Goal: Task Accomplishment & Management: Manage account settings

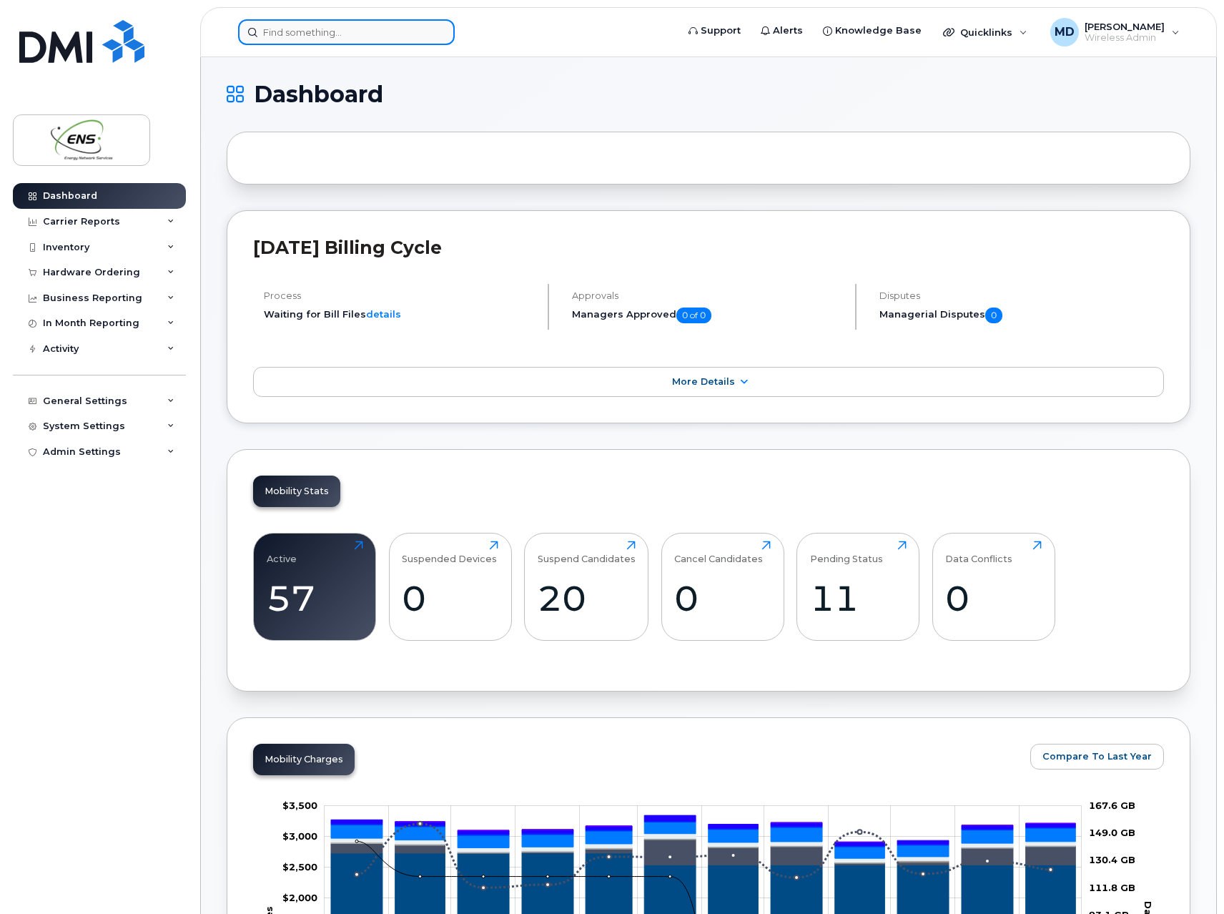
click at [411, 37] on input at bounding box center [346, 32] width 217 height 26
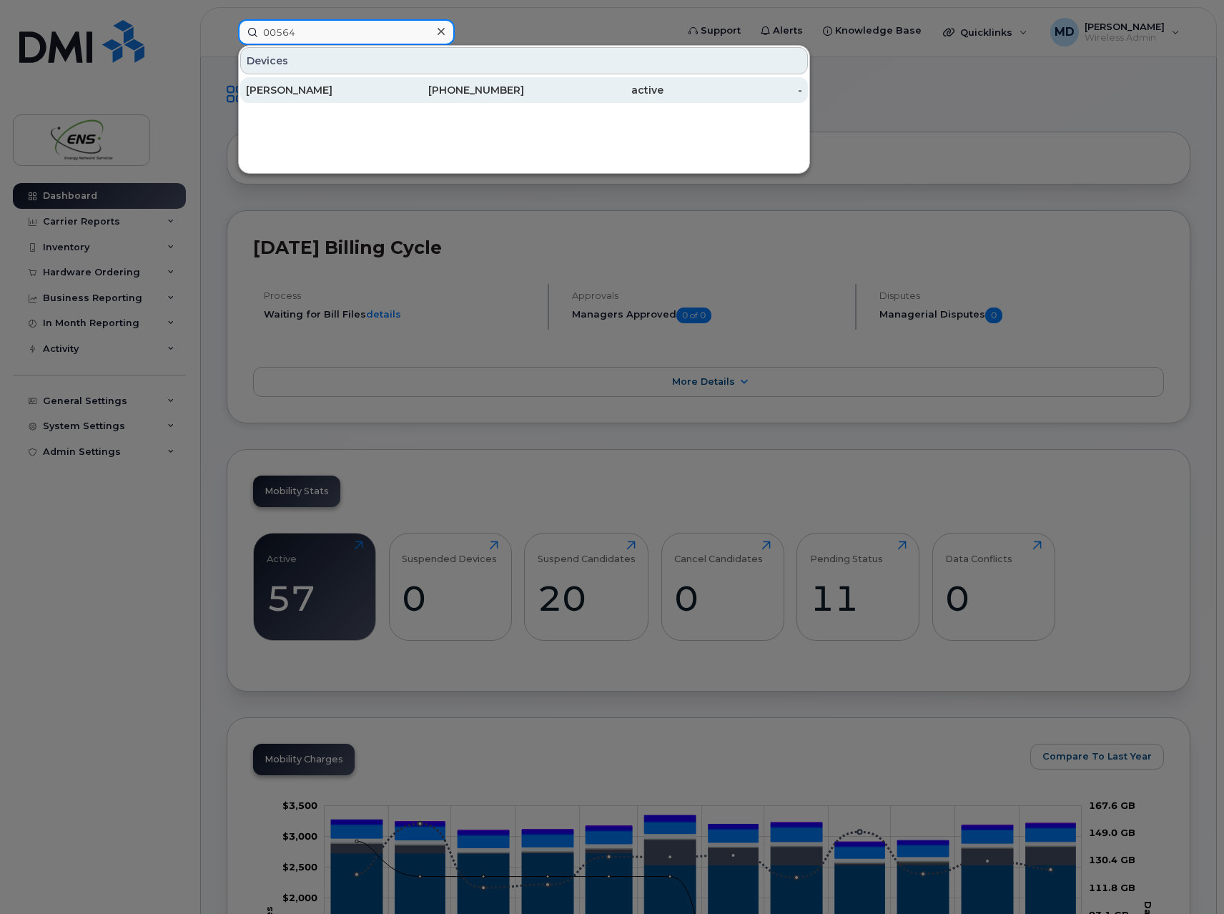
type input "00564"
click at [291, 90] on div "[PERSON_NAME]" at bounding box center [315, 90] width 139 height 14
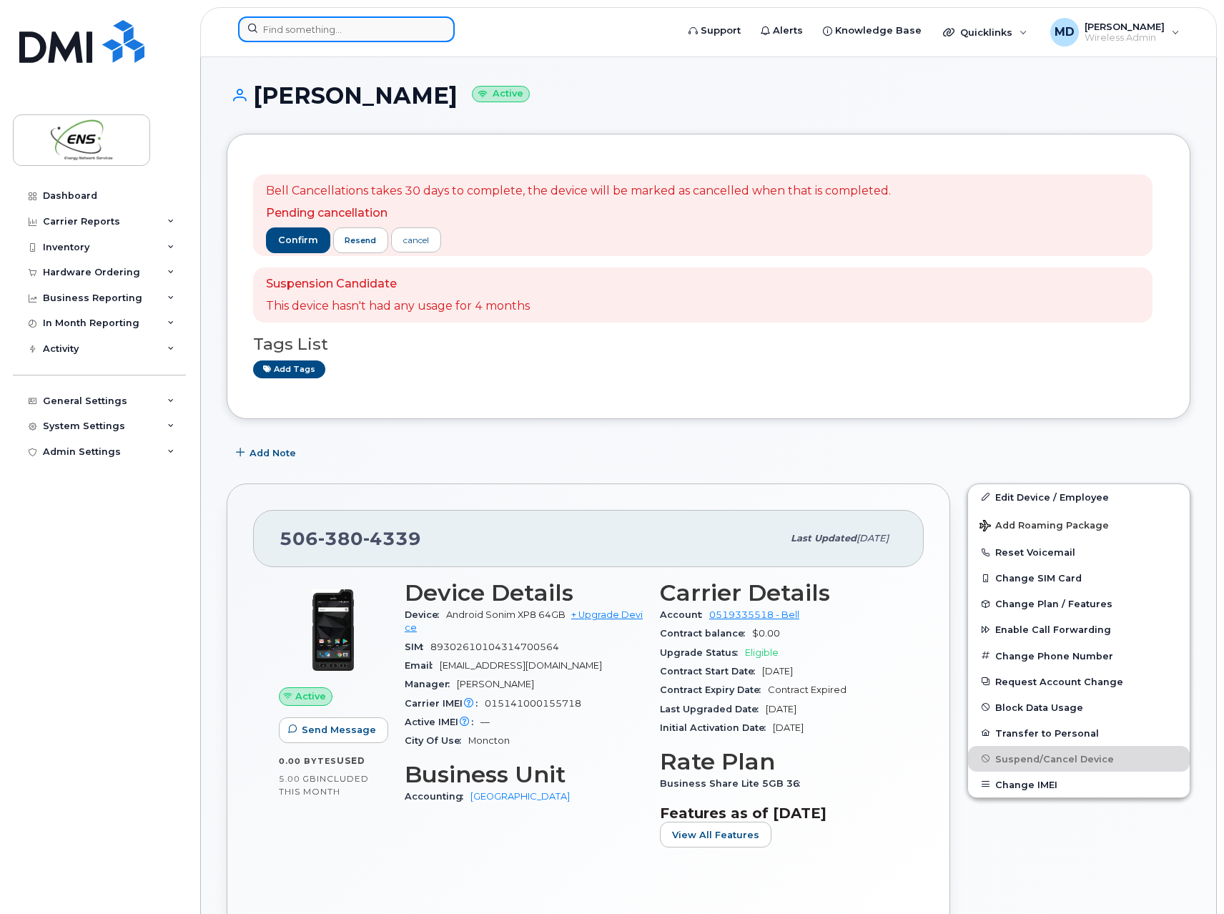
click at [304, 34] on input at bounding box center [346, 29] width 217 height 26
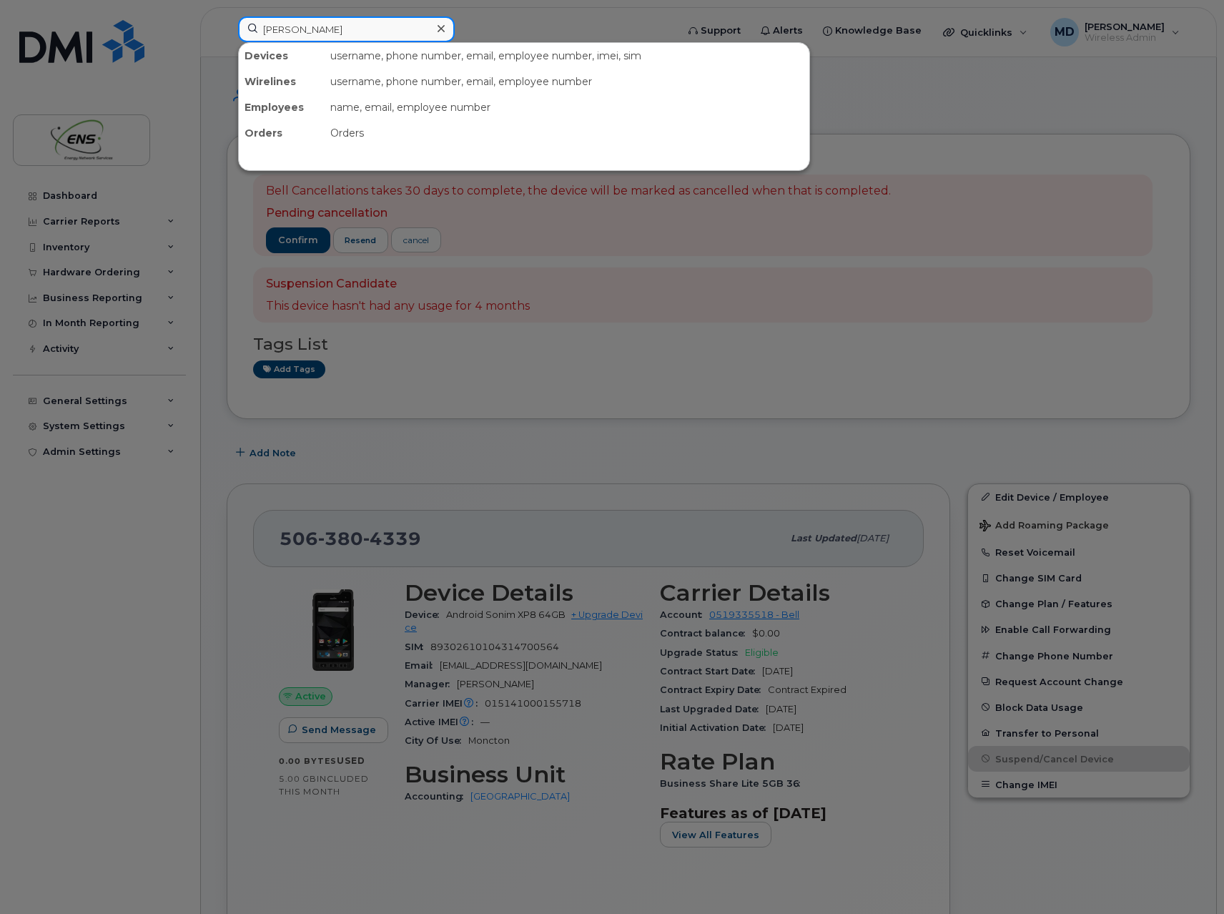
type input "[PERSON_NAME]"
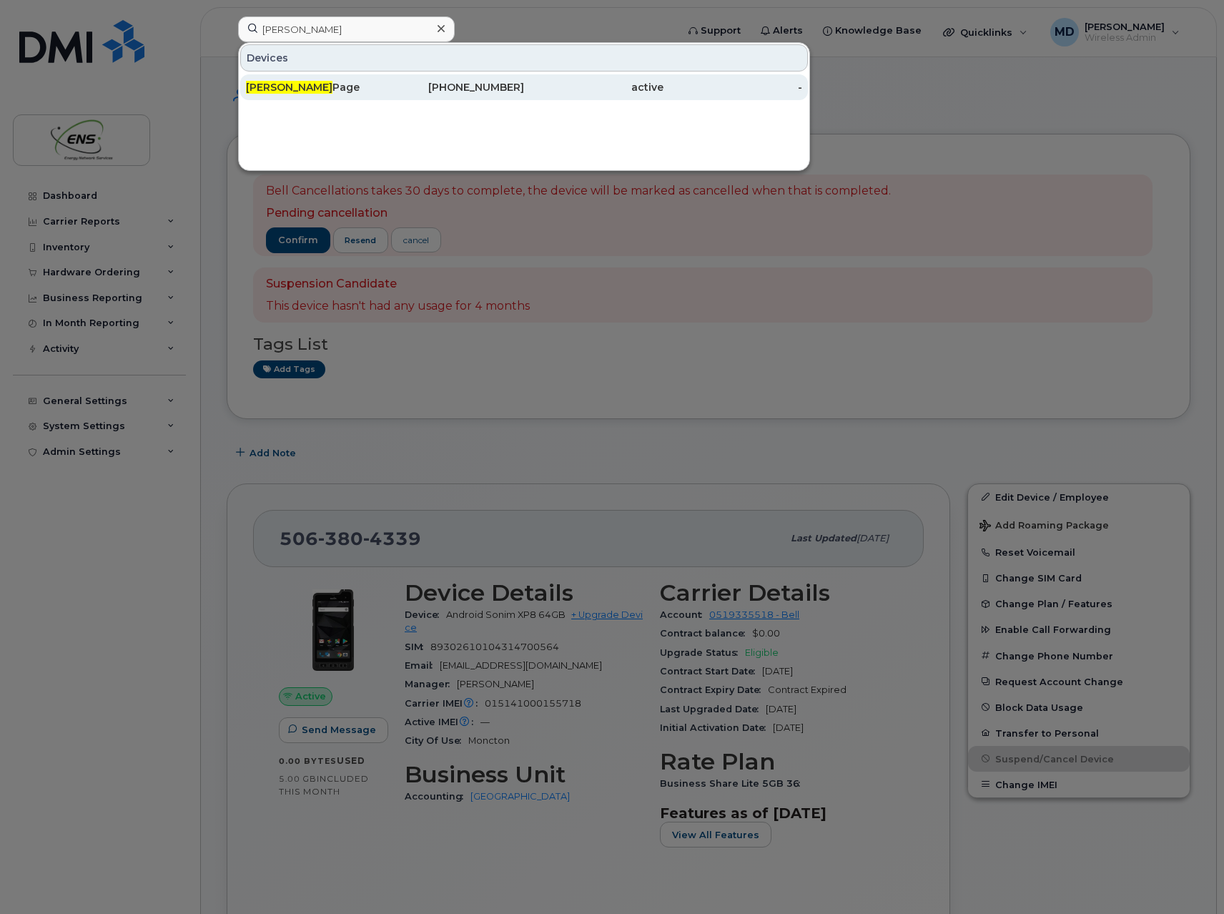
click at [310, 82] on div "Gilles Page" at bounding box center [315, 87] width 139 height 14
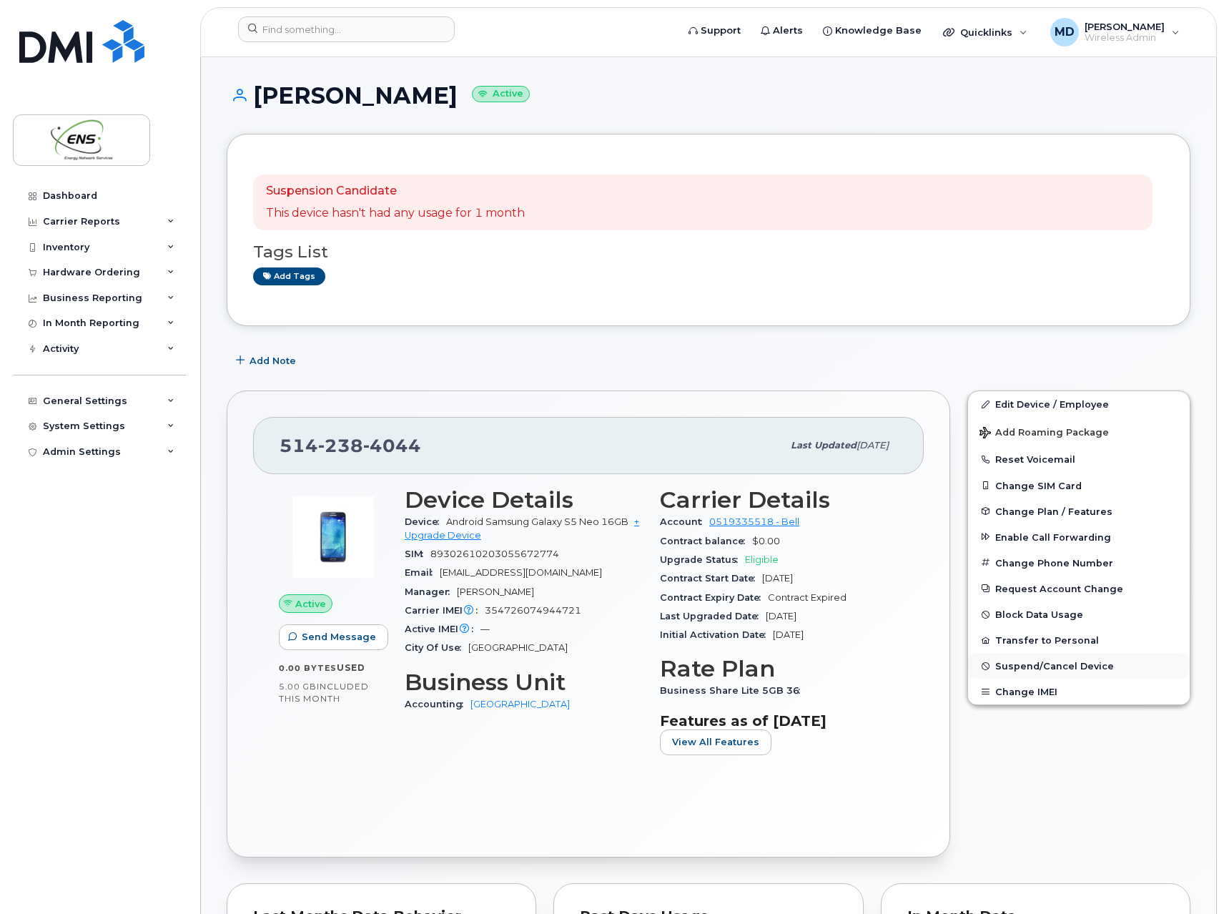
click at [1046, 667] on span "Suspend/Cancel Device" at bounding box center [1055, 666] width 119 height 11
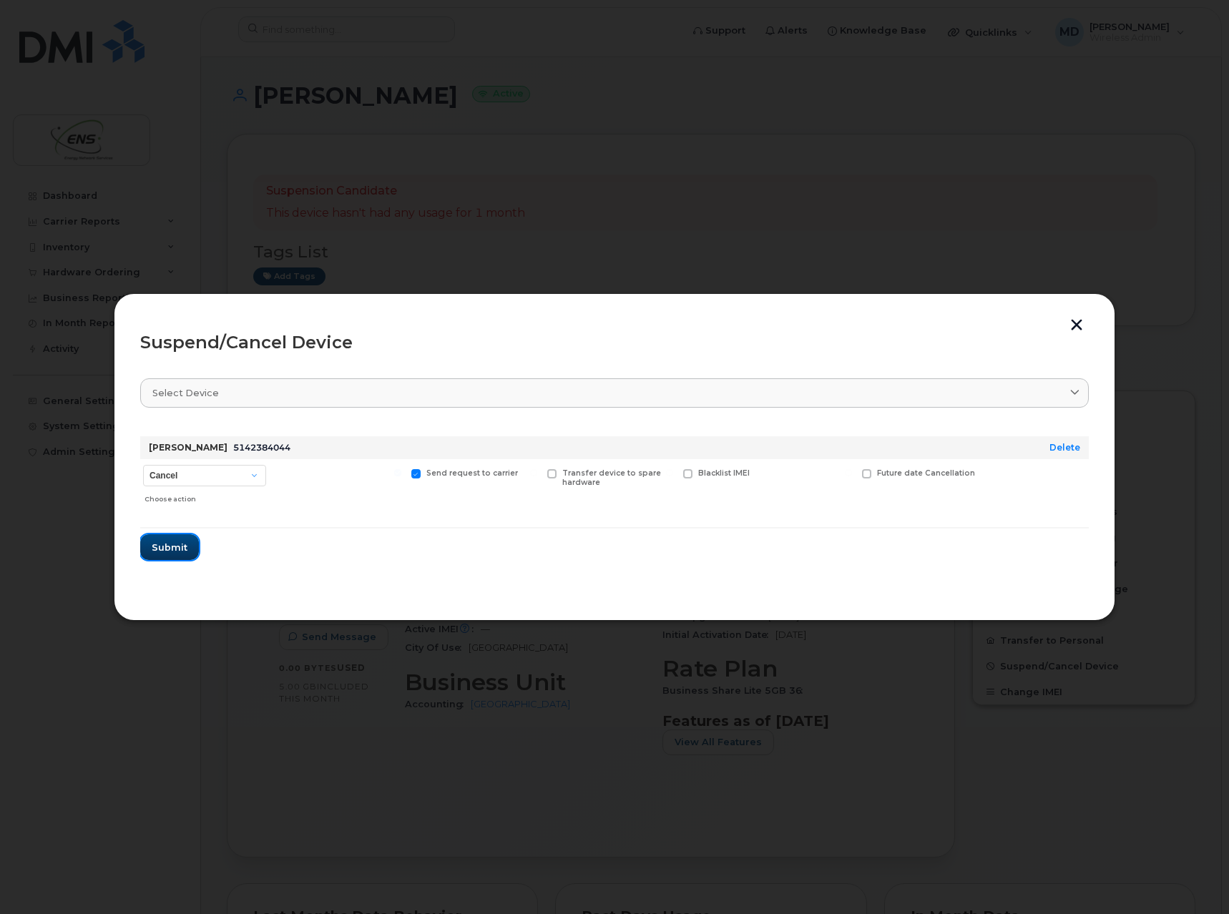
click at [176, 548] on span "Submit" at bounding box center [170, 548] width 36 height 14
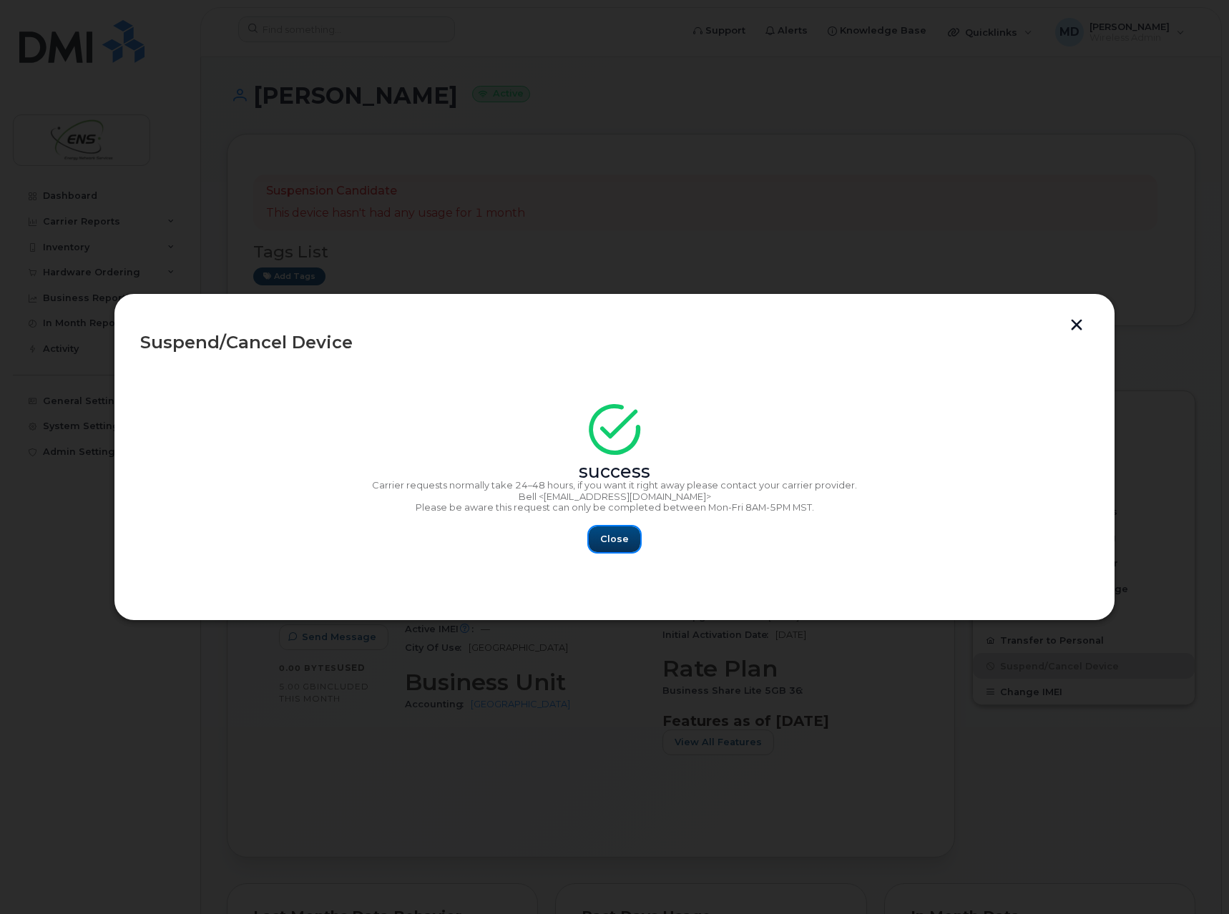
click at [613, 541] on span "Close" at bounding box center [614, 539] width 29 height 14
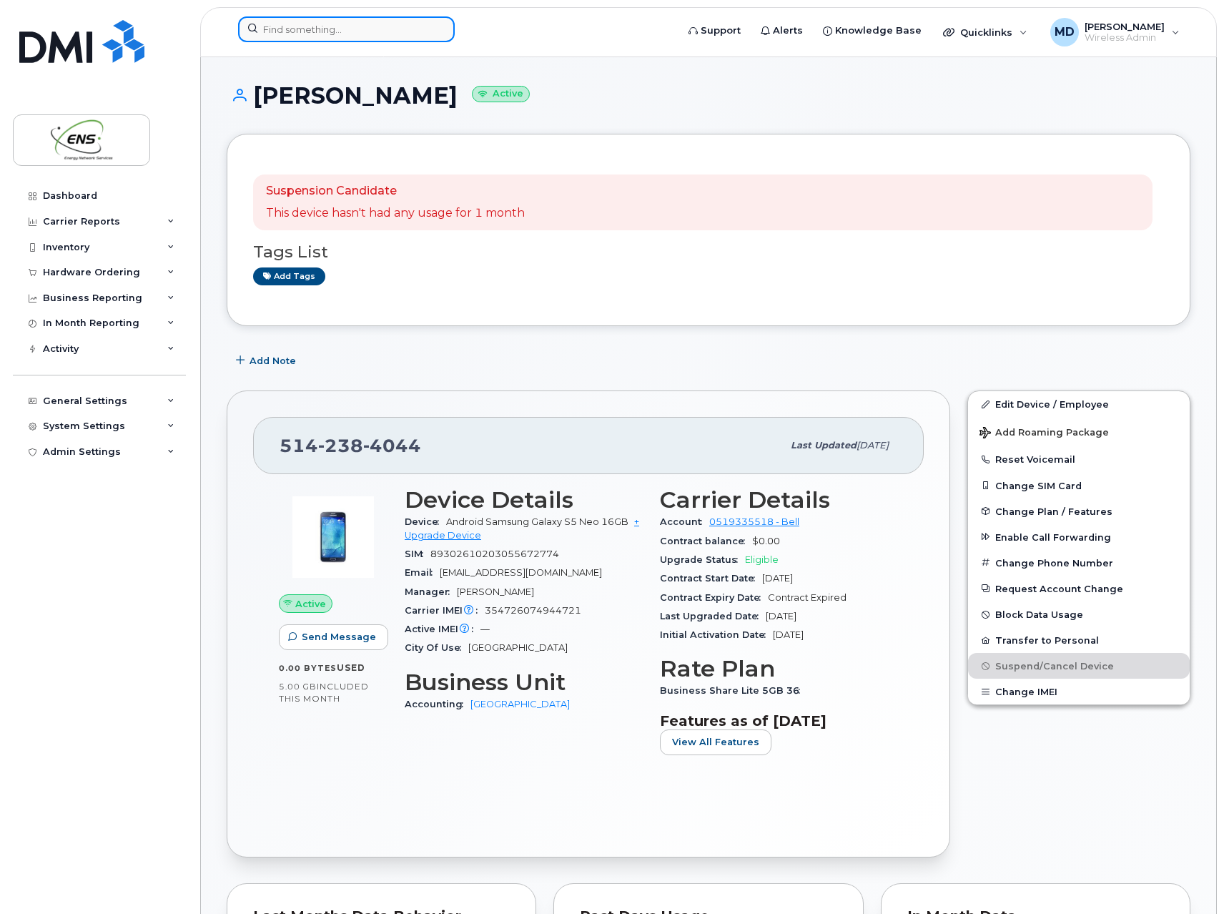
click at [350, 37] on input at bounding box center [346, 29] width 217 height 26
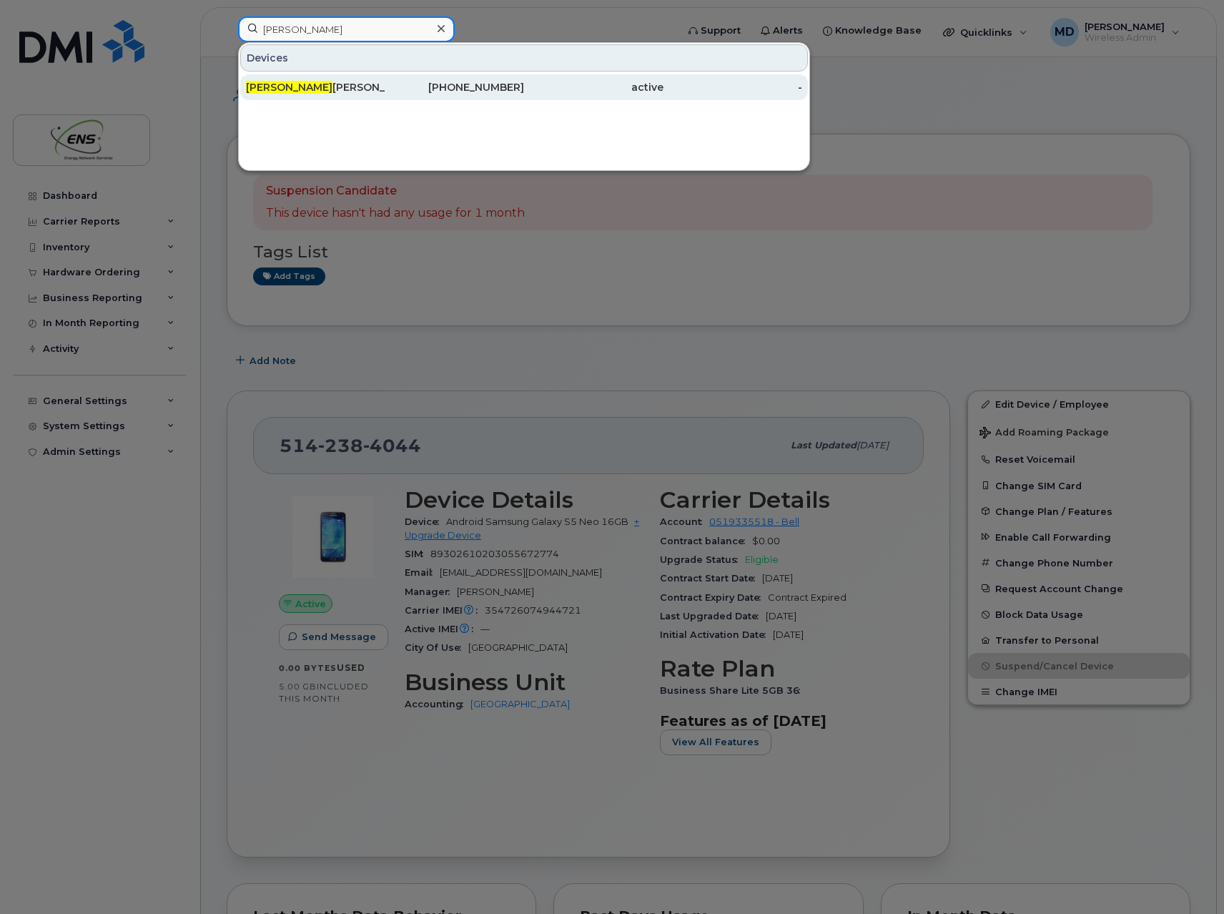
type input "adam"
click at [328, 88] on div "[PERSON_NAME]" at bounding box center [315, 87] width 139 height 14
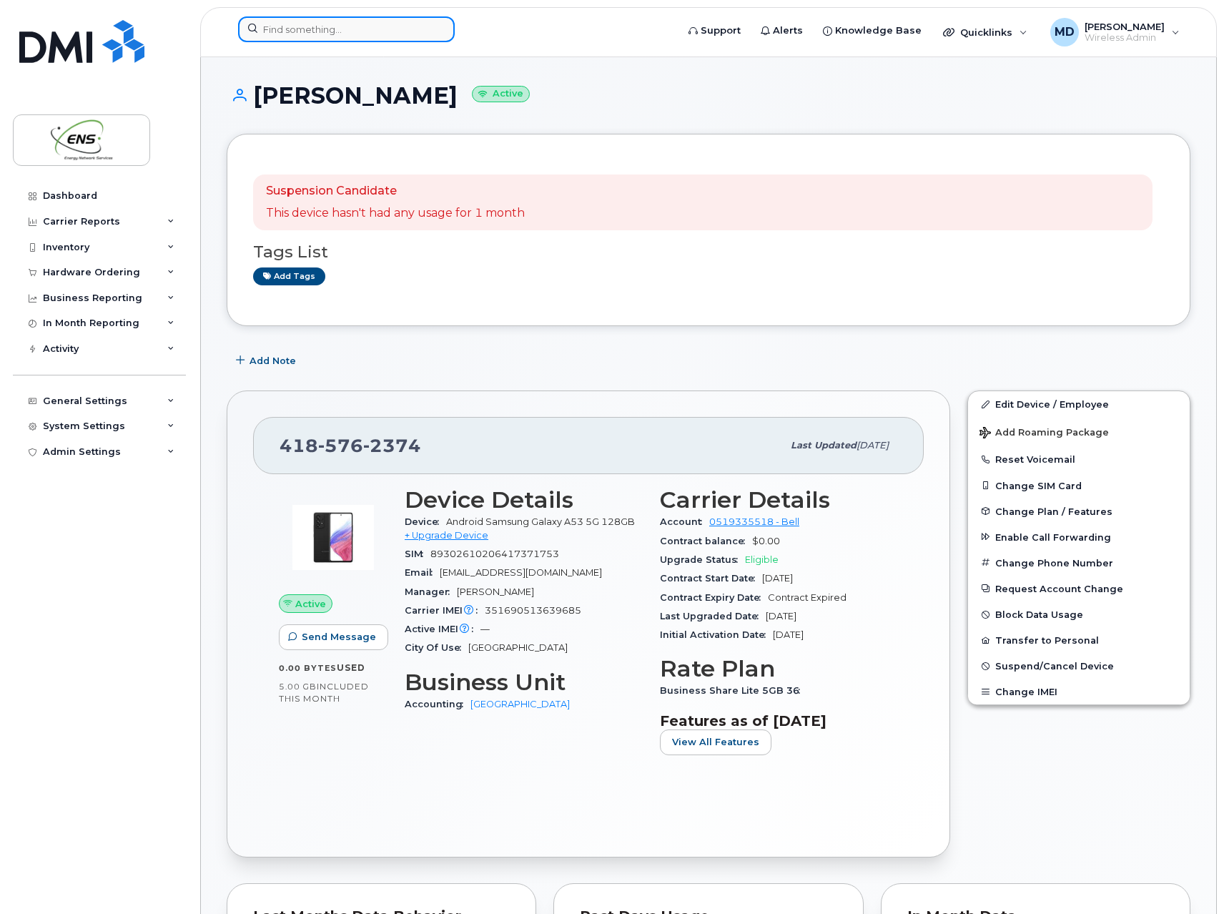
click at [336, 31] on input at bounding box center [346, 29] width 217 height 26
paste input "514-704-3821"
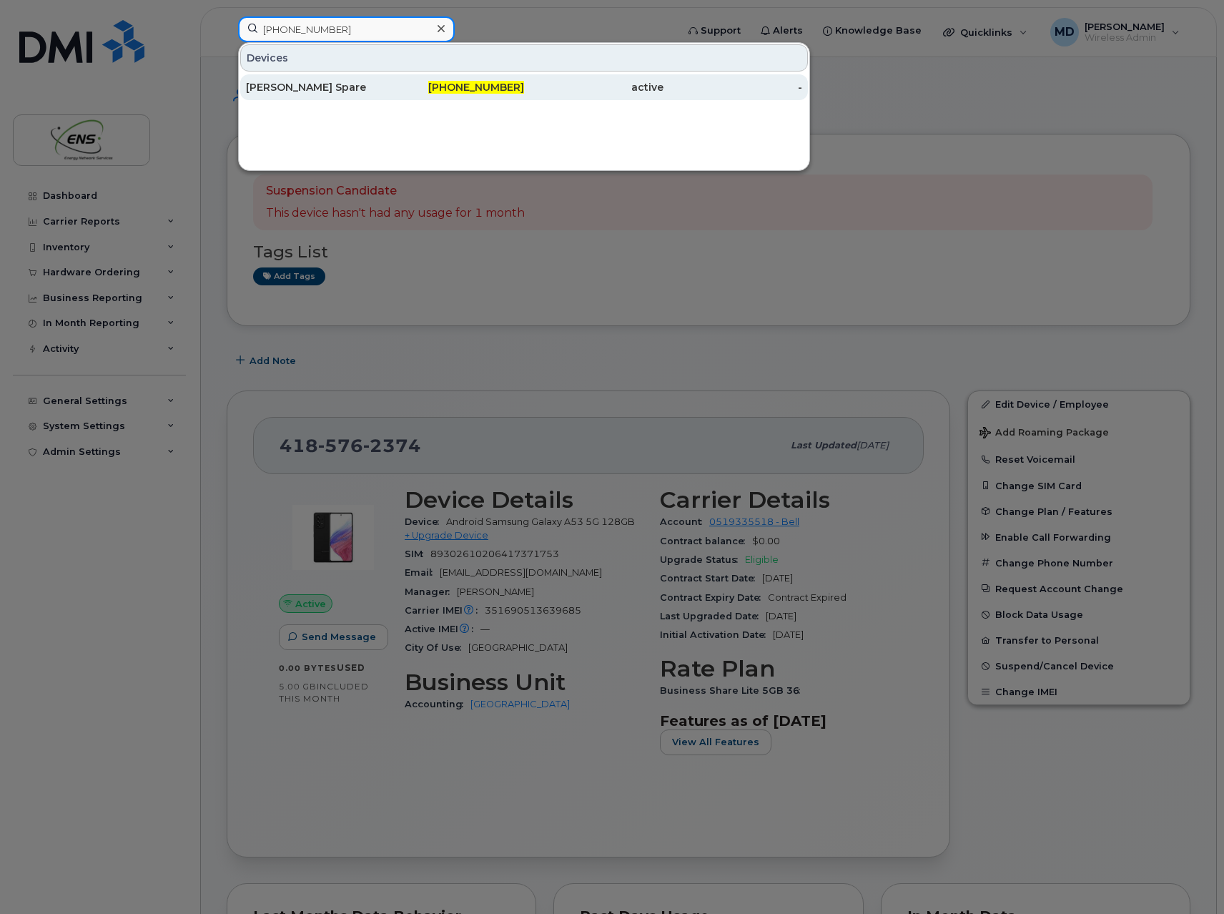
type input "514-704-3821"
click at [318, 82] on div "Guy Aubin Spare" at bounding box center [315, 87] width 139 height 14
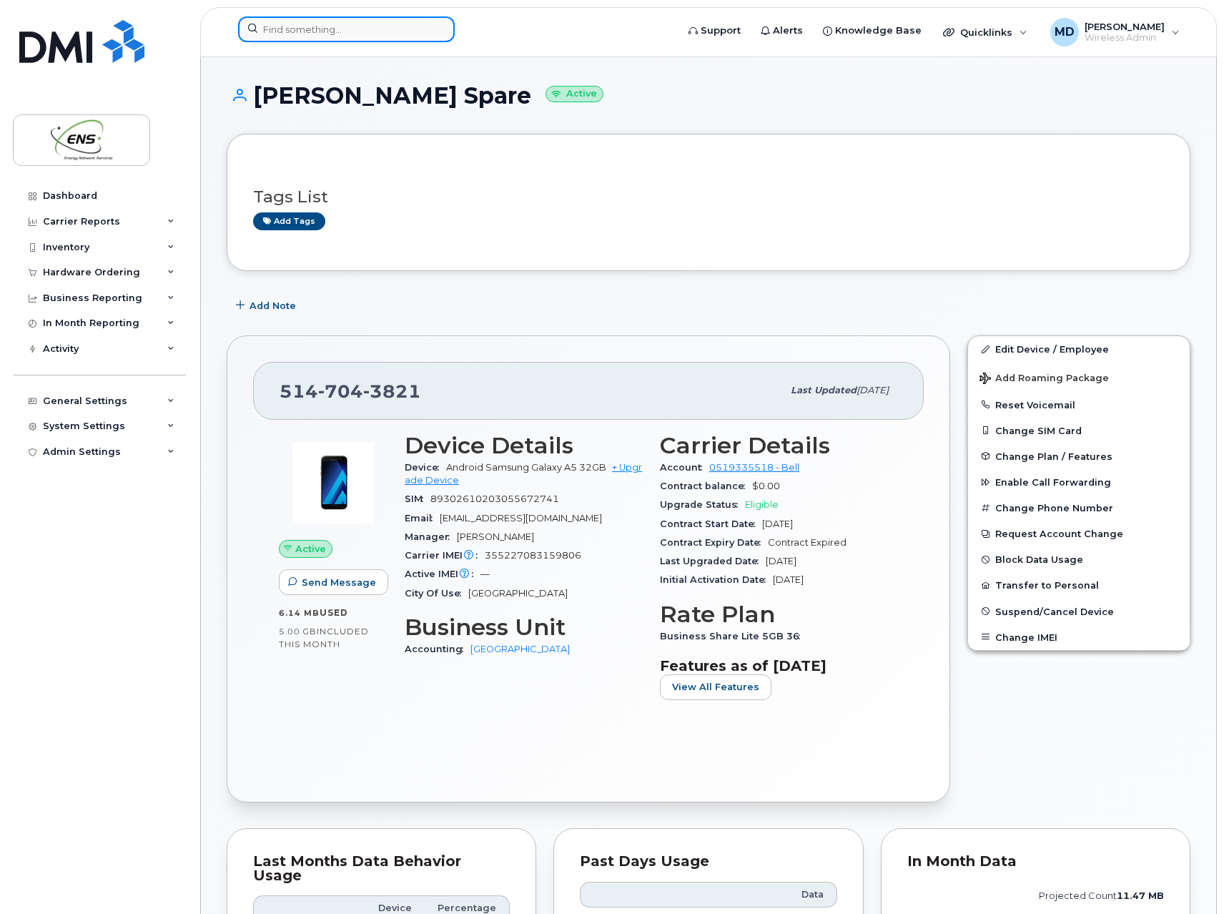
click at [342, 27] on input at bounding box center [346, 29] width 217 height 26
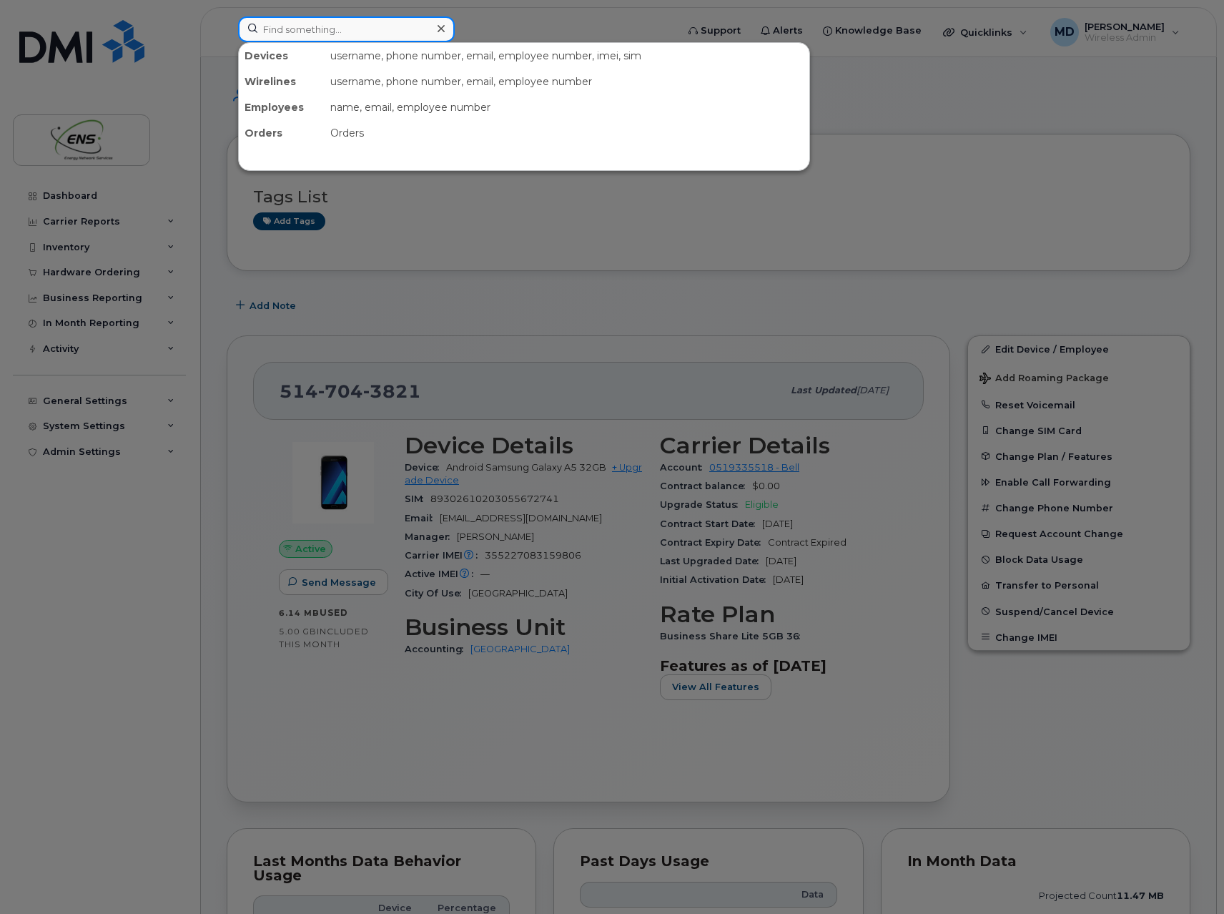
paste input "514-234-5625"
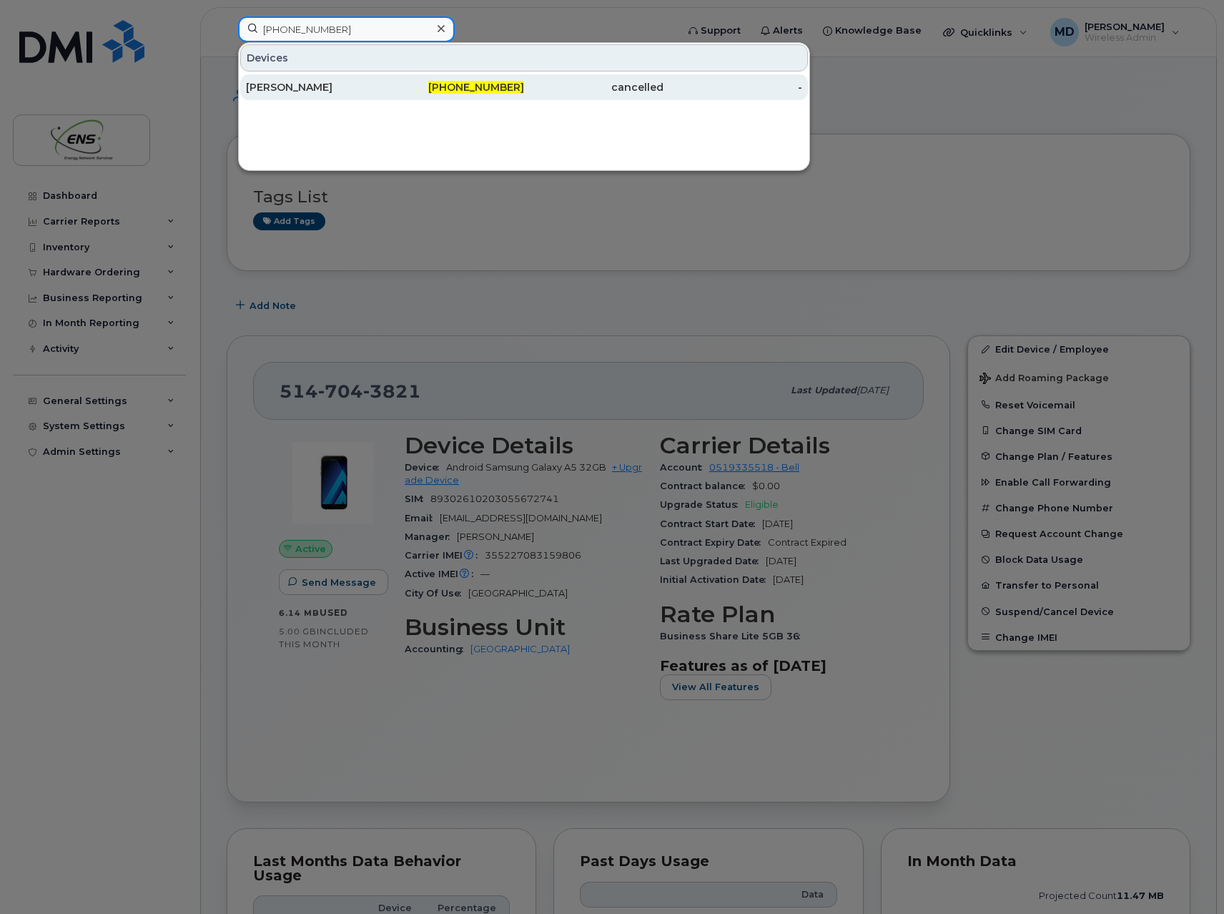
type input "514-234-5625"
click at [309, 90] on div "[PERSON_NAME]" at bounding box center [315, 87] width 139 height 14
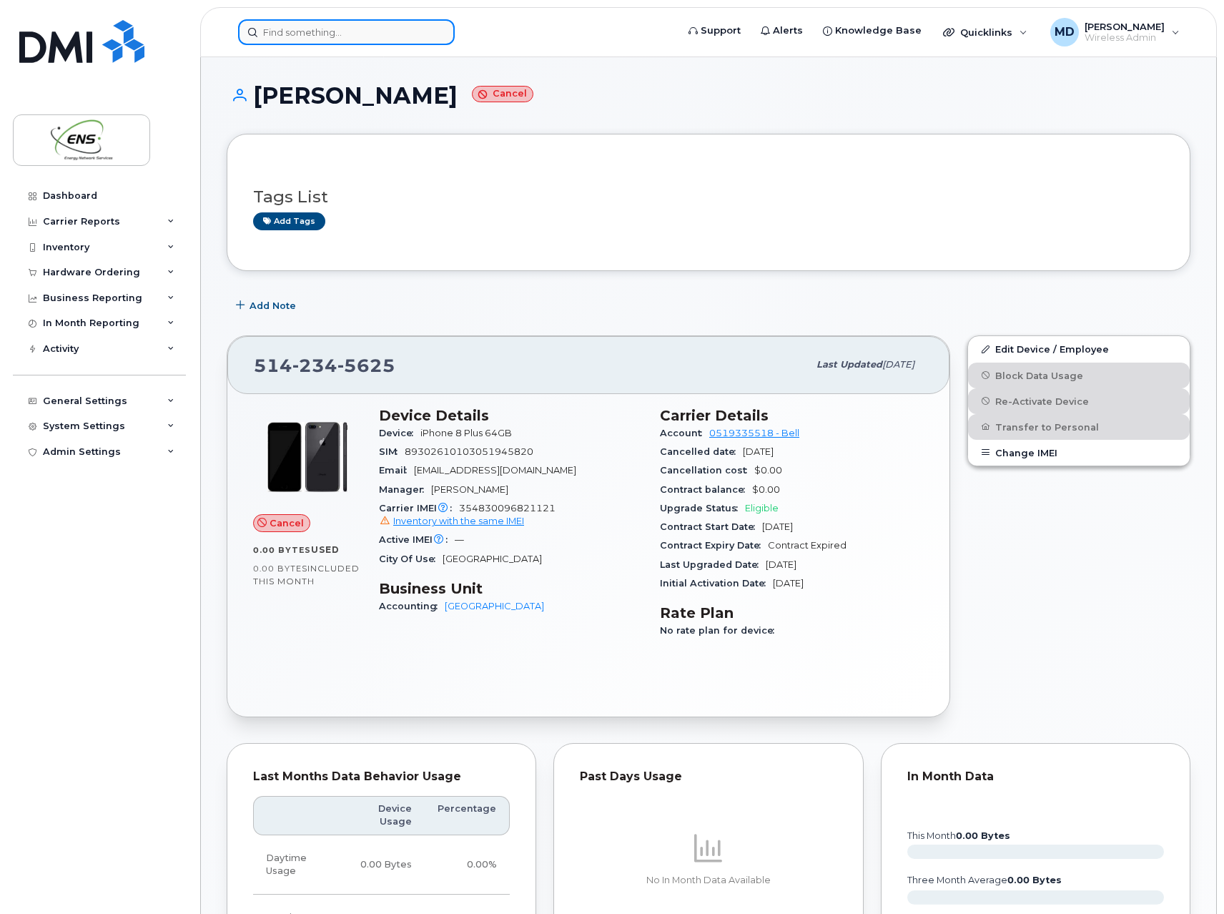
click at [368, 35] on input at bounding box center [346, 32] width 217 height 26
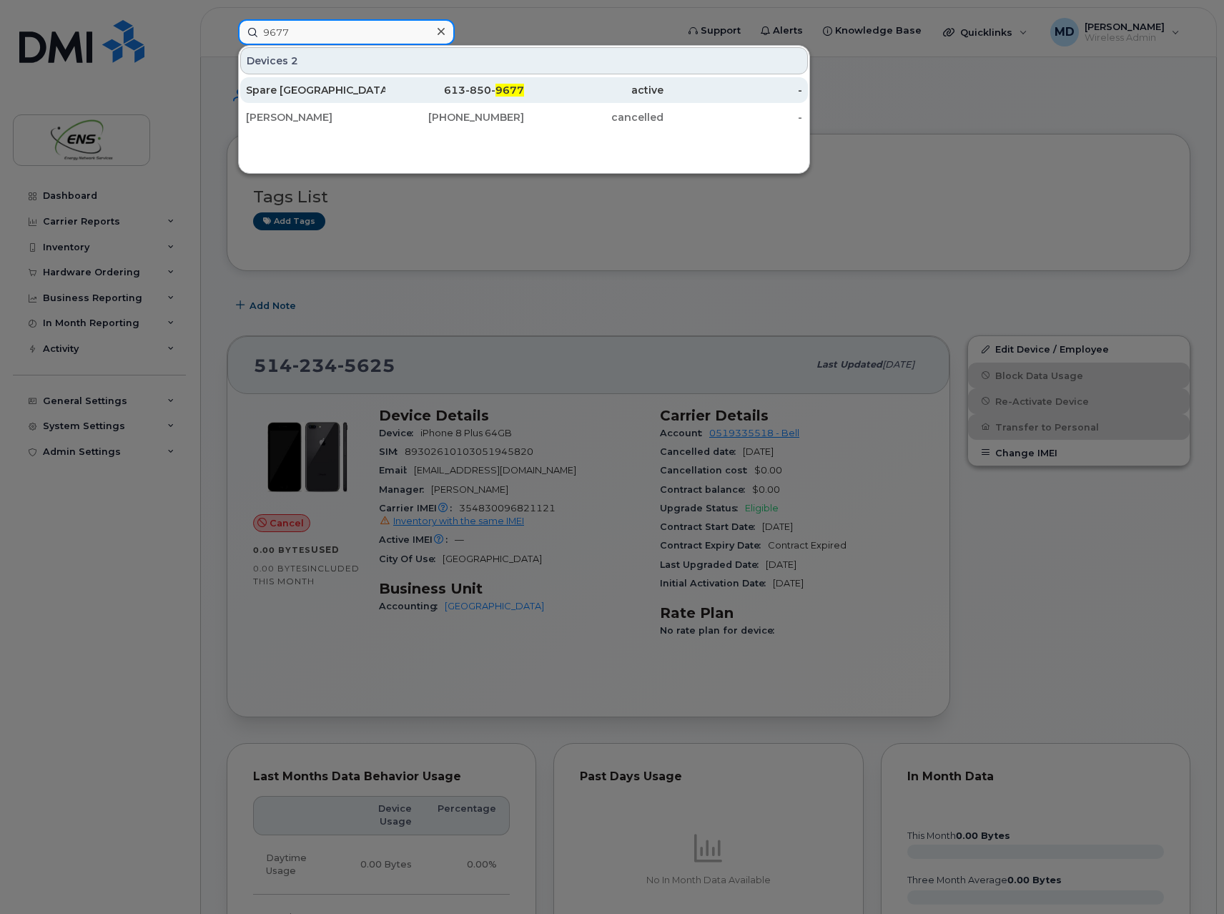
type input "9677"
click at [308, 91] on div "Spare [GEOGRAPHIC_DATA]" at bounding box center [315, 90] width 139 height 14
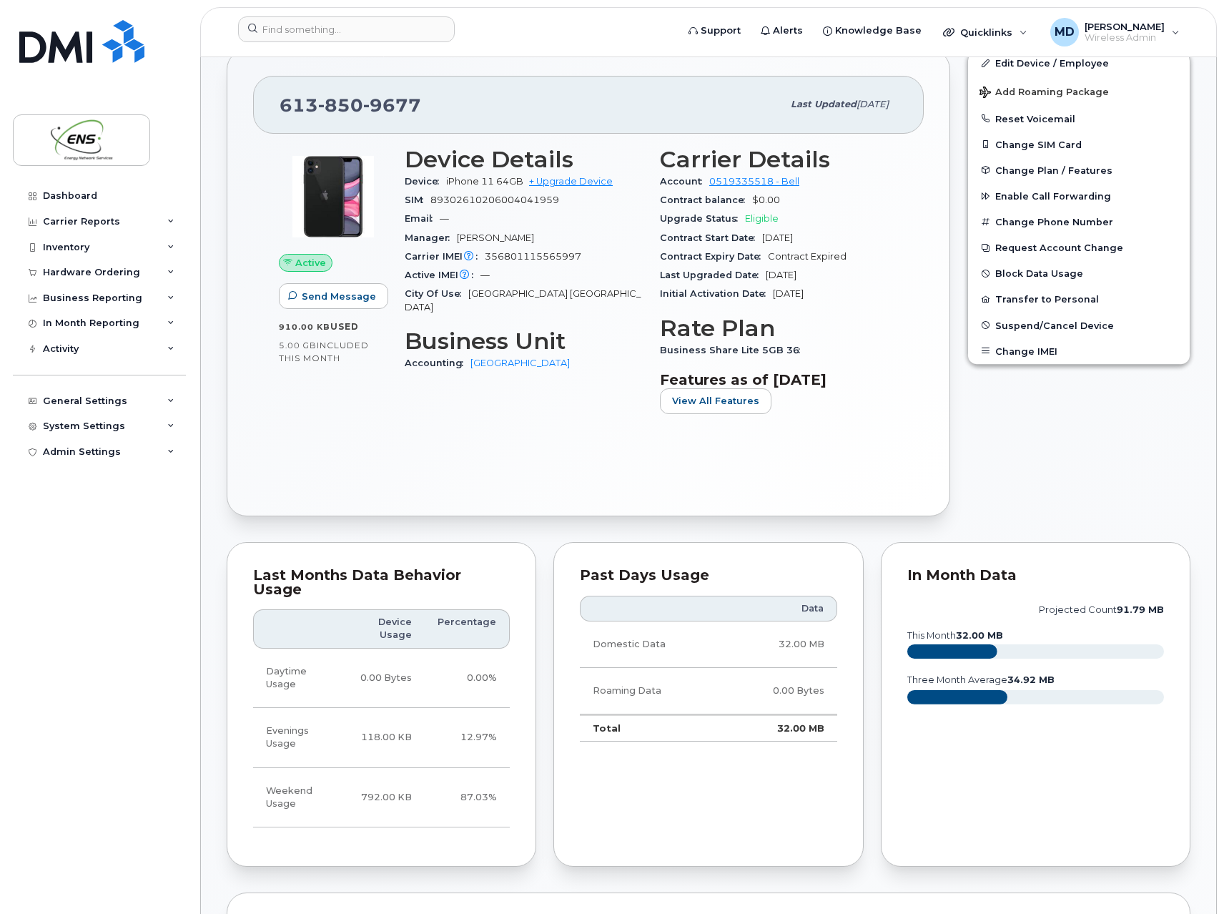
scroll to position [715, 0]
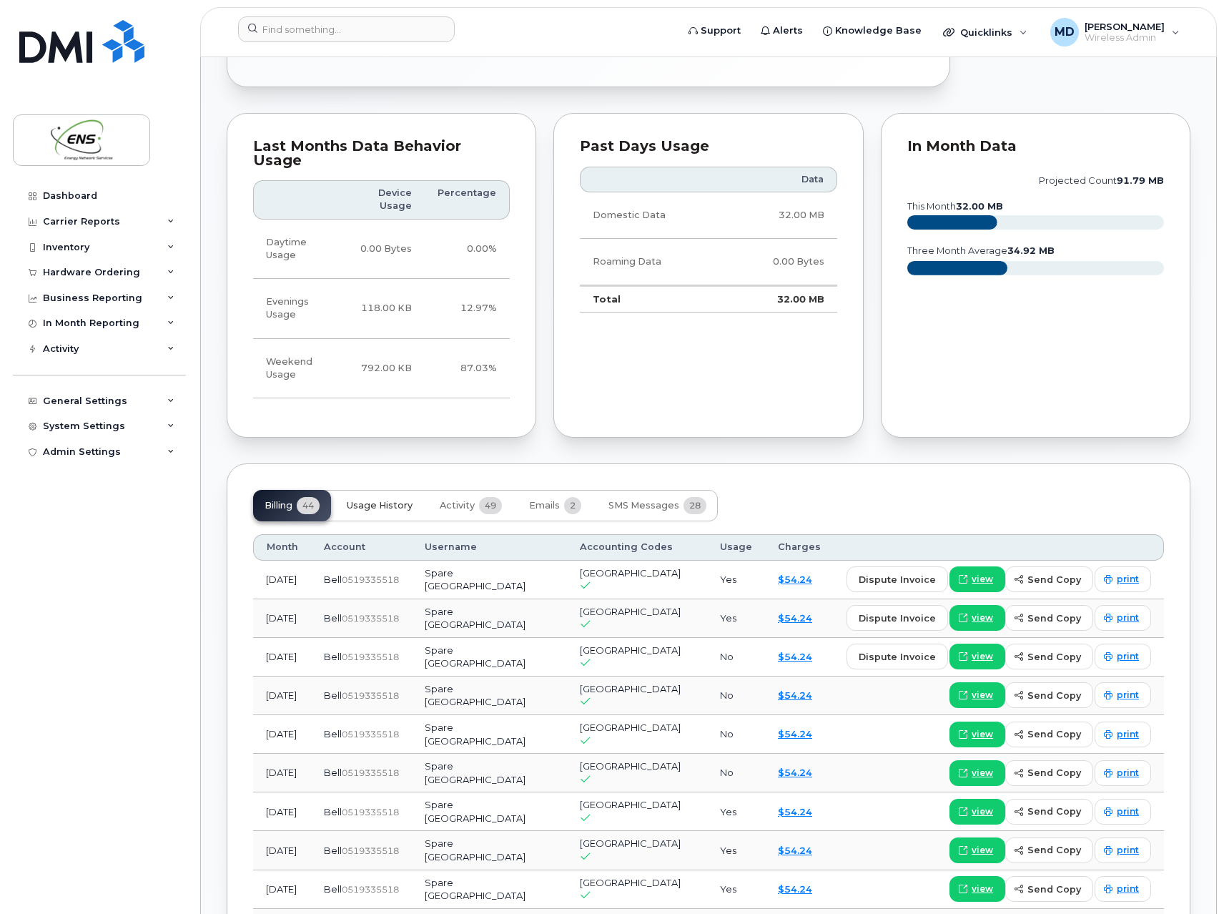
click at [402, 500] on span "Usage History" at bounding box center [380, 505] width 66 height 11
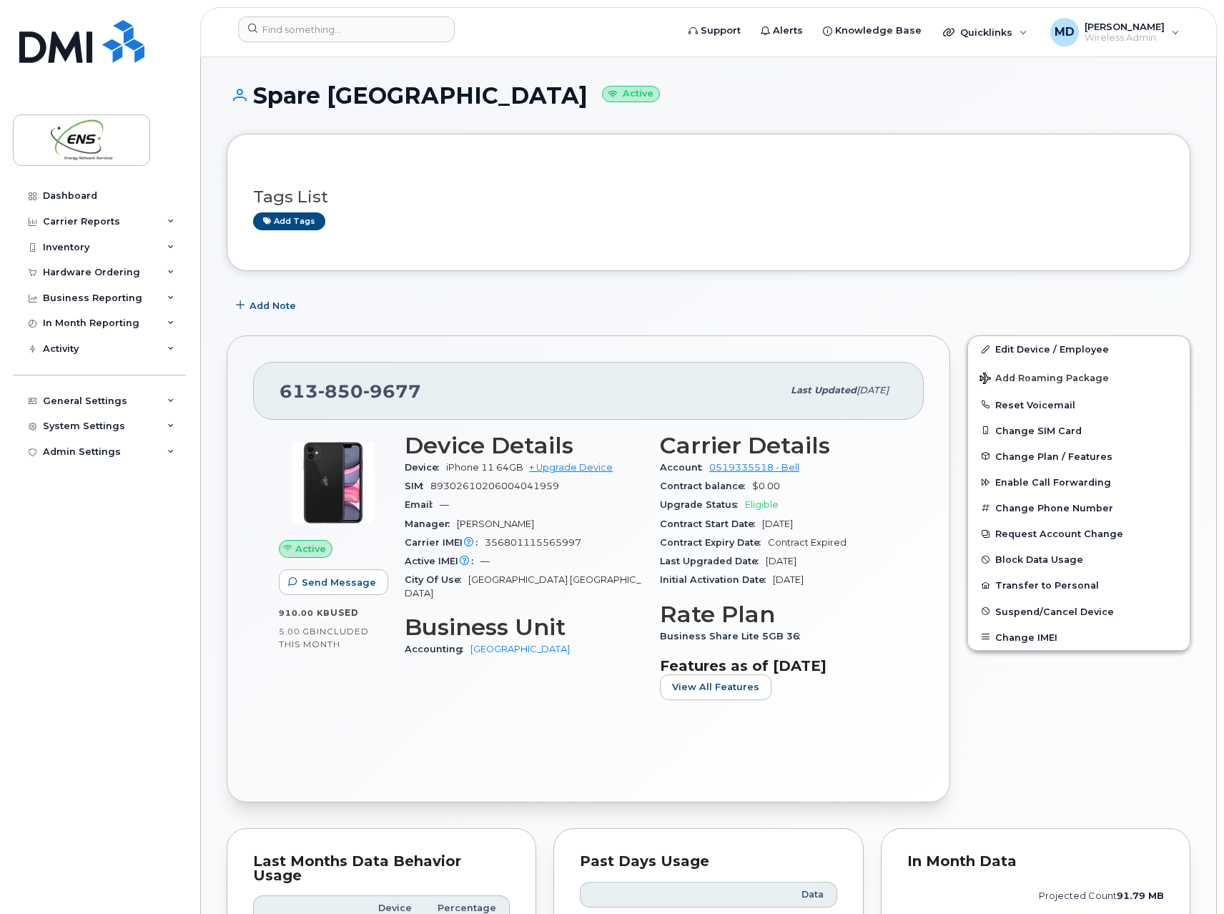
scroll to position [72, 0]
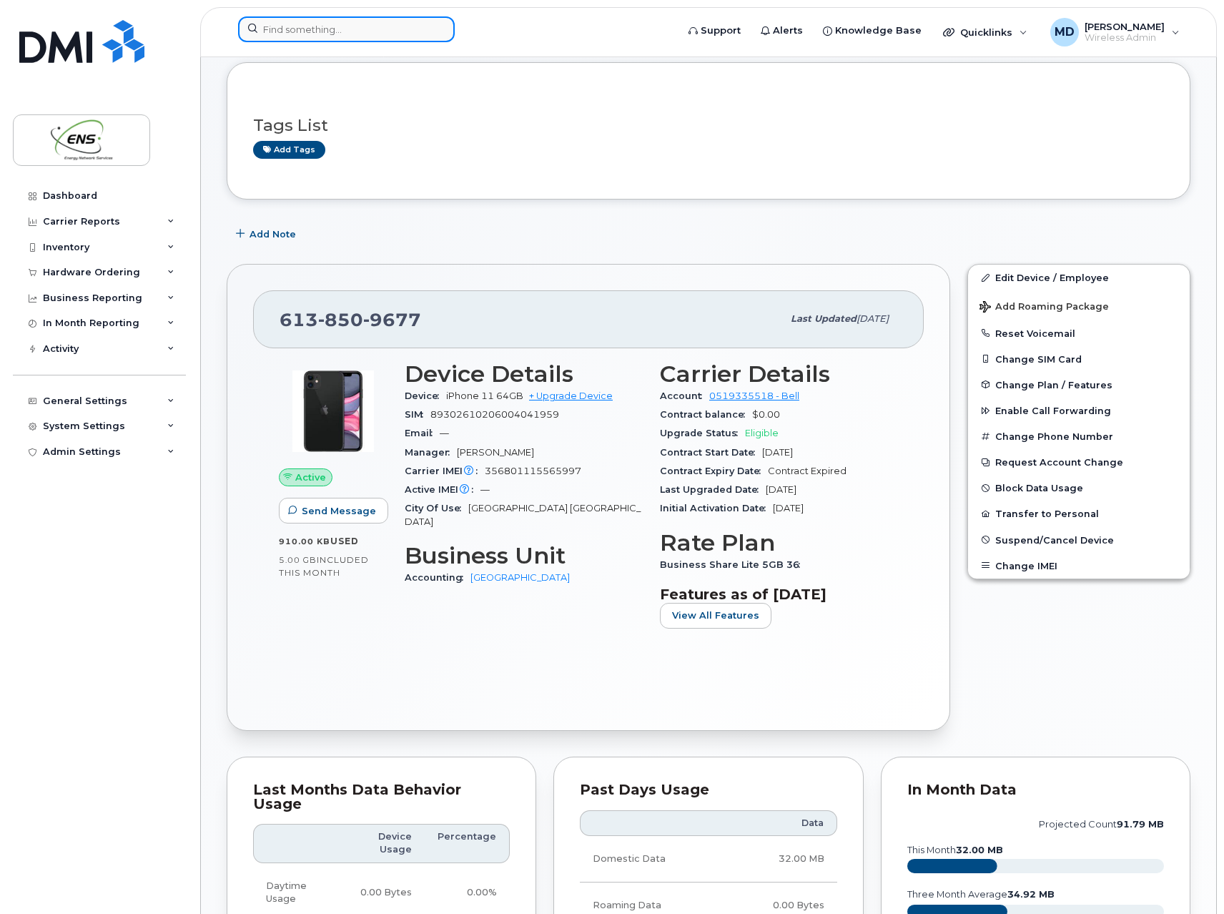
click at [318, 27] on input at bounding box center [346, 29] width 217 height 26
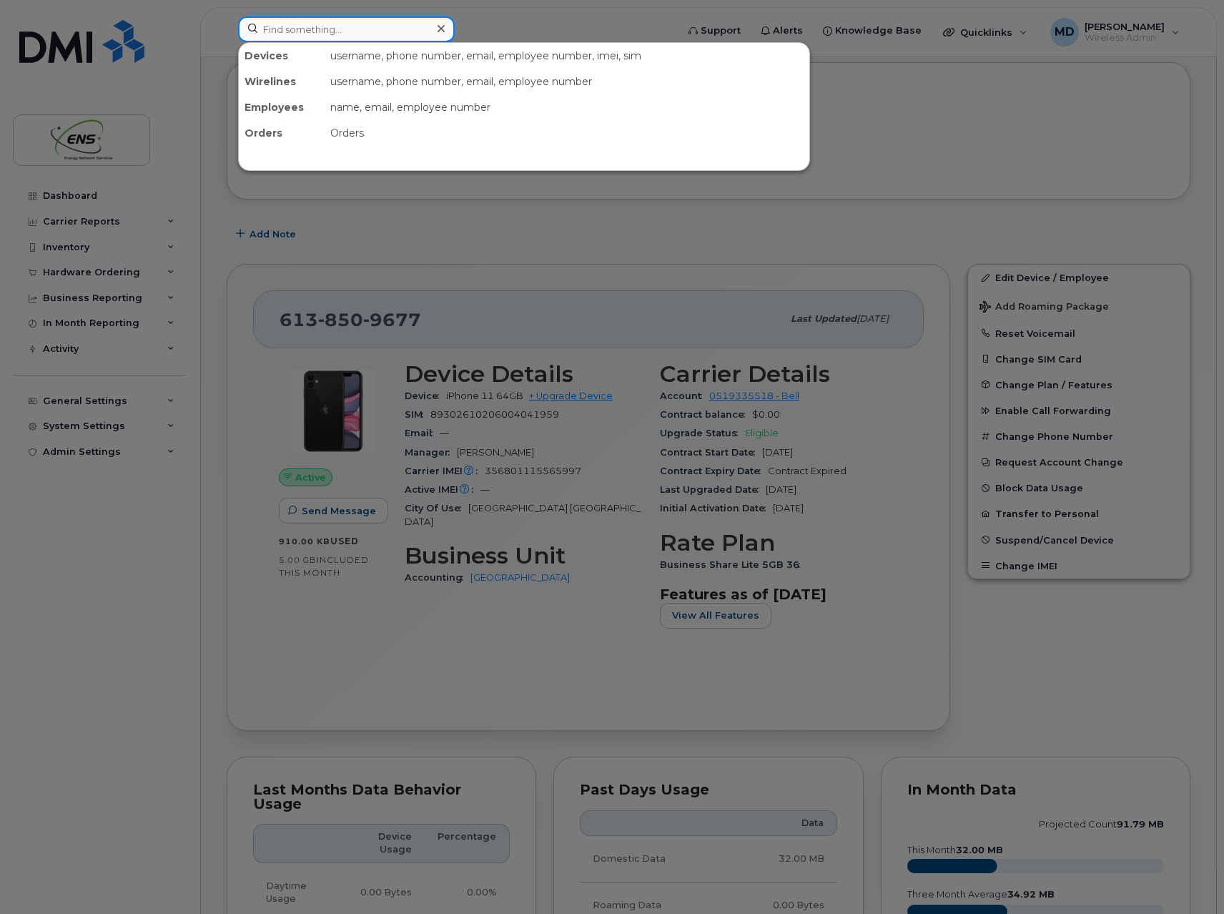
paste input "5142313484"
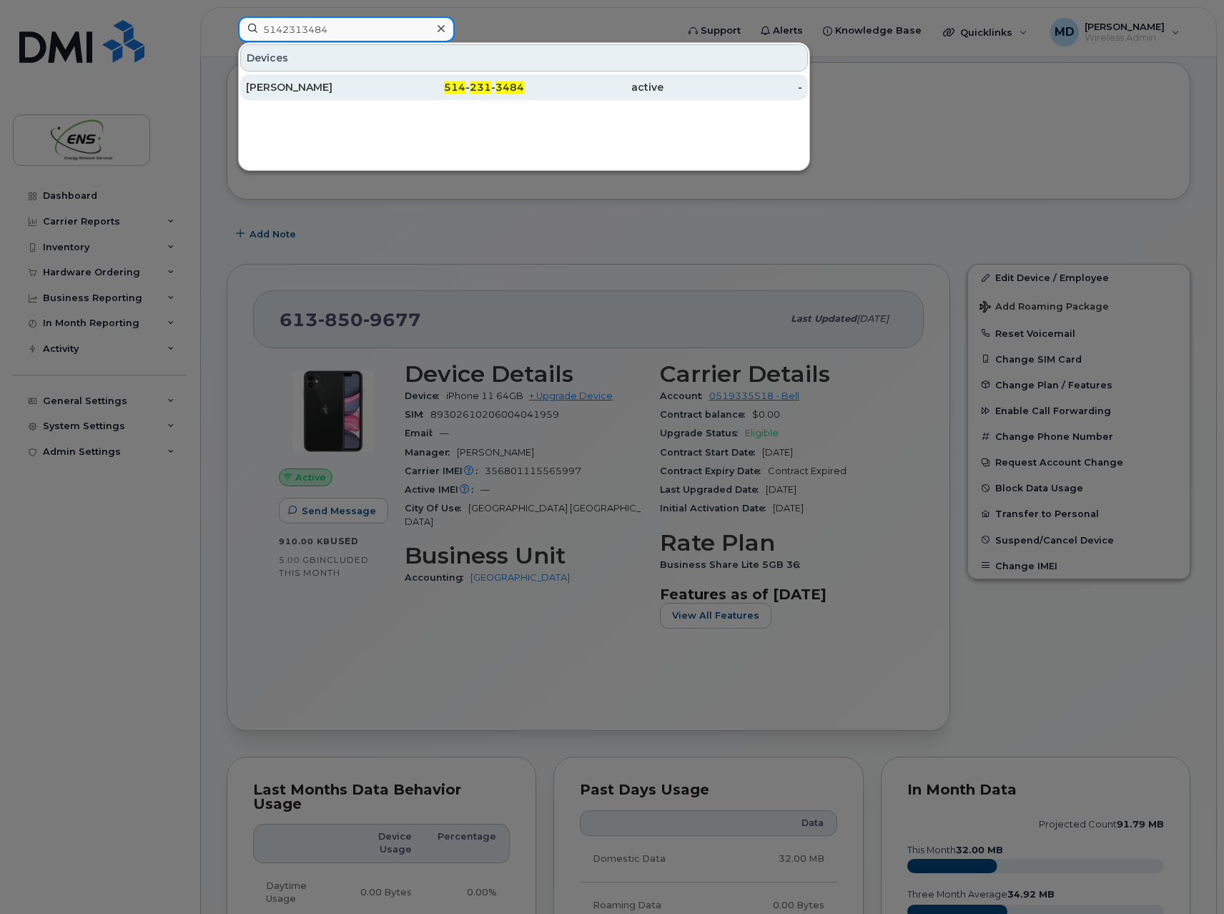
type input "5142313484"
click at [308, 89] on div "Adrian Prodan" at bounding box center [315, 87] width 139 height 14
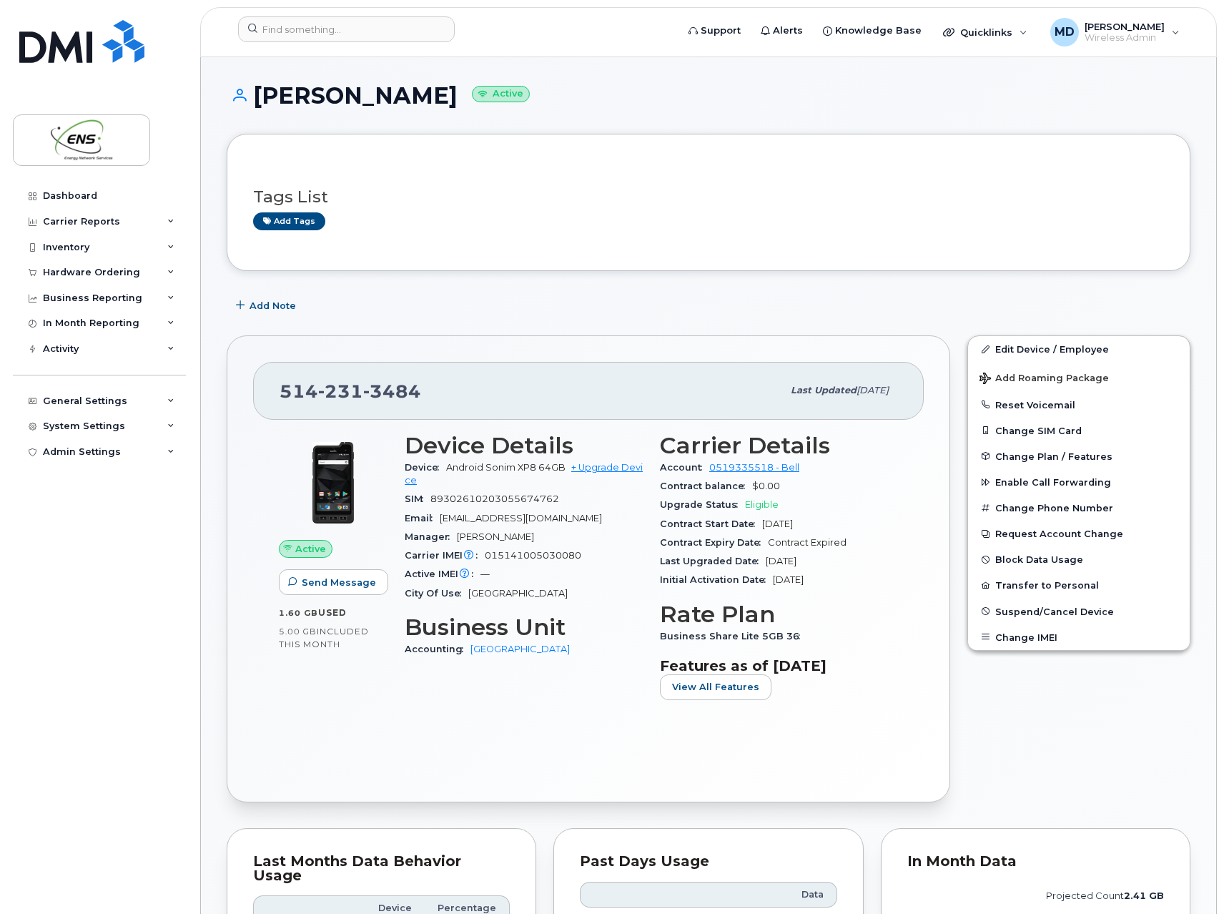
click at [386, 32] on input at bounding box center [346, 29] width 217 height 26
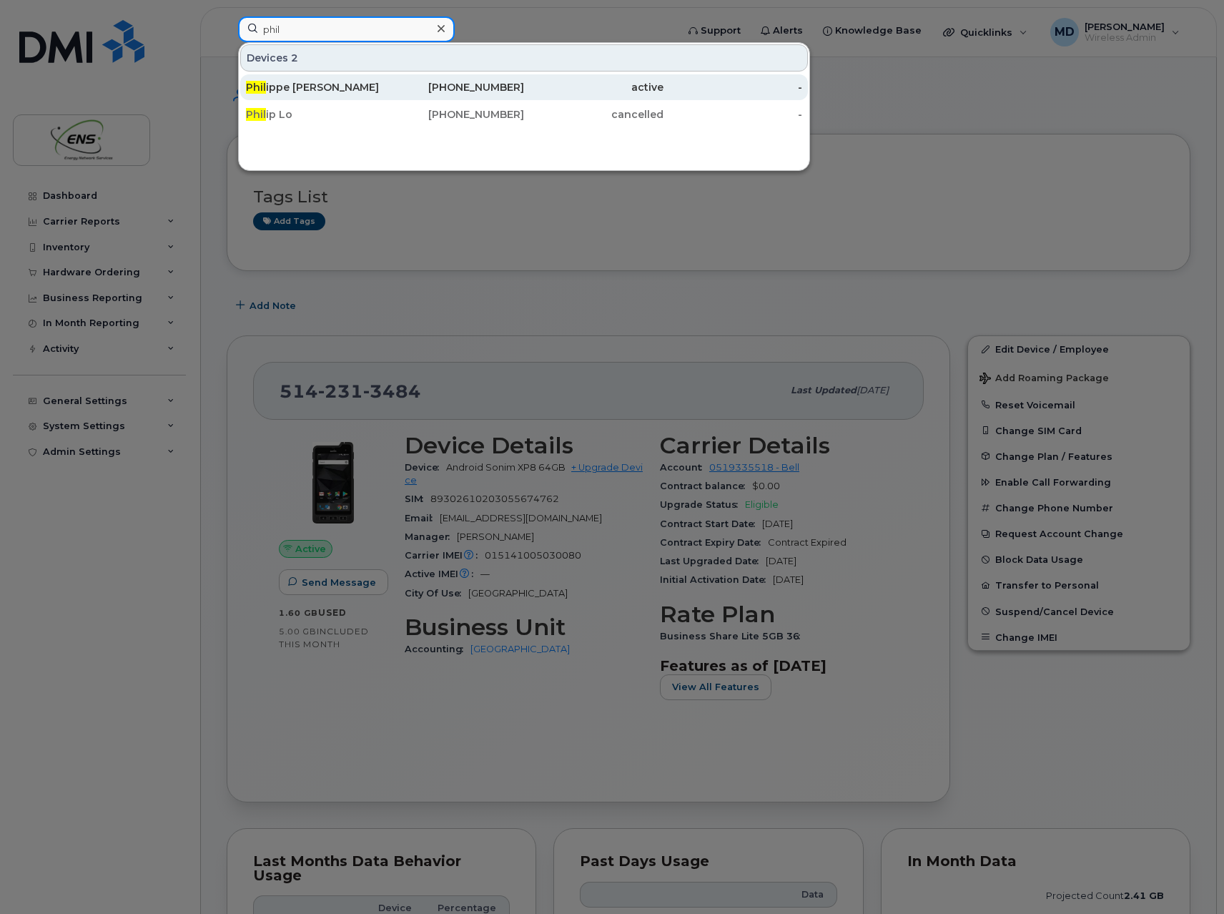
type input "phil"
click at [329, 89] on div "Phil ippe Boivin" at bounding box center [315, 87] width 139 height 14
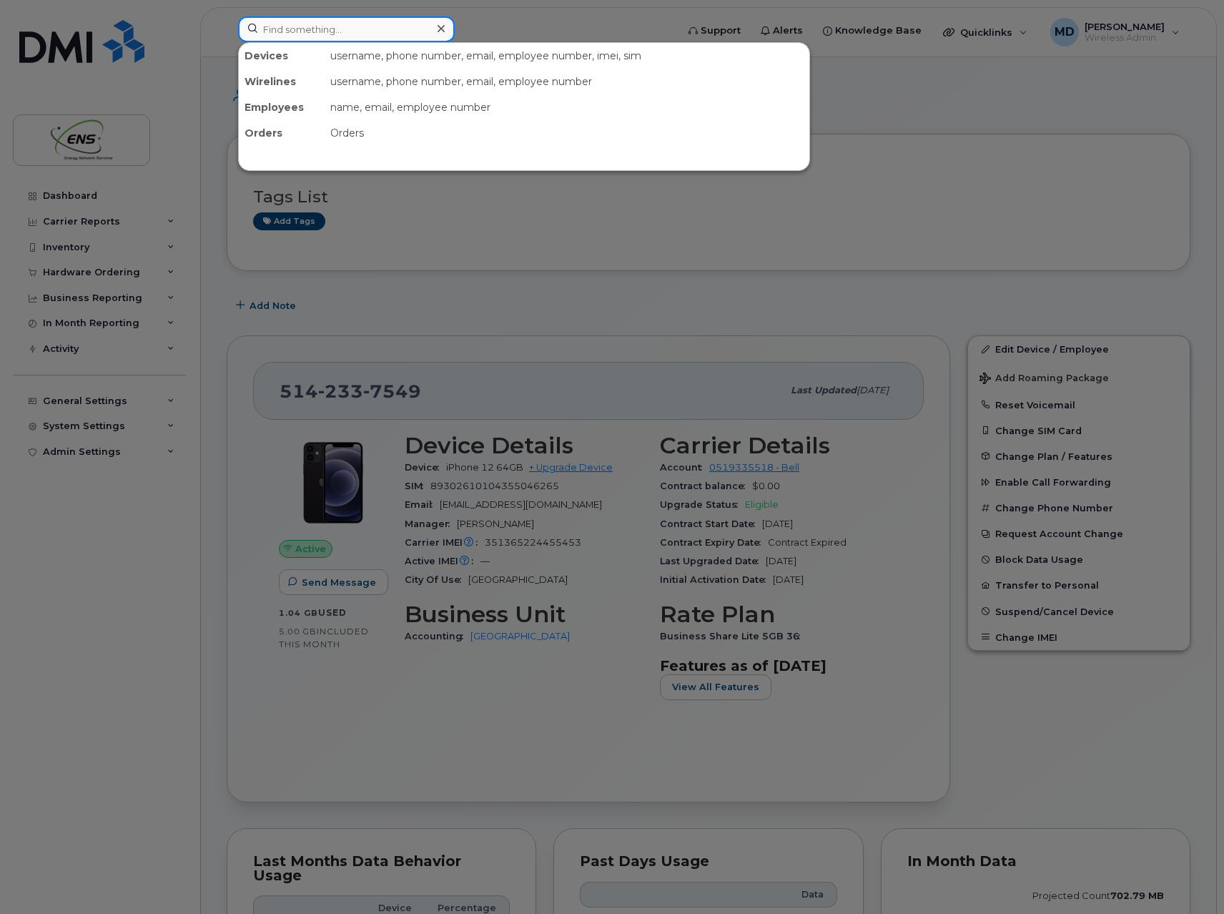
click at [300, 31] on input at bounding box center [346, 29] width 217 height 26
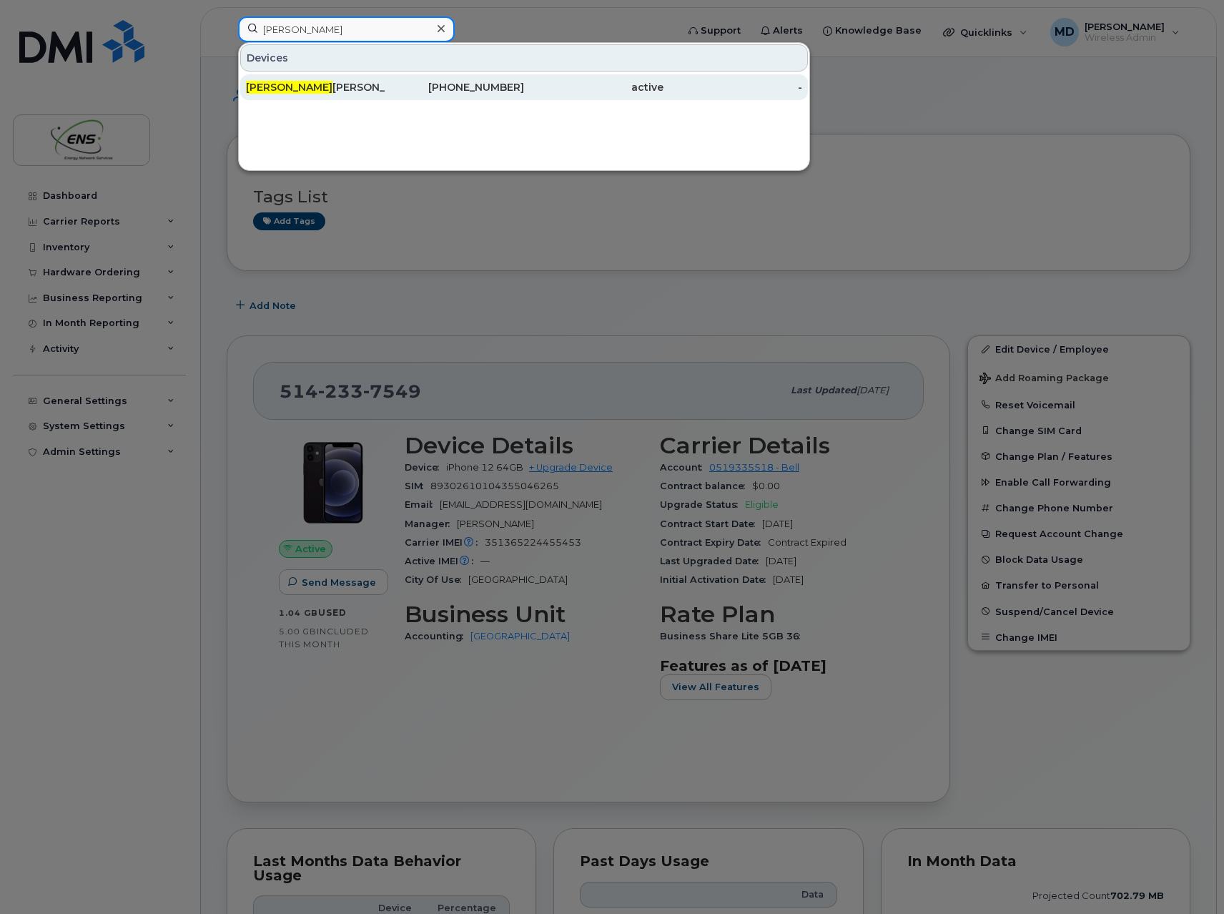
type input "adam"
click at [325, 89] on div "Adam Bilodeau" at bounding box center [315, 87] width 139 height 14
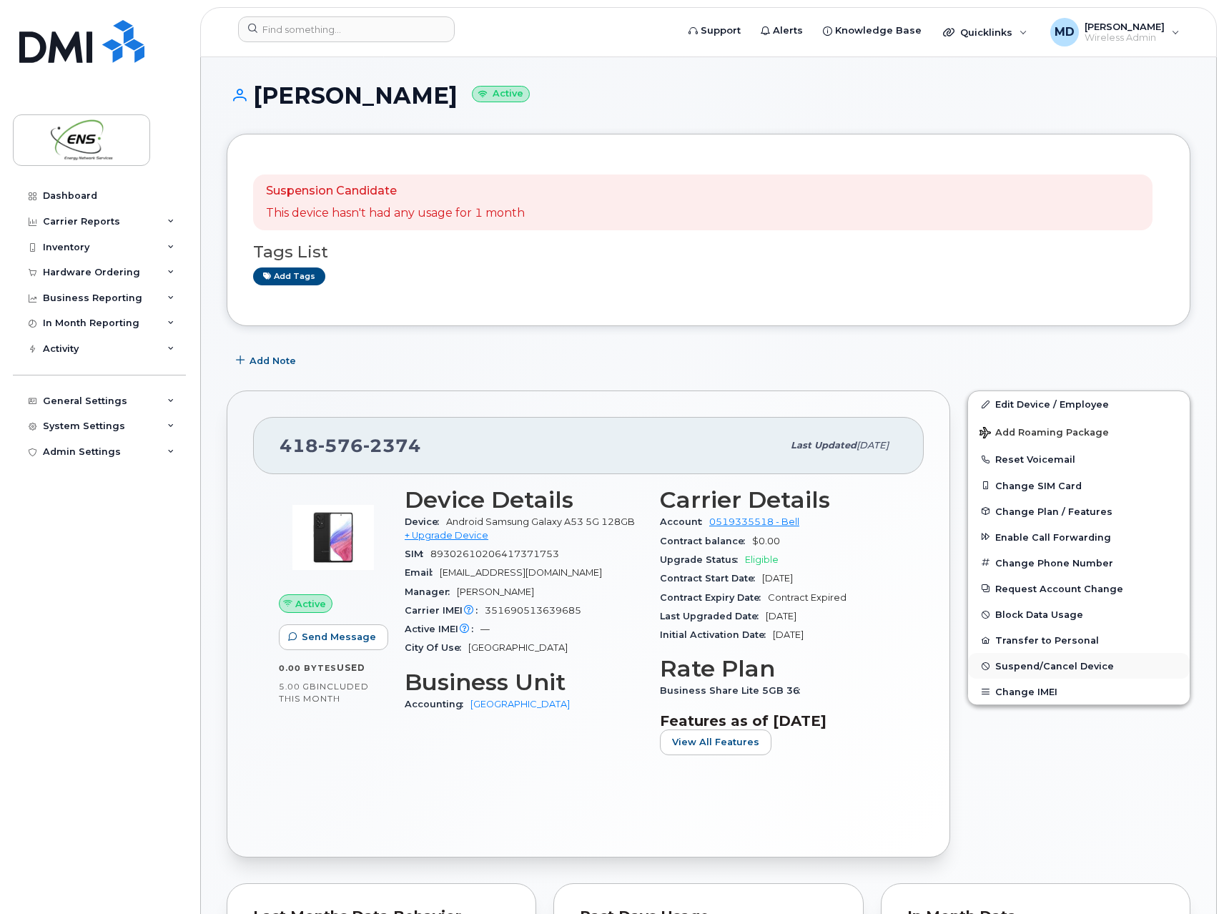
click at [1046, 667] on span "Suspend/Cancel Device" at bounding box center [1055, 666] width 119 height 11
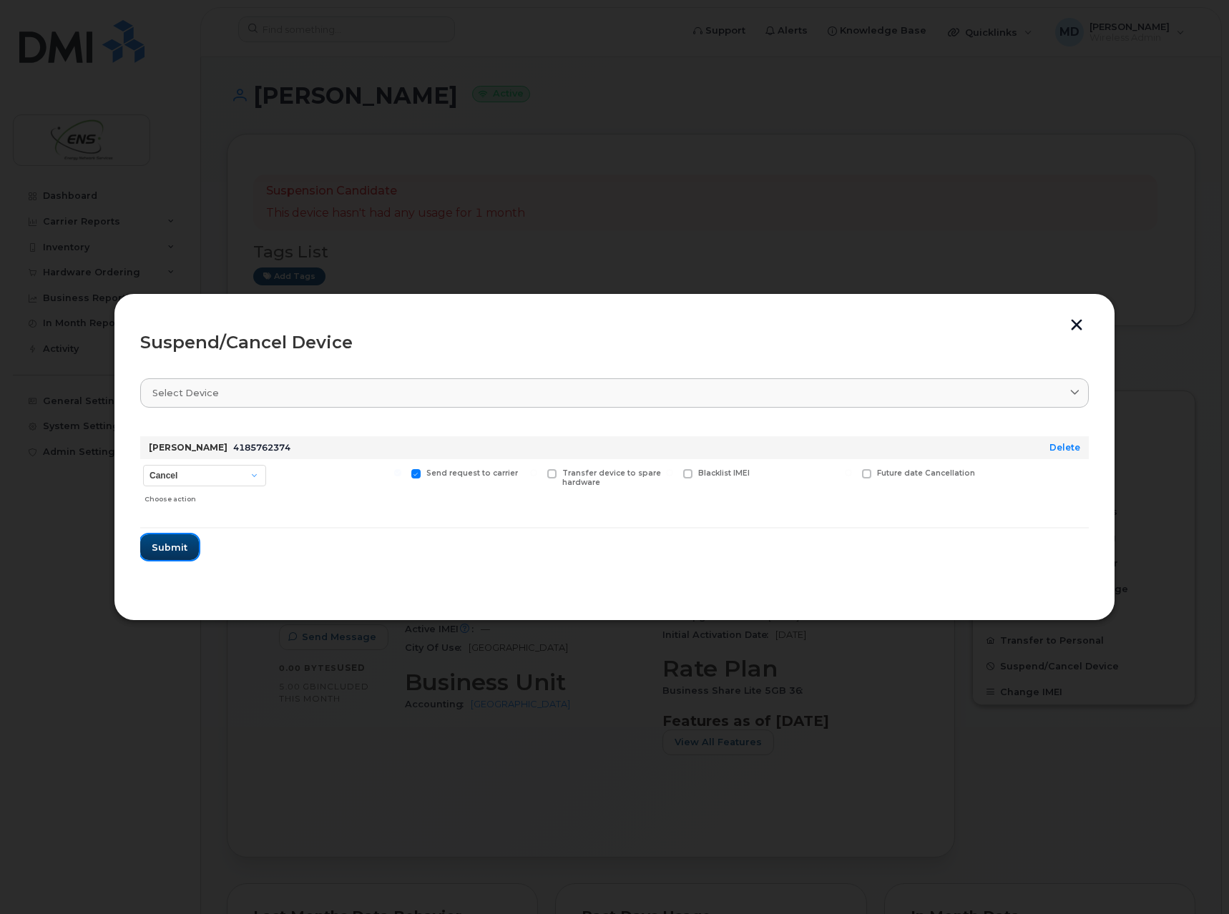
click at [163, 549] on span "Submit" at bounding box center [170, 548] width 36 height 14
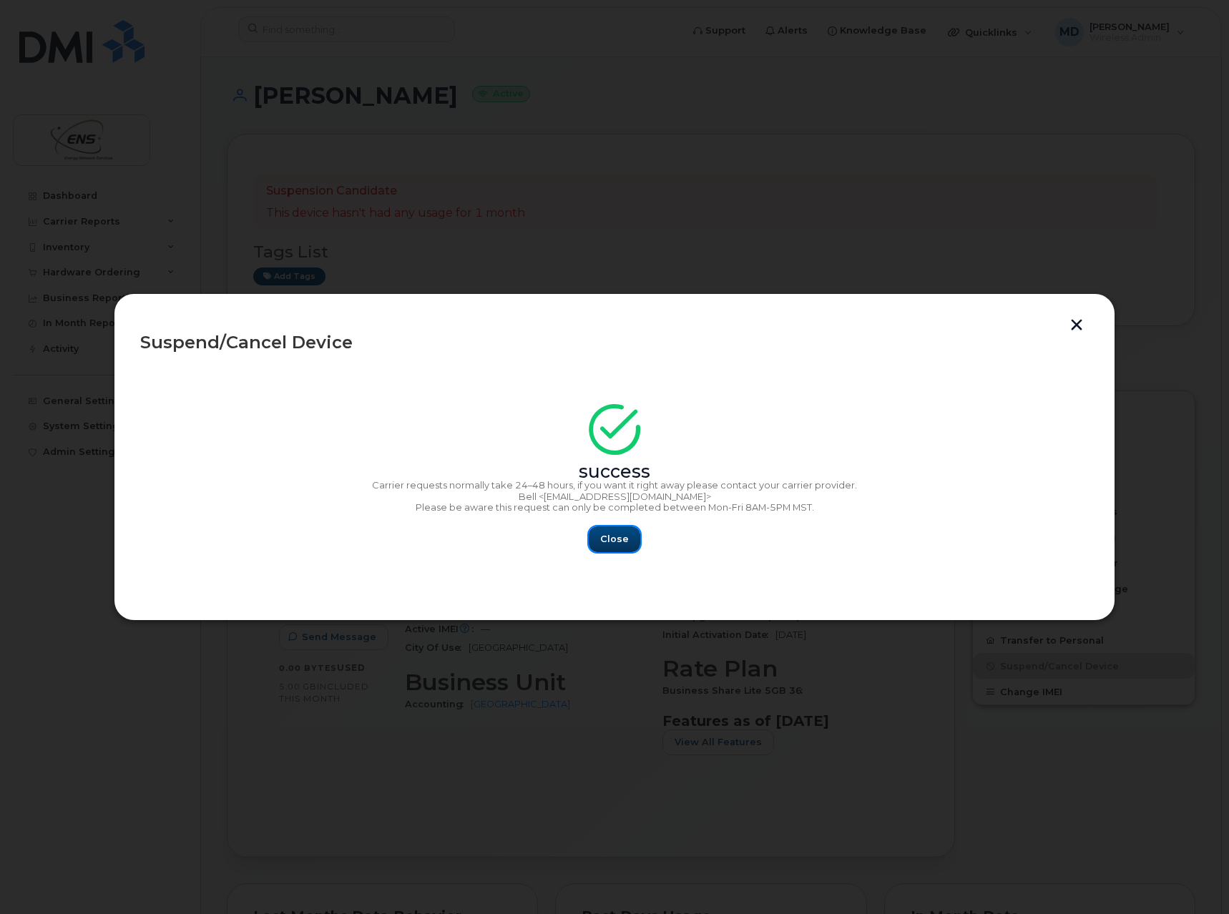
click at [627, 540] on span "Close" at bounding box center [614, 539] width 29 height 14
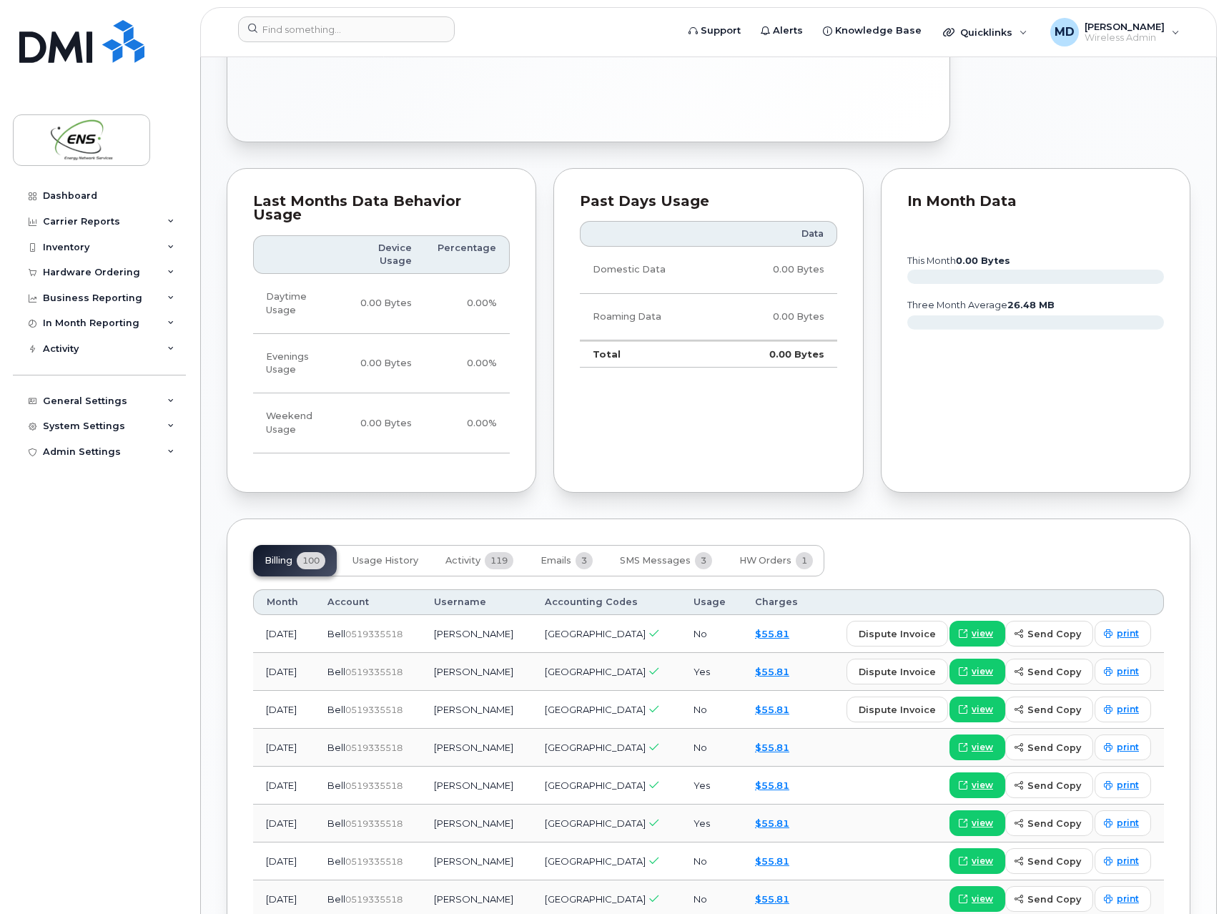
scroll to position [1144, 0]
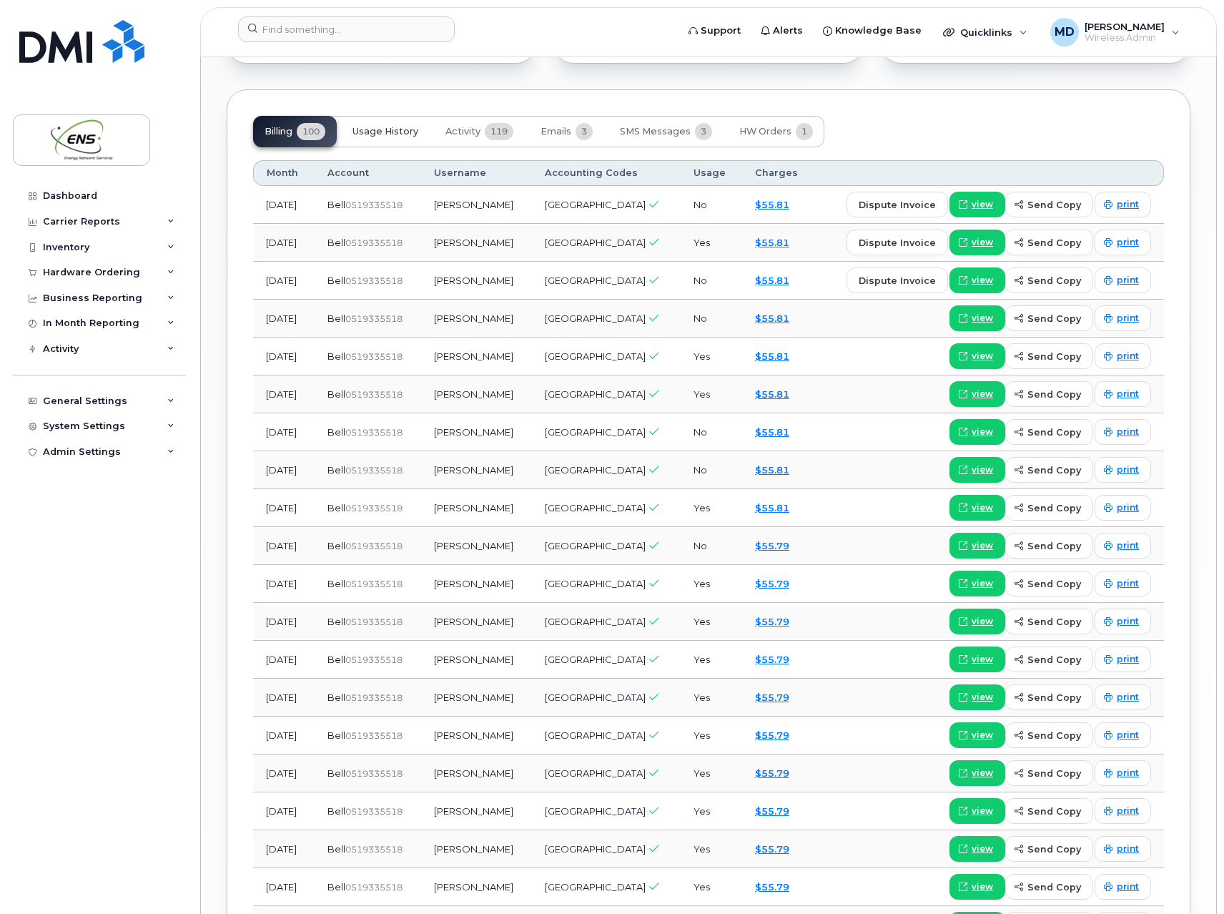
click at [373, 130] on button "Usage History" at bounding box center [385, 131] width 89 height 31
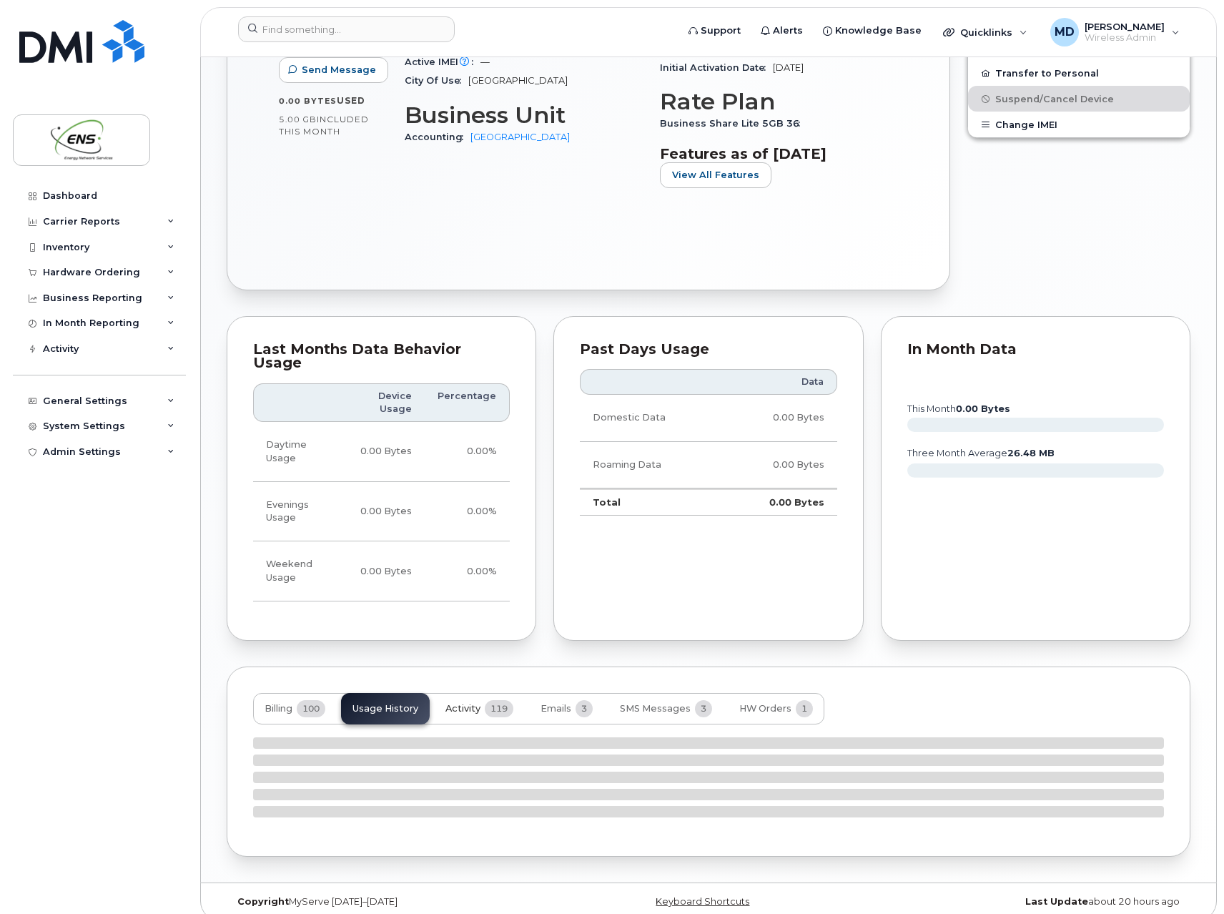
click at [451, 703] on span "Activity" at bounding box center [463, 708] width 35 height 11
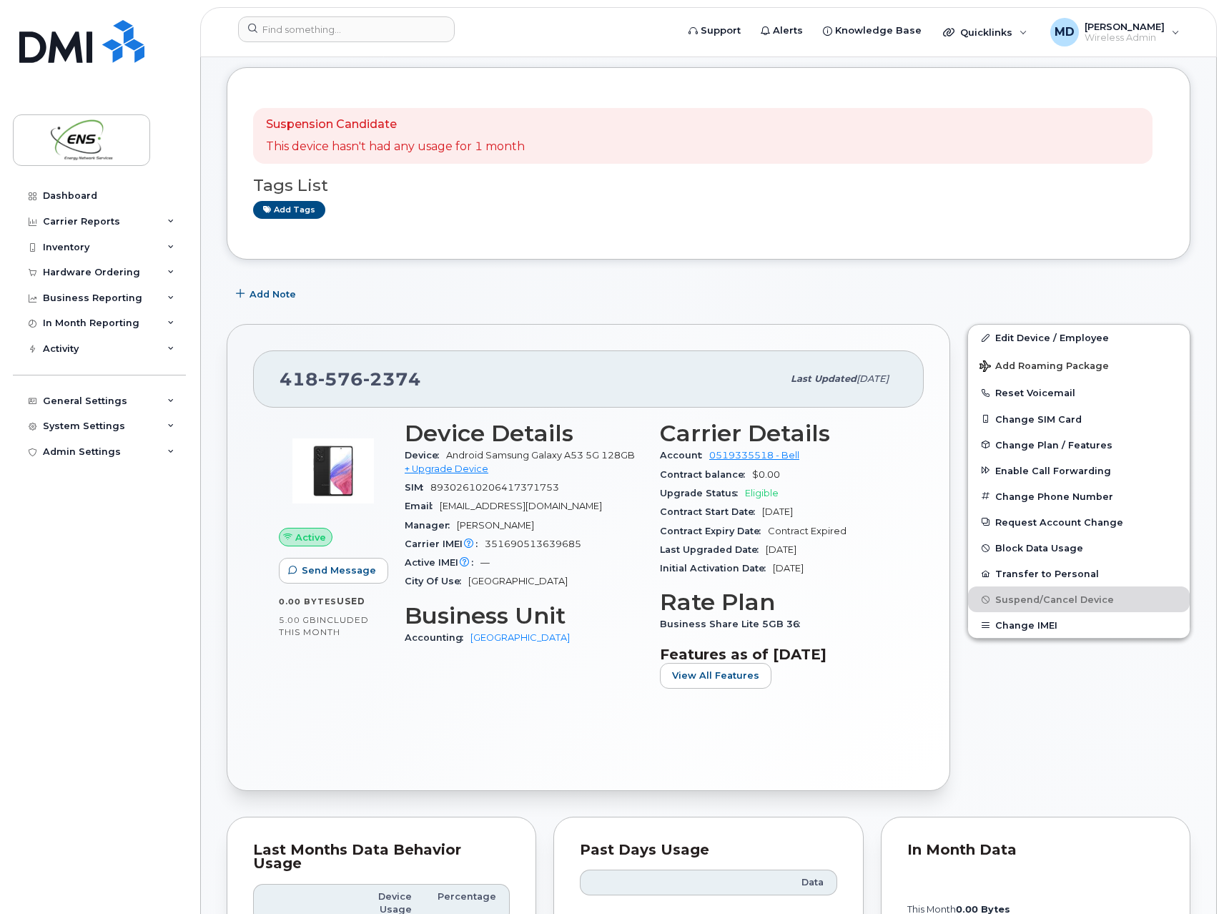
scroll to position [0, 0]
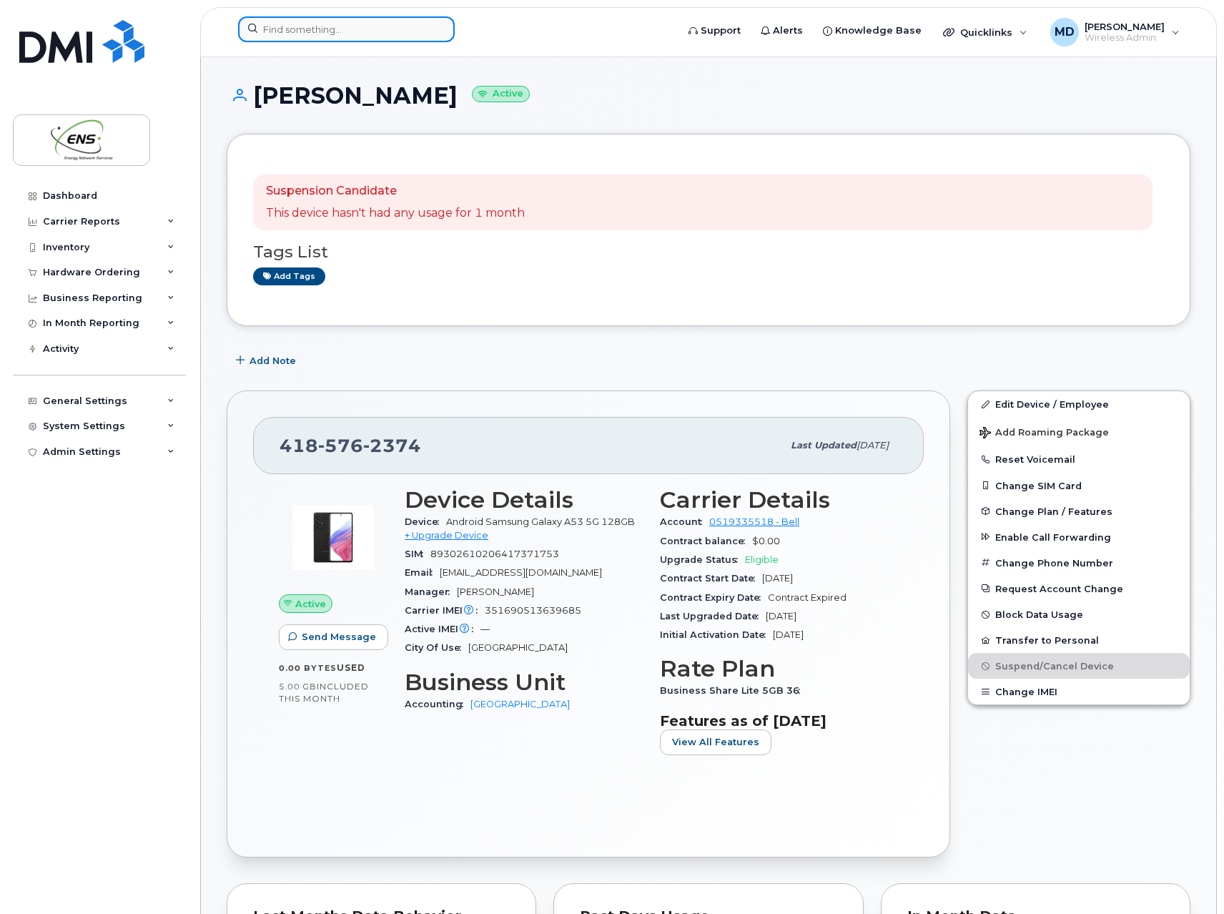
click at [335, 34] on input at bounding box center [346, 29] width 217 height 26
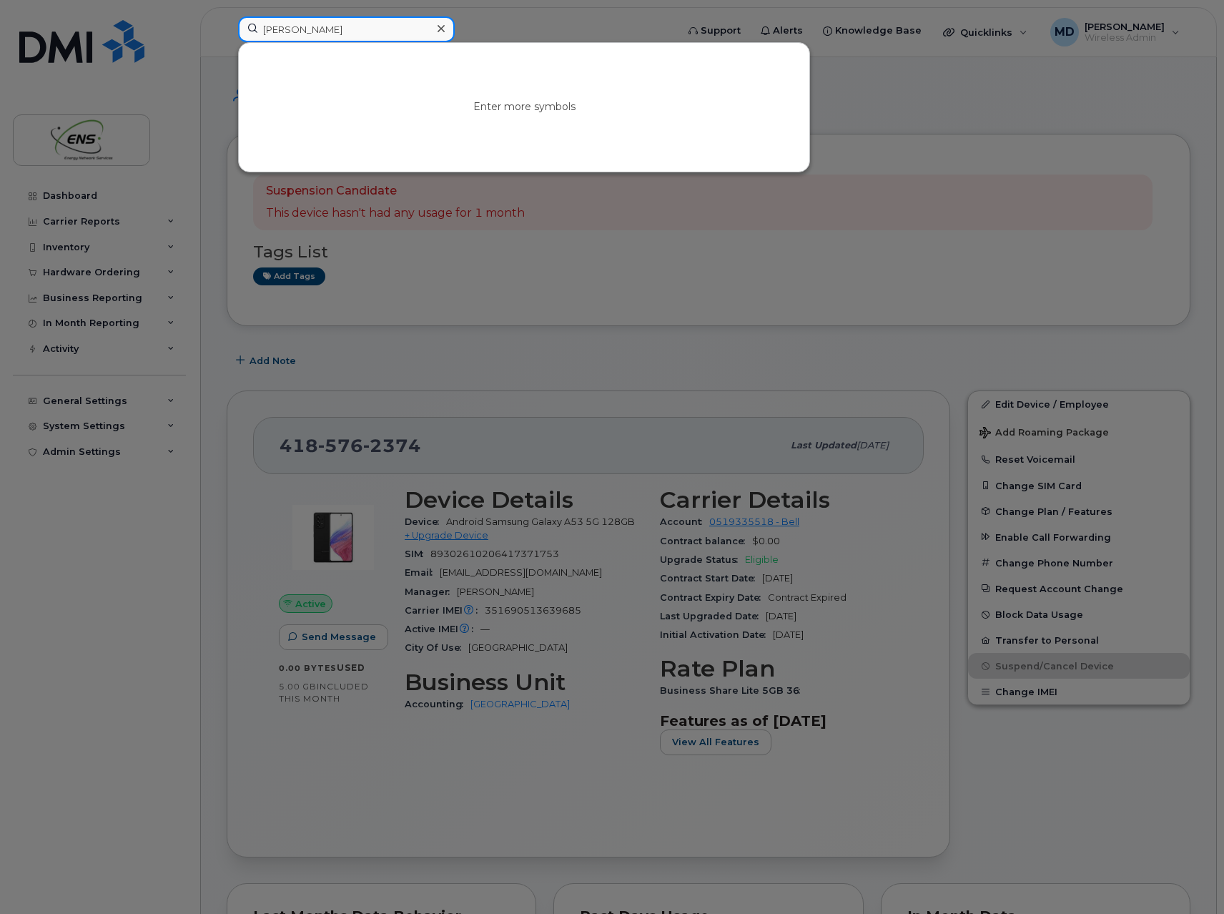
type input "gilles"
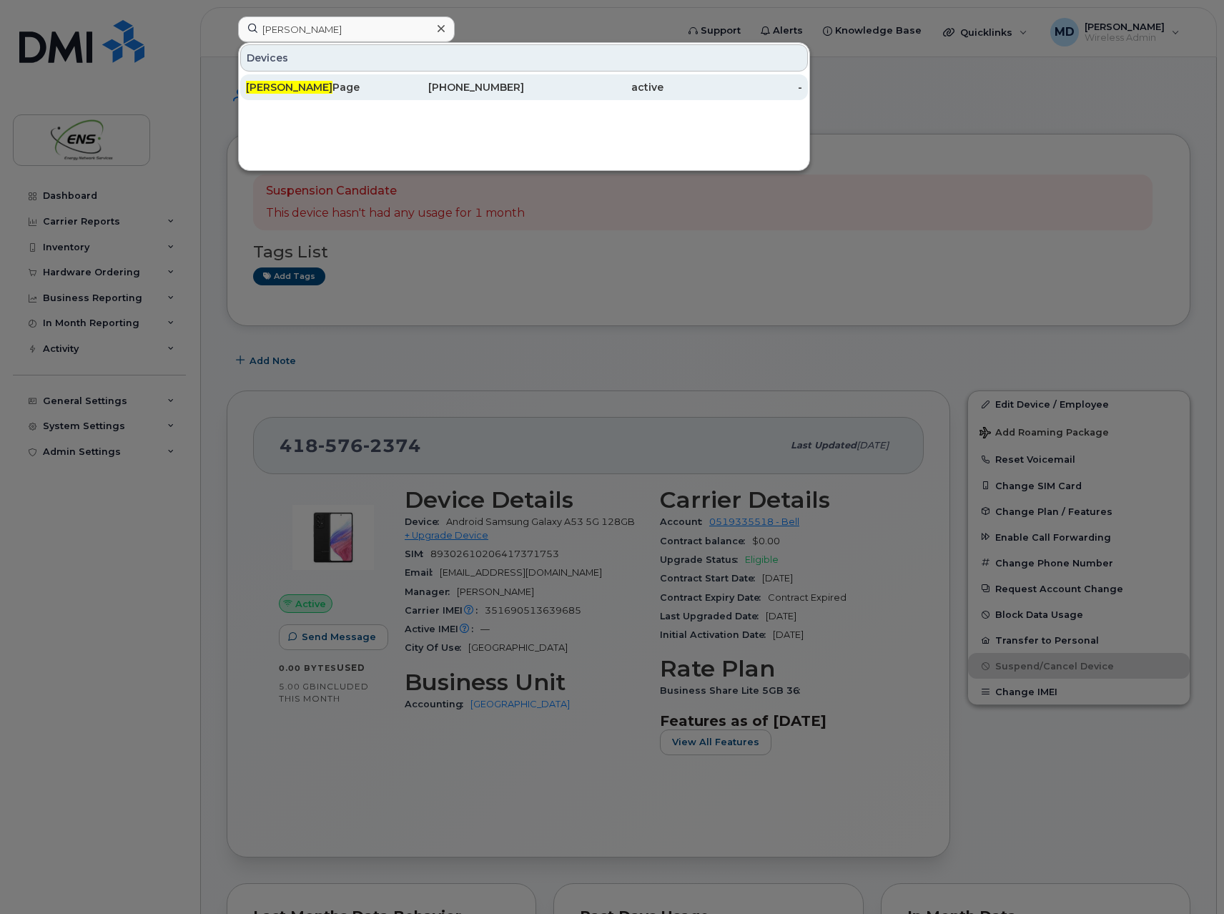
click at [333, 89] on div "Gilles Page" at bounding box center [315, 87] width 139 height 14
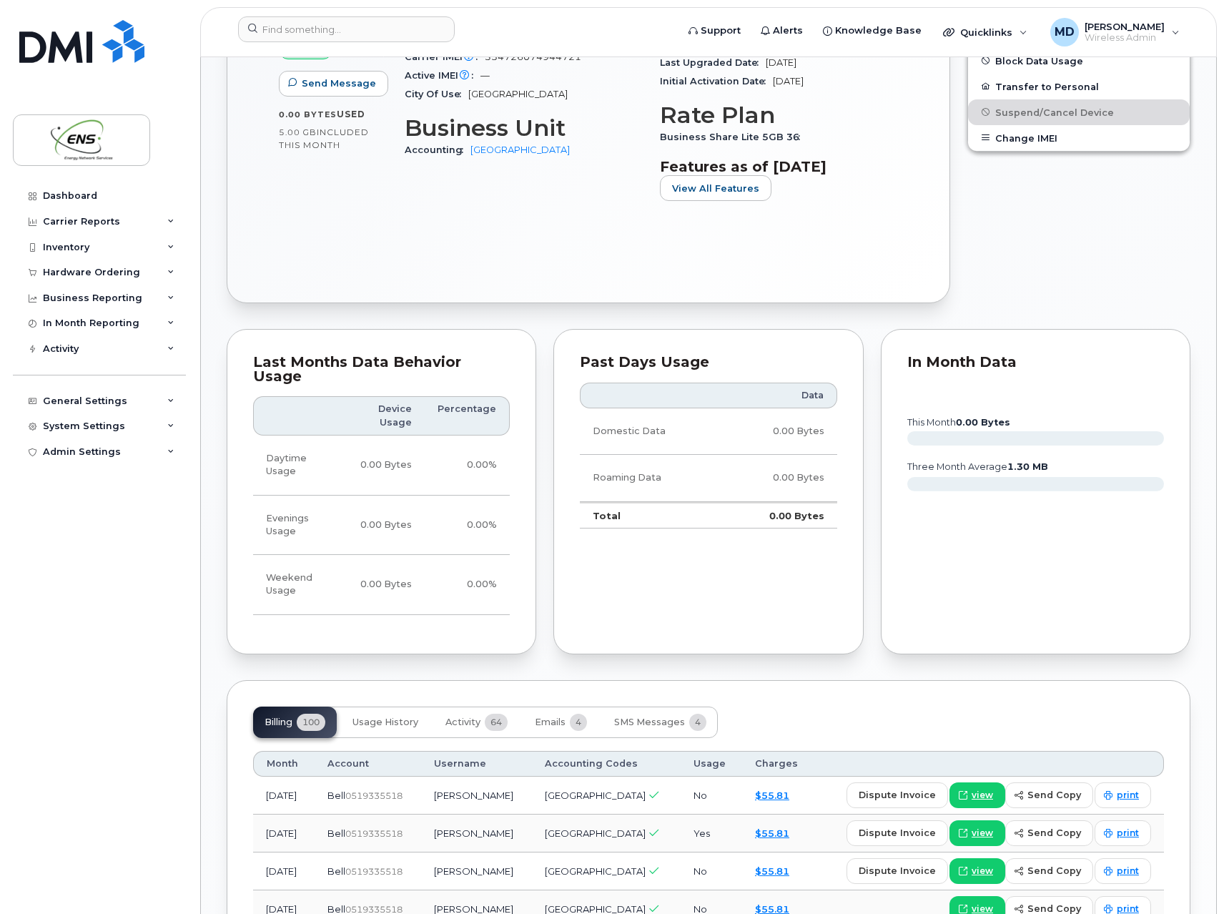
scroll to position [858, 0]
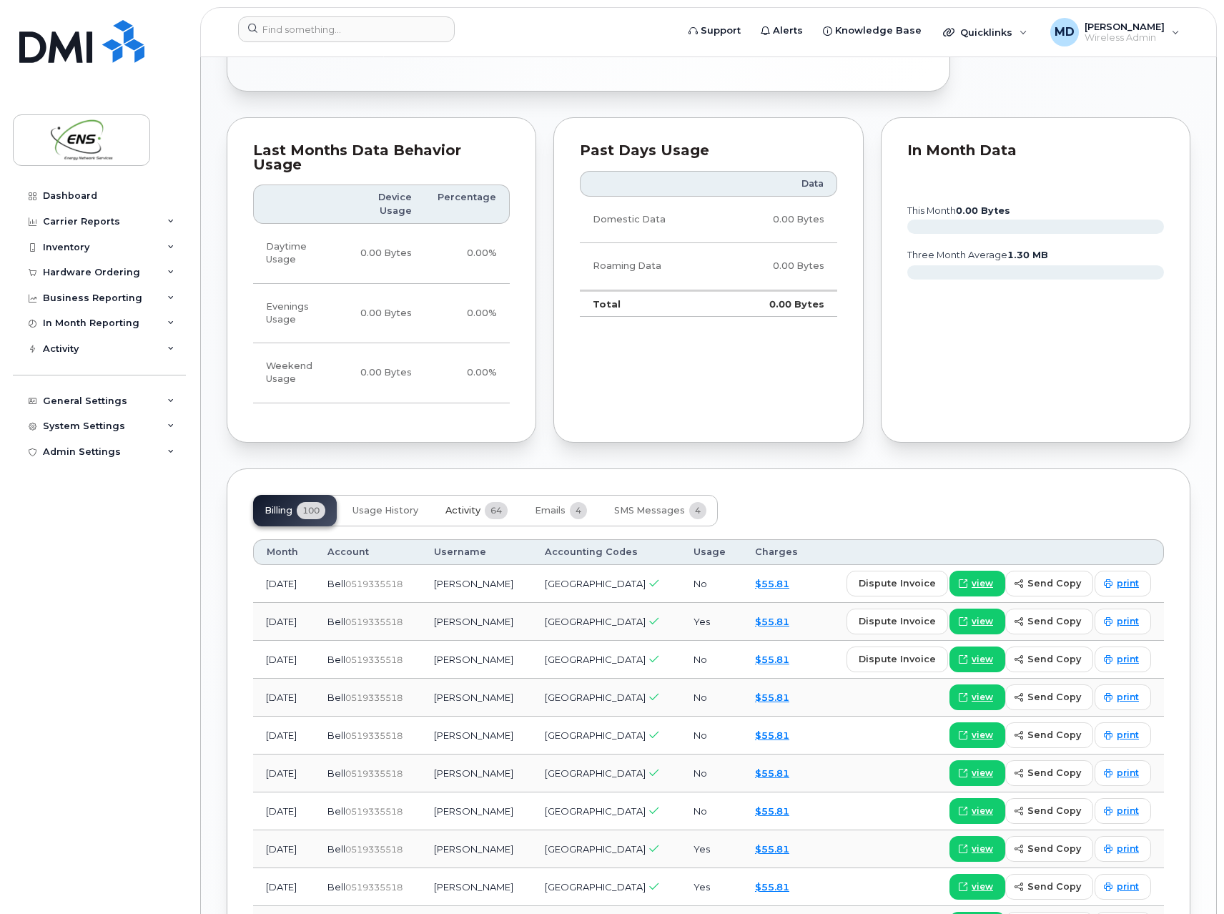
click at [483, 502] on button "Activity 64" at bounding box center [476, 510] width 85 height 31
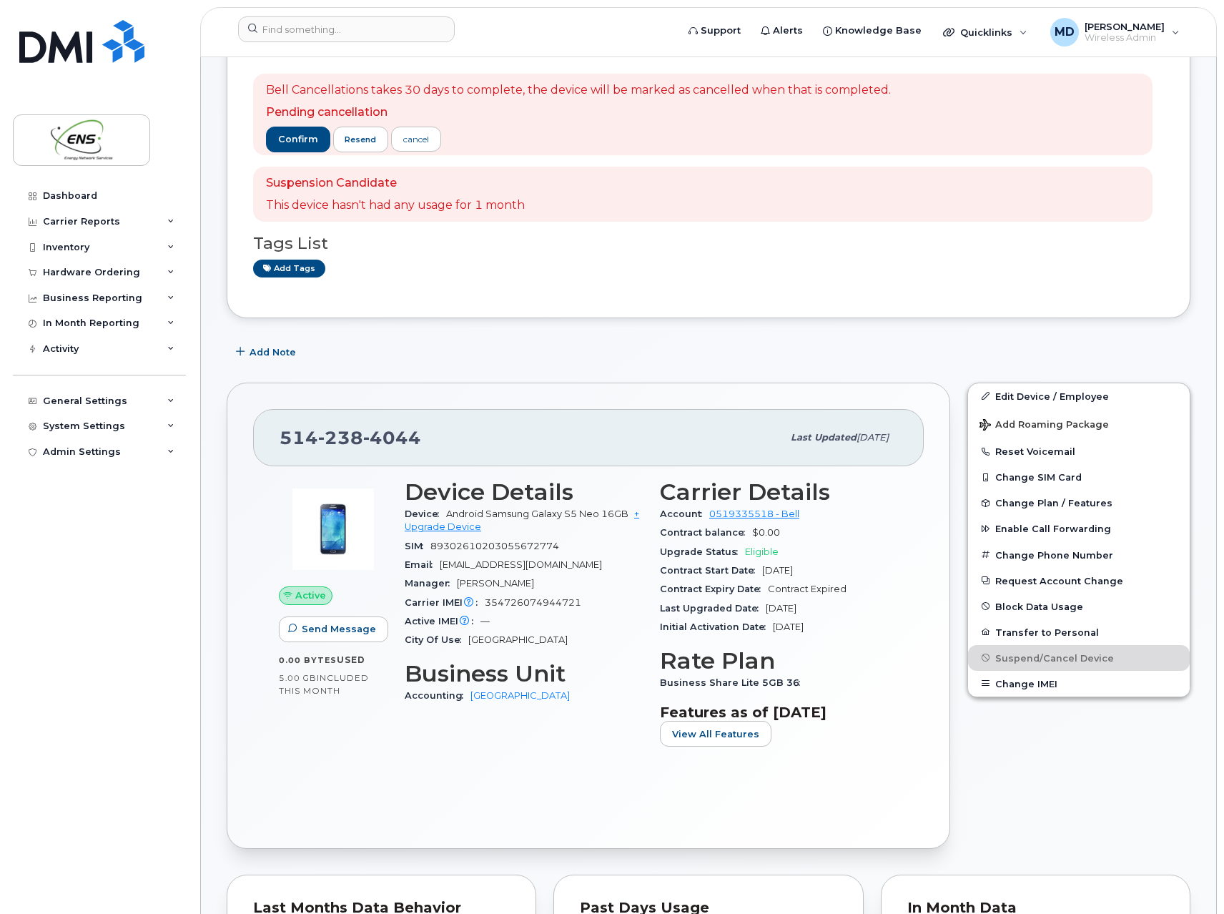
scroll to position [0, 0]
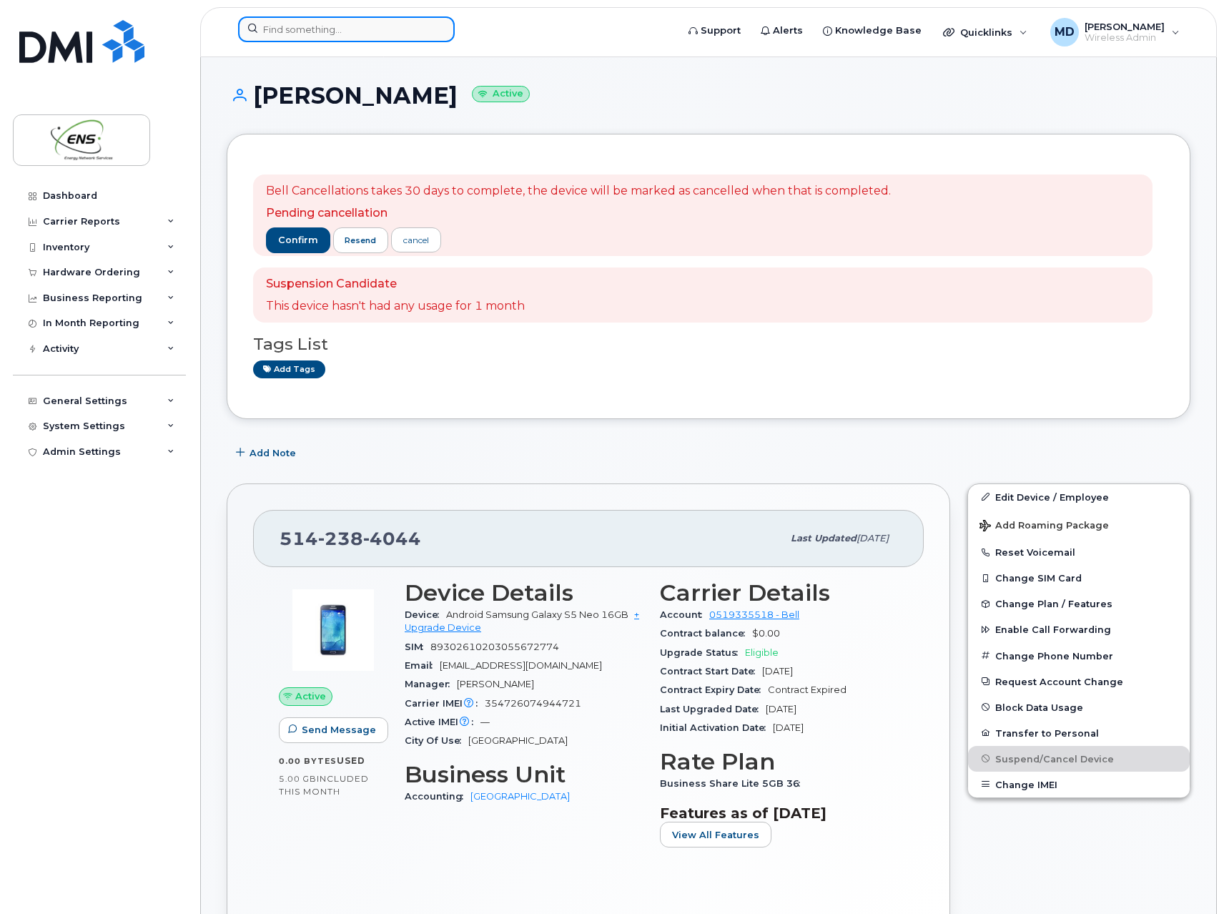
click at [344, 24] on input at bounding box center [346, 29] width 217 height 26
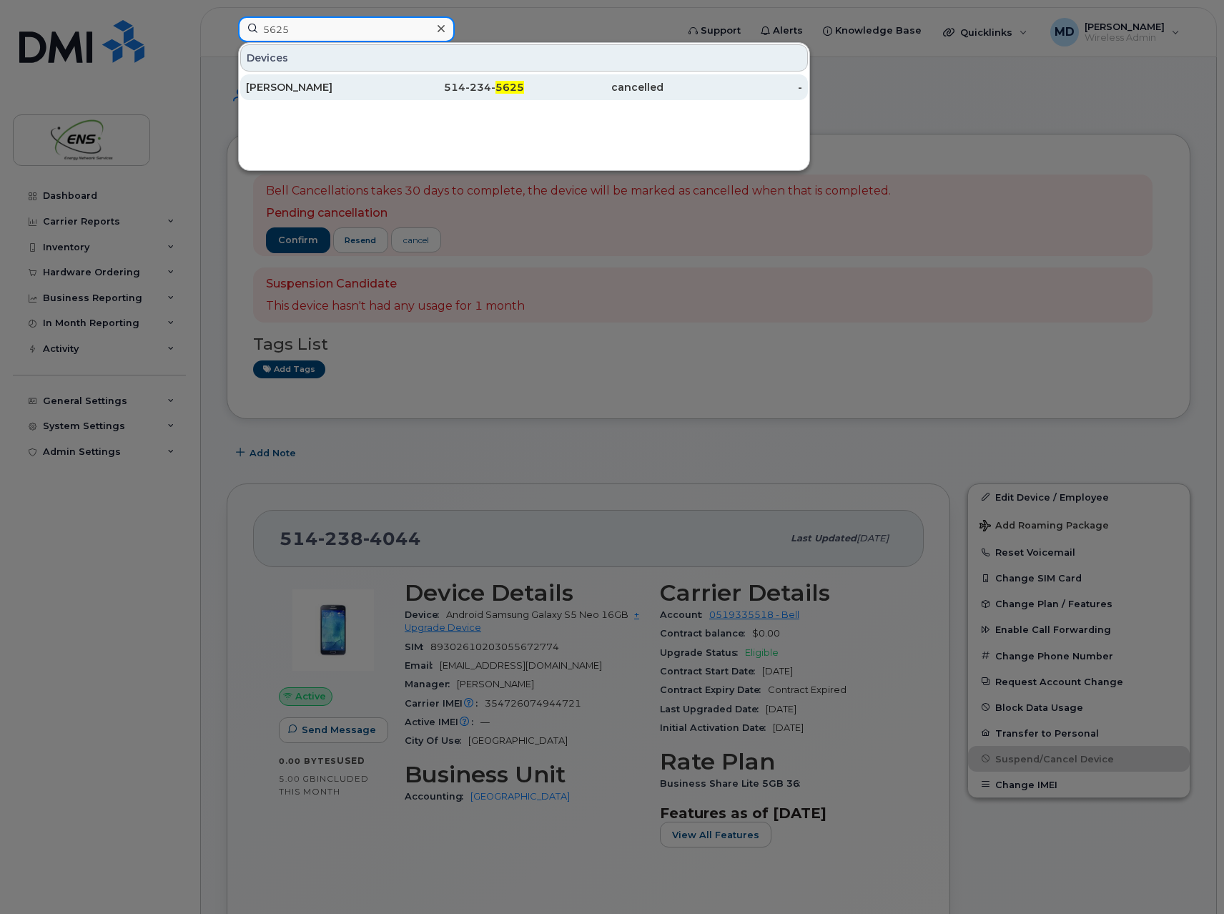
type input "5625"
click at [305, 89] on div "Pierre Munha" at bounding box center [315, 87] width 139 height 14
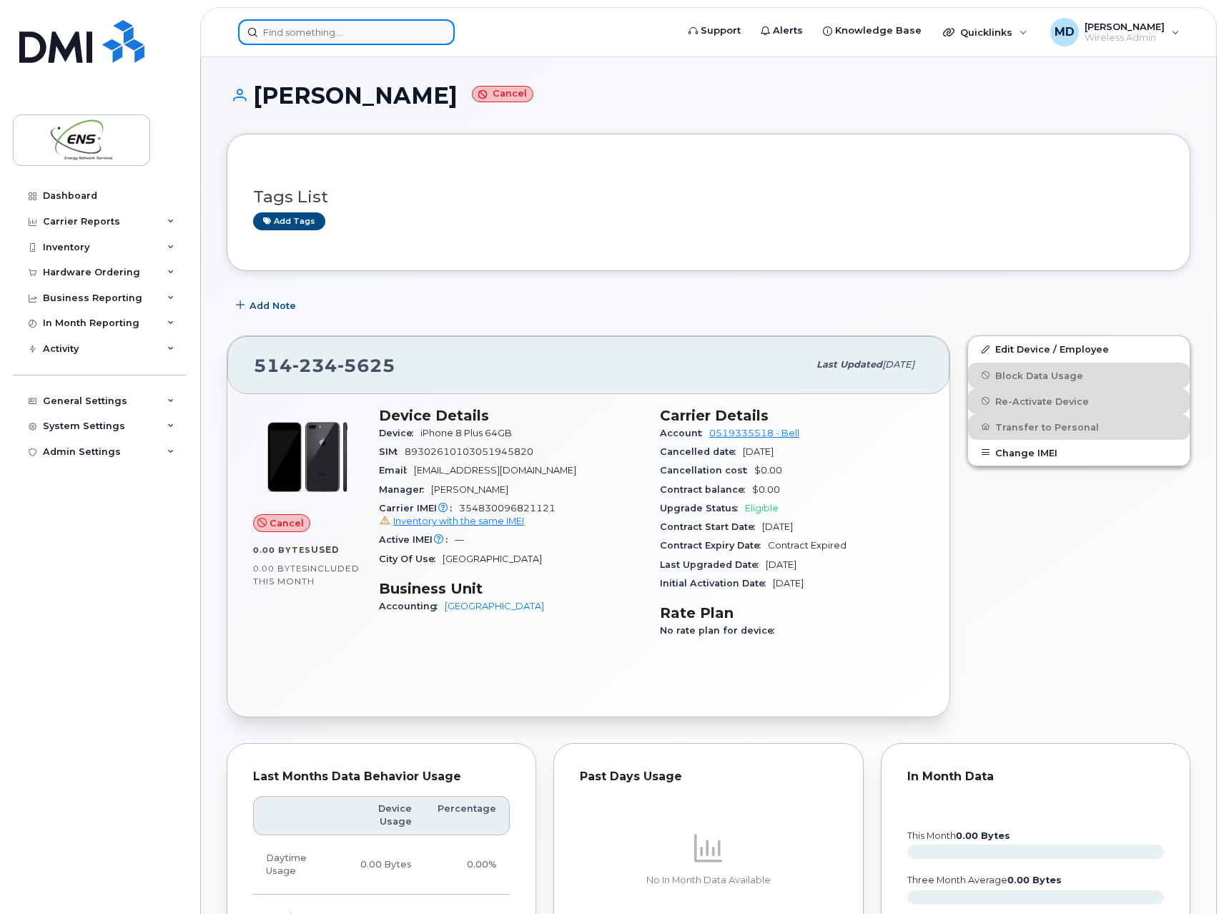
click at [401, 44] on input at bounding box center [346, 32] width 217 height 26
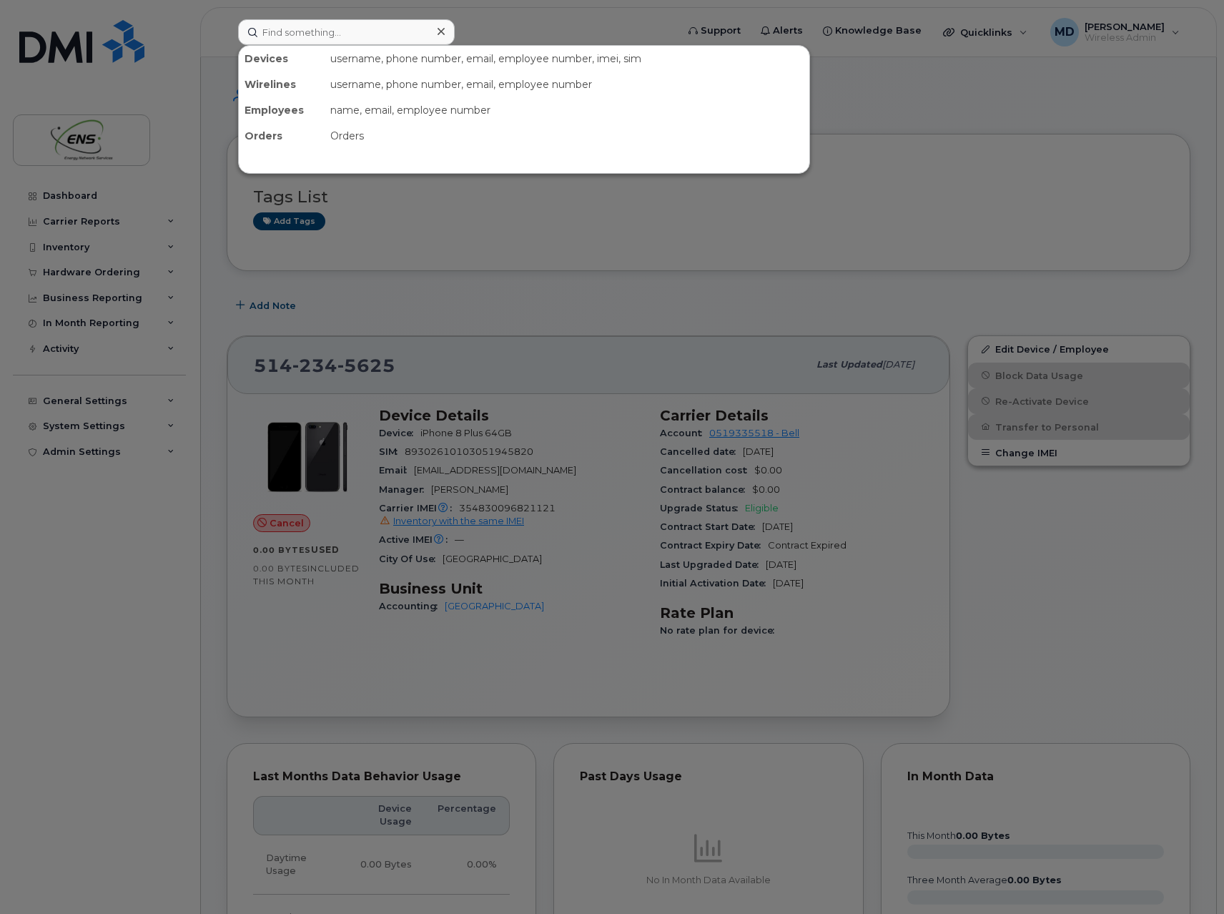
click at [534, 32] on div at bounding box center [612, 457] width 1224 height 914
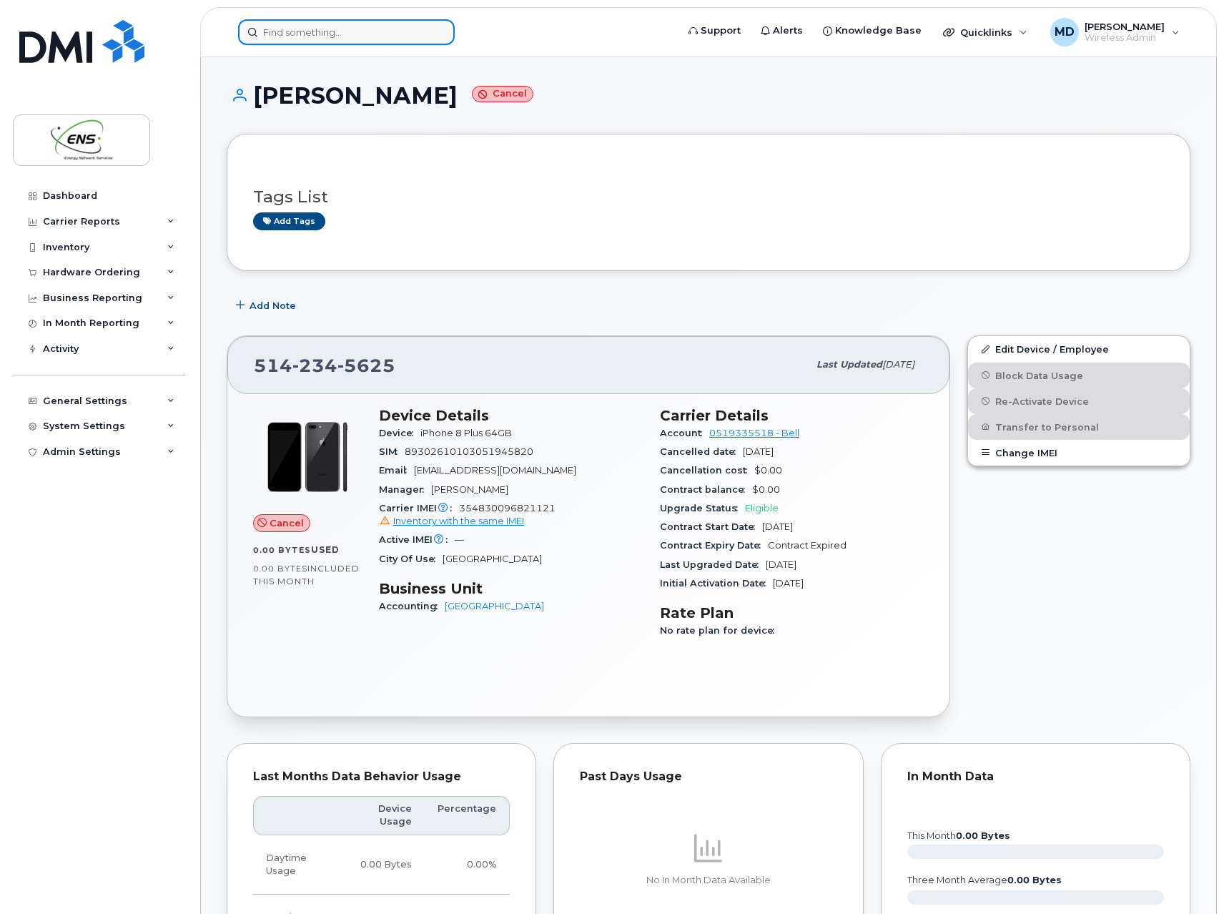
click at [356, 34] on input at bounding box center [346, 32] width 217 height 26
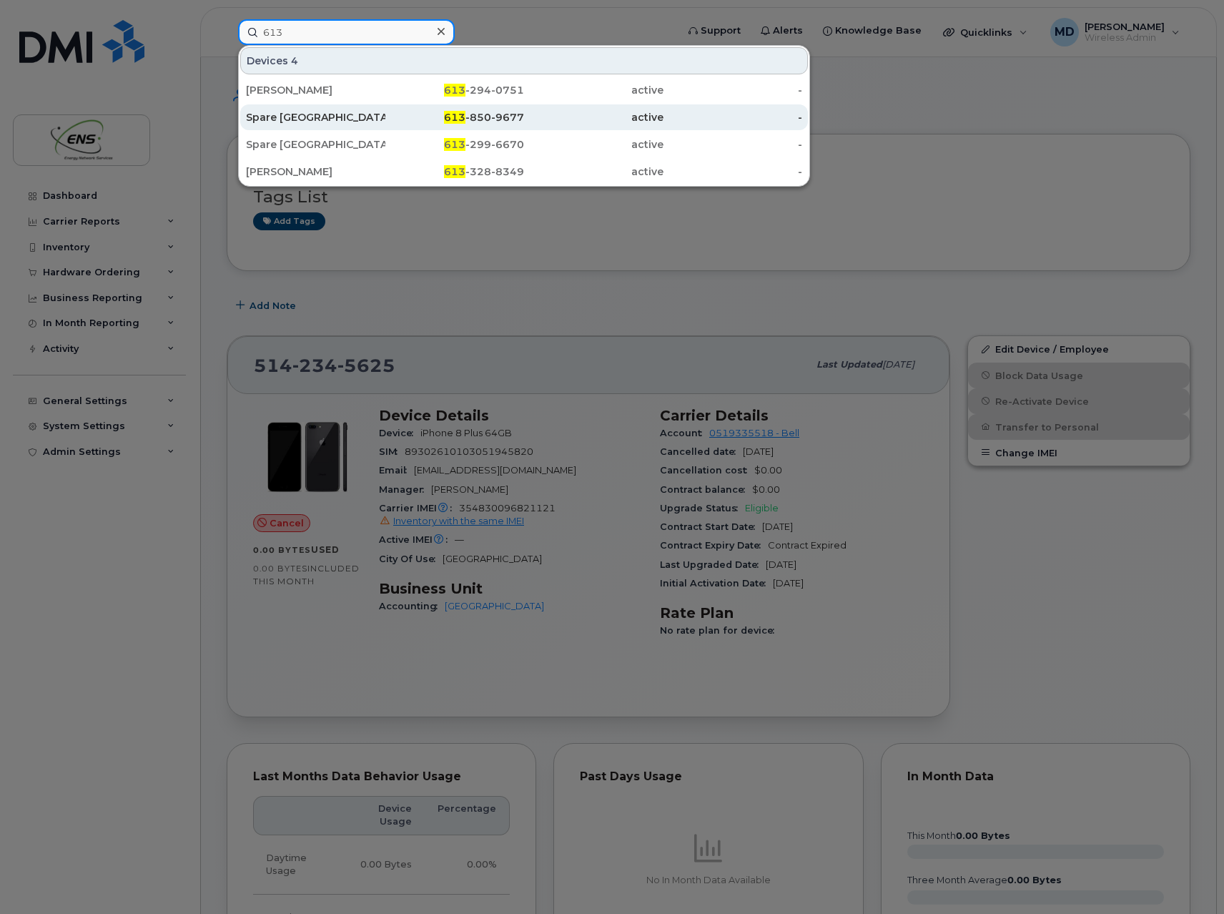
type input "613"
click at [311, 129] on div "Spare Ottawa" at bounding box center [315, 117] width 139 height 26
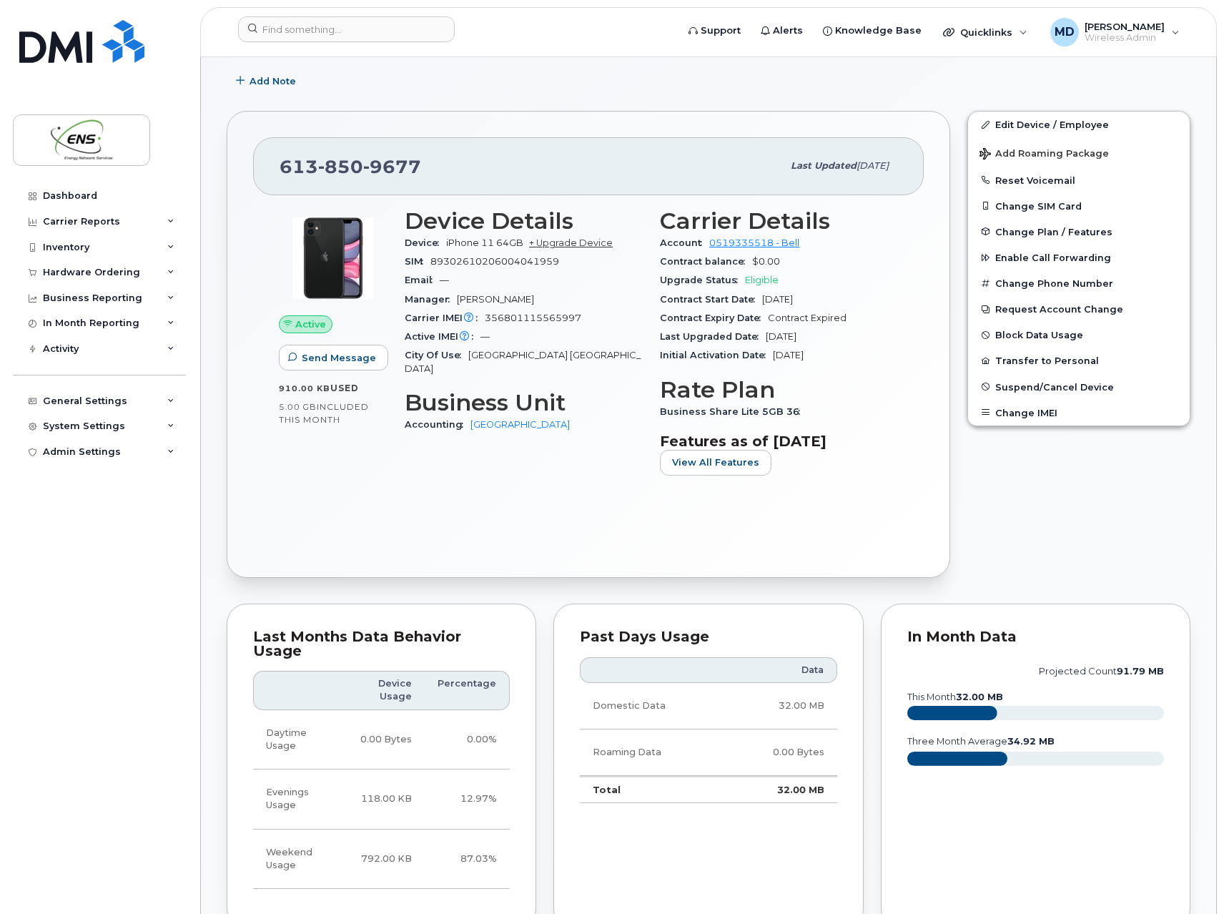
scroll to position [215, 0]
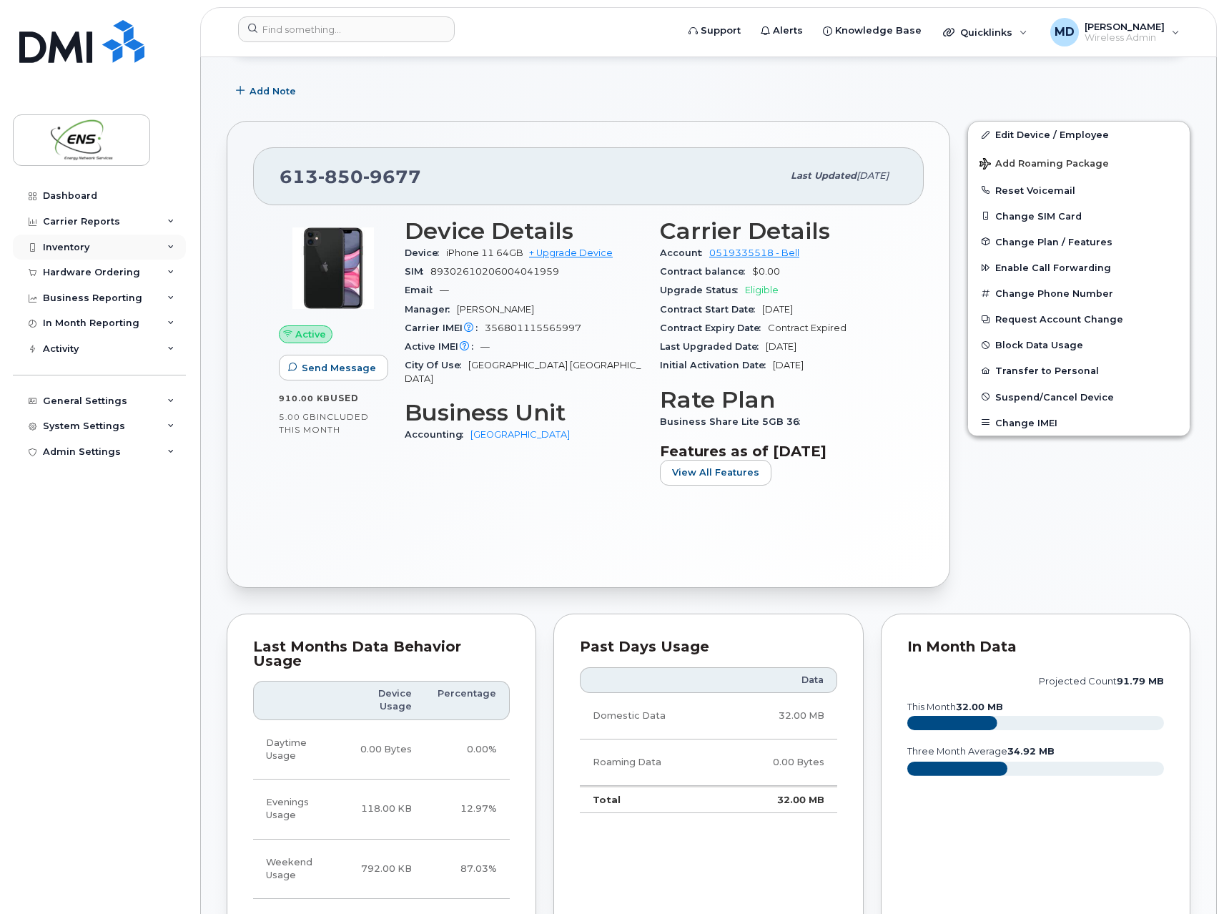
click at [72, 245] on div "Inventory" at bounding box center [66, 247] width 46 height 11
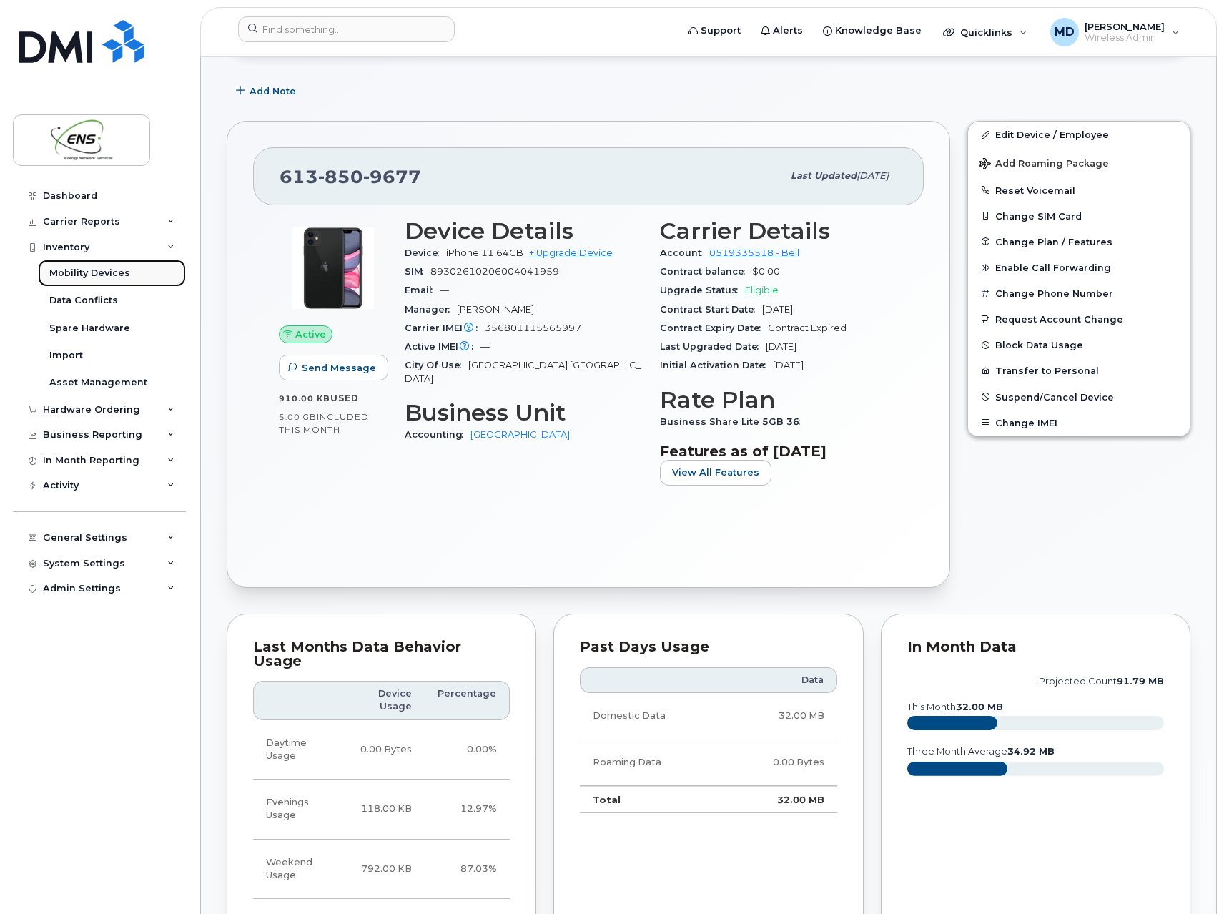
click at [72, 267] on div "Mobility Devices" at bounding box center [89, 273] width 81 height 13
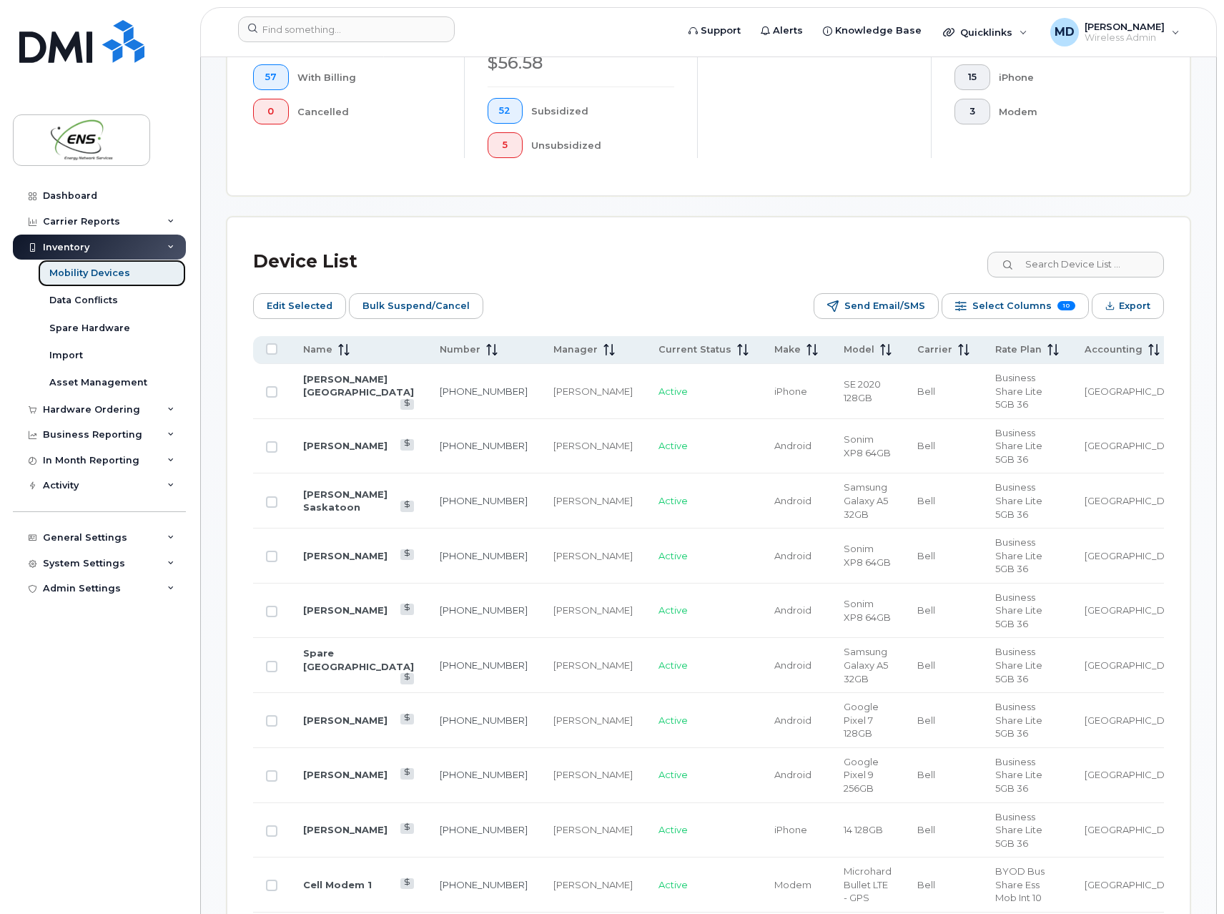
scroll to position [501, 0]
click at [1028, 305] on span "Select Columns" at bounding box center [1012, 305] width 79 height 21
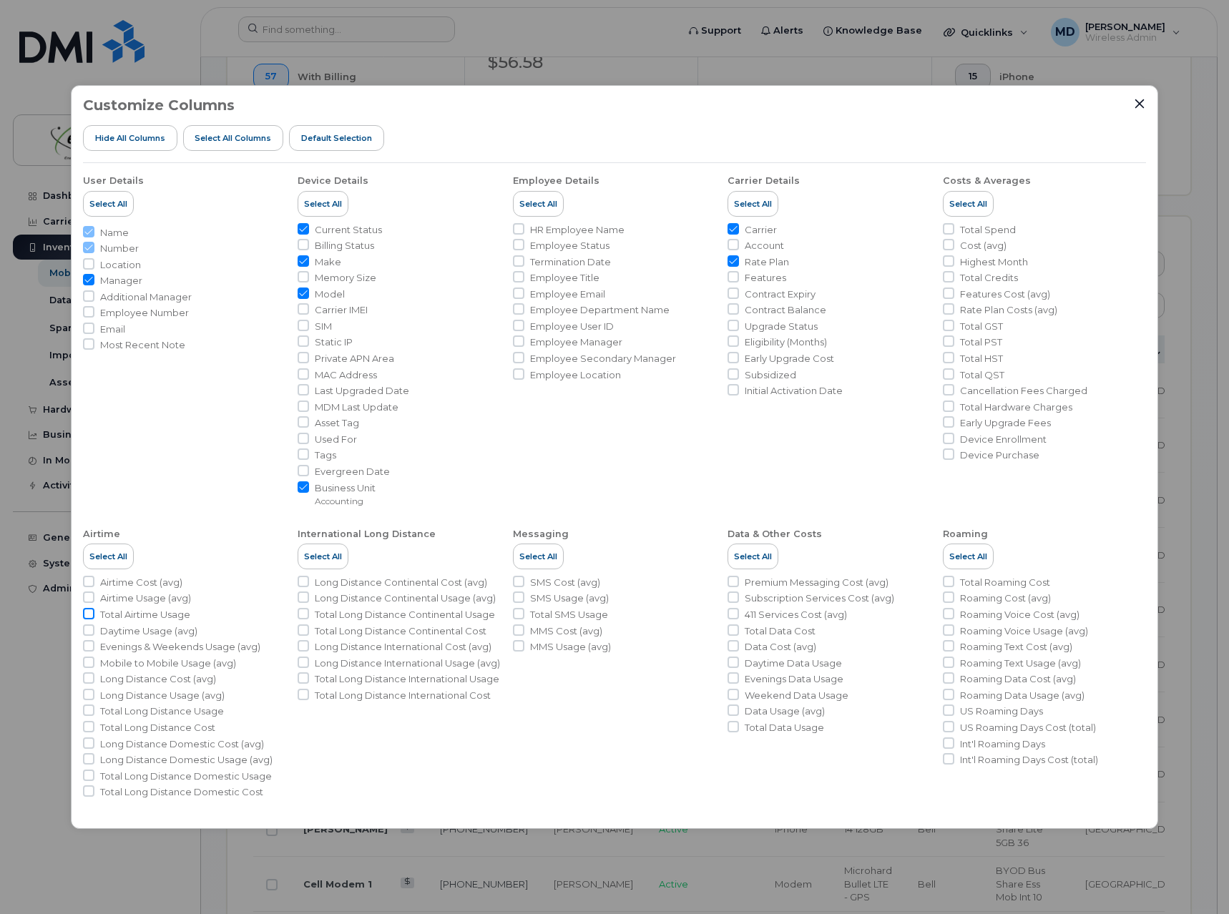
click at [89, 614] on input "Total Airtime Usage" at bounding box center [88, 613] width 11 height 11
checkbox input "true"
click at [733, 725] on input "Total Data Usage" at bounding box center [732, 726] width 11 height 11
checkbox input "true"
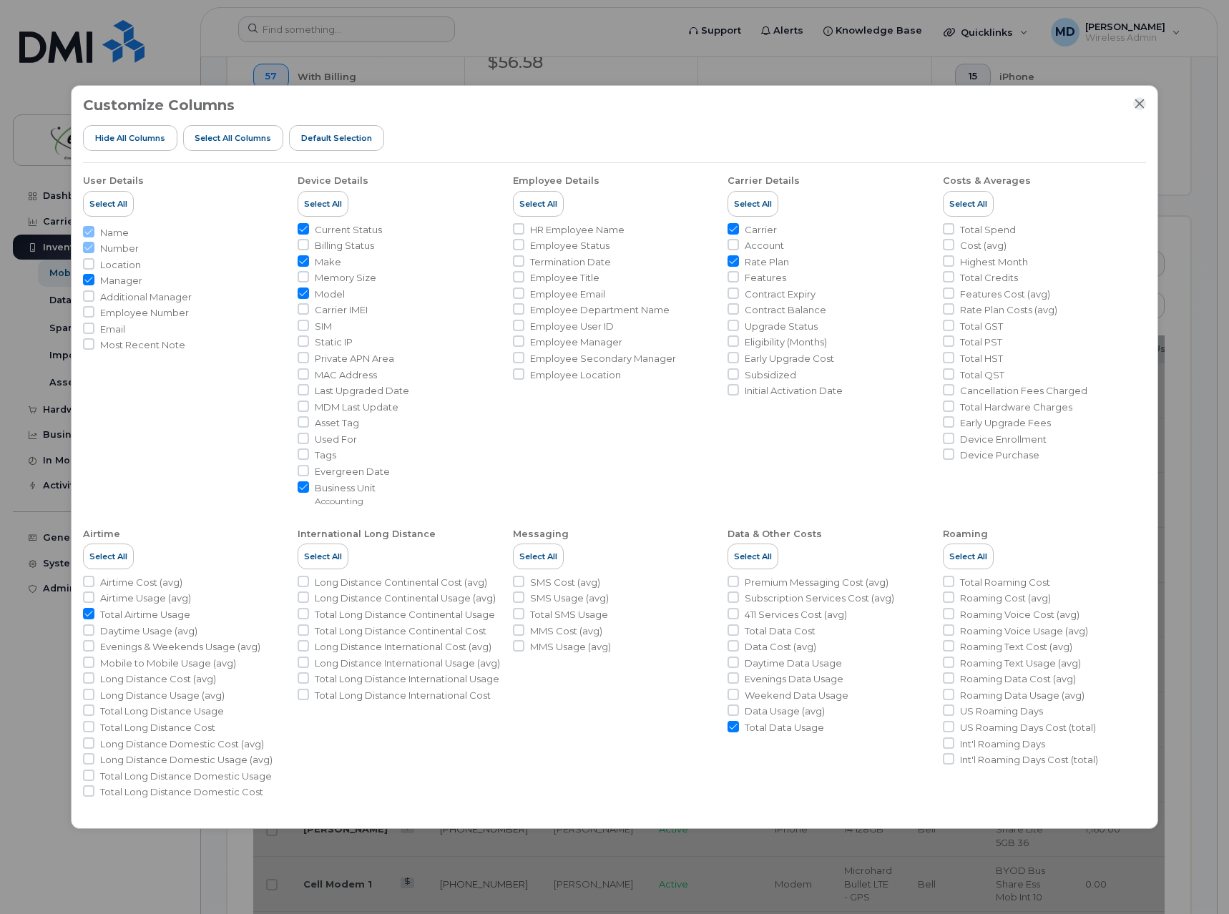
click at [1136, 101] on icon "Close" at bounding box center [1139, 103] width 9 height 9
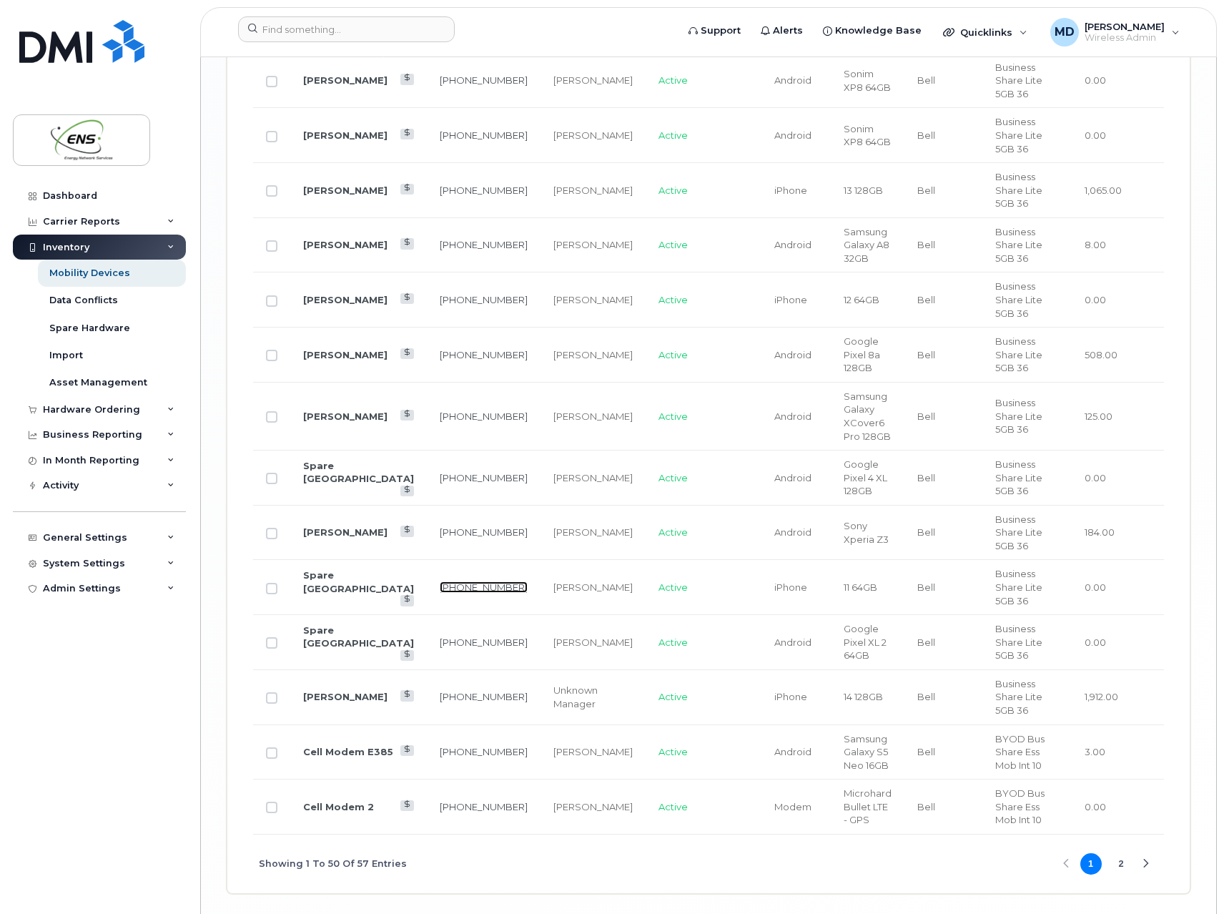
scroll to position [2932, 0]
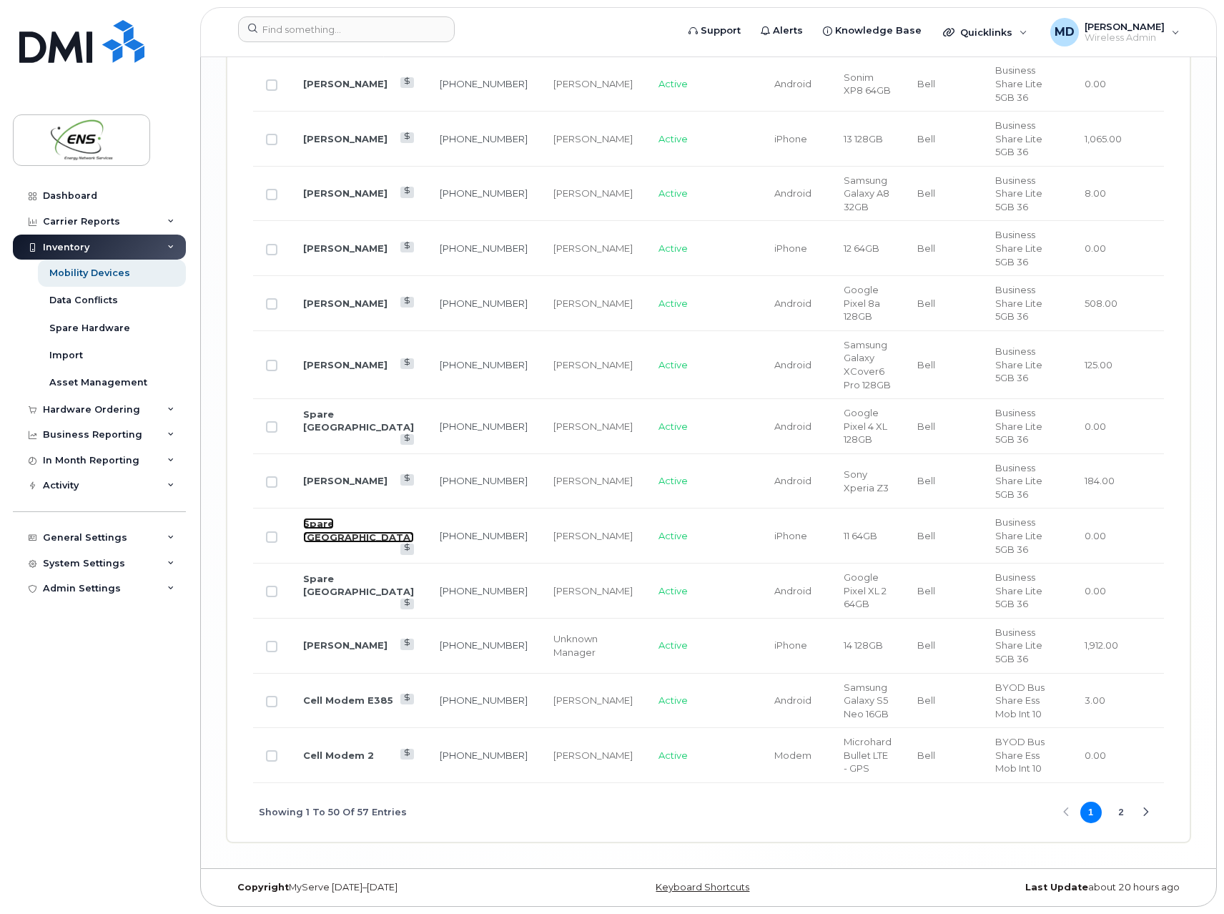
click at [318, 539] on link "Spare Ottawa" at bounding box center [358, 530] width 111 height 25
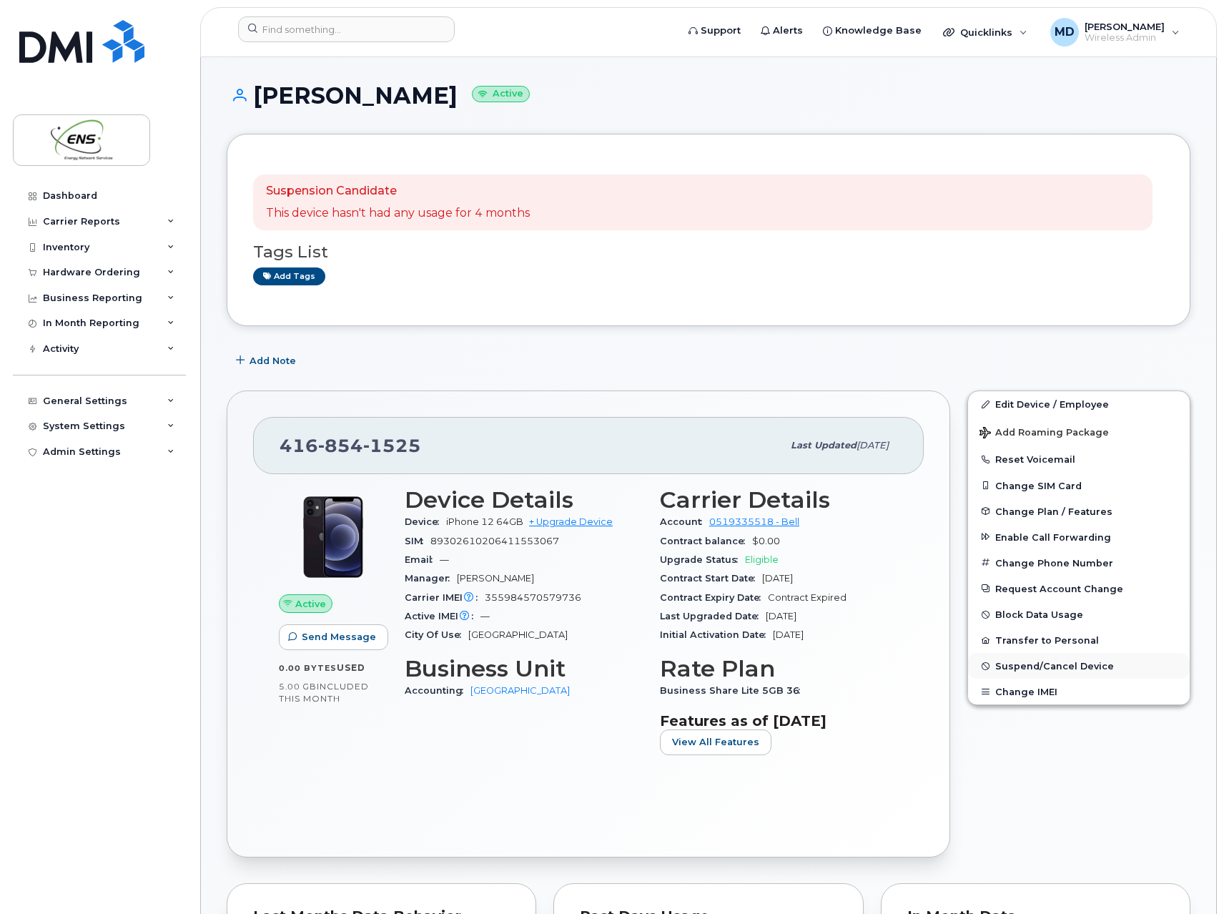
click at [1051, 667] on span "Suspend/Cancel Device" at bounding box center [1055, 666] width 119 height 11
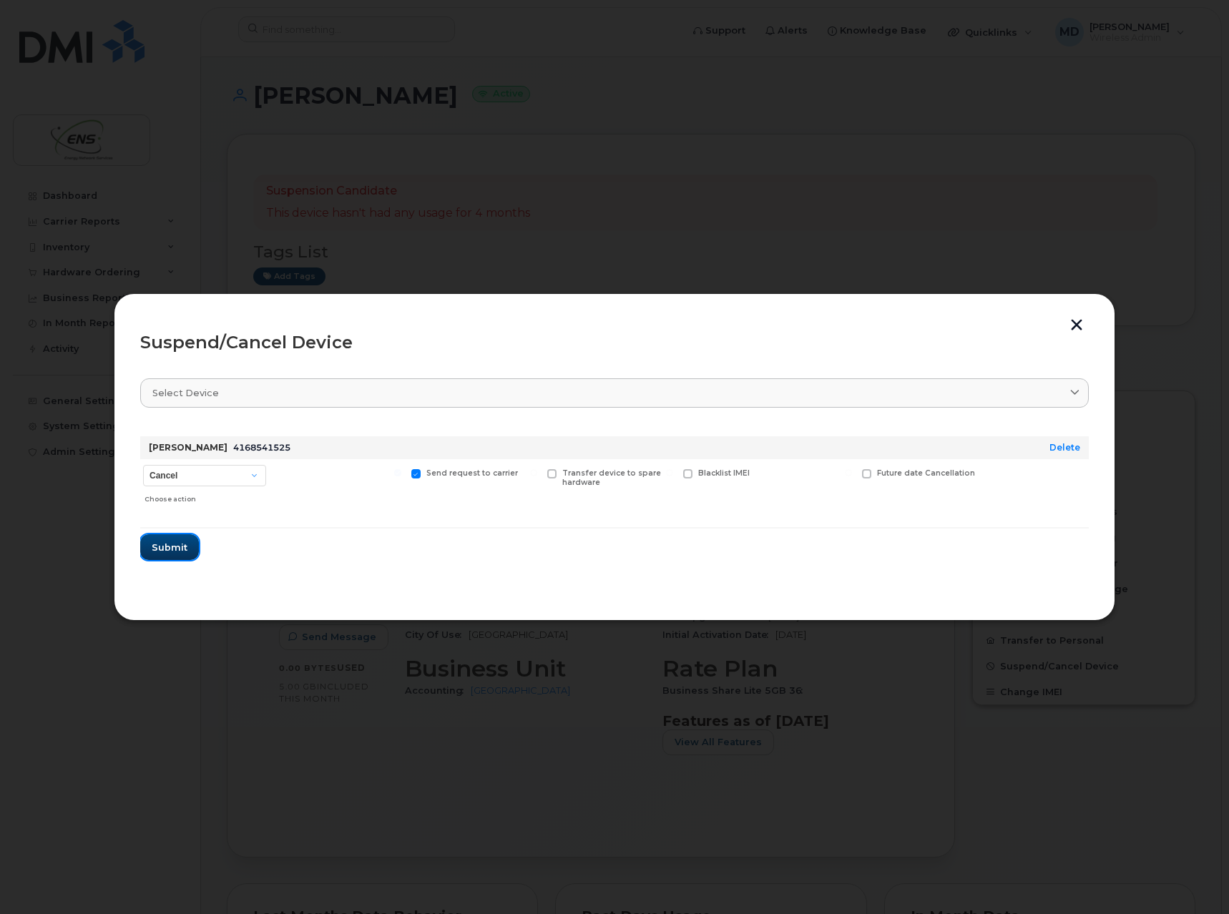
click at [170, 549] on span "Submit" at bounding box center [170, 548] width 36 height 14
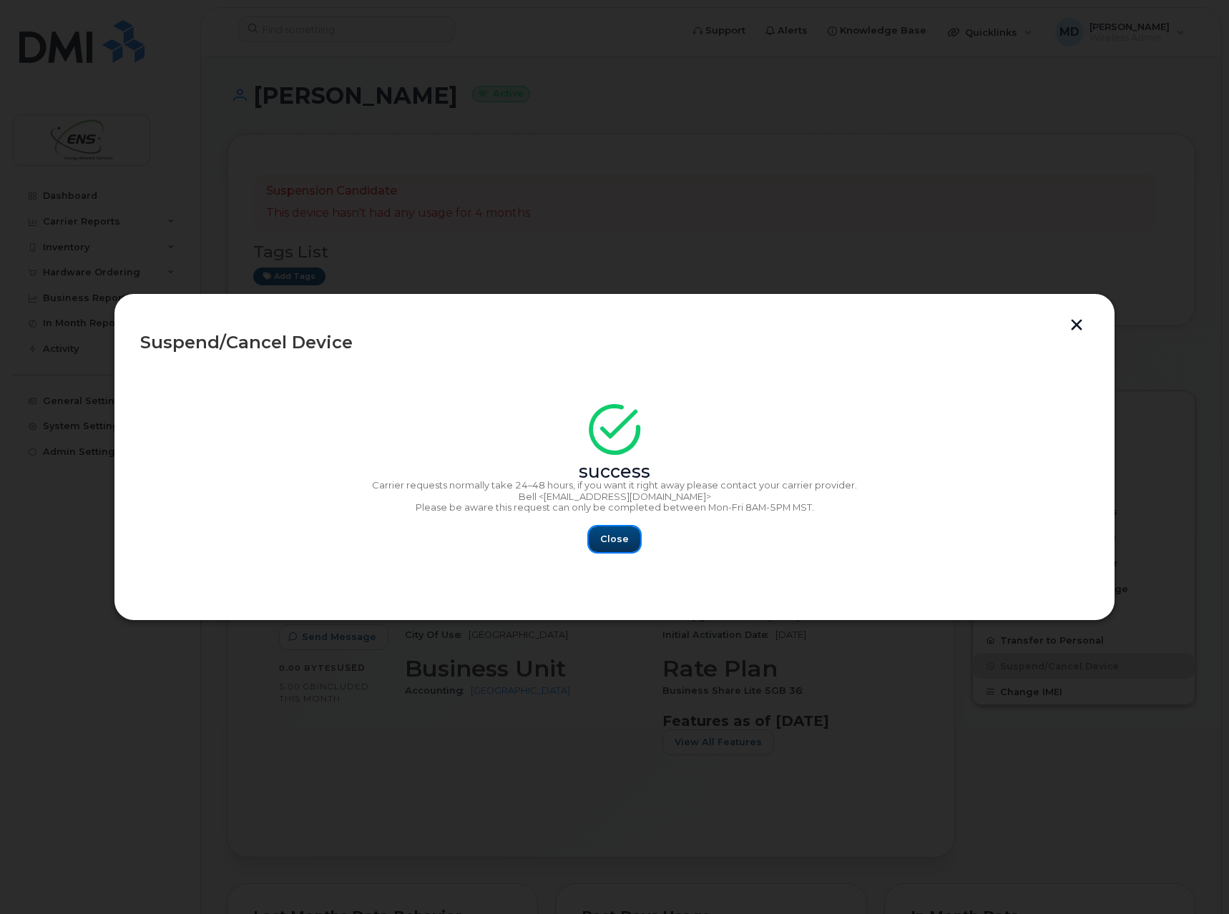
click at [627, 531] on button "Close" at bounding box center [614, 539] width 51 height 26
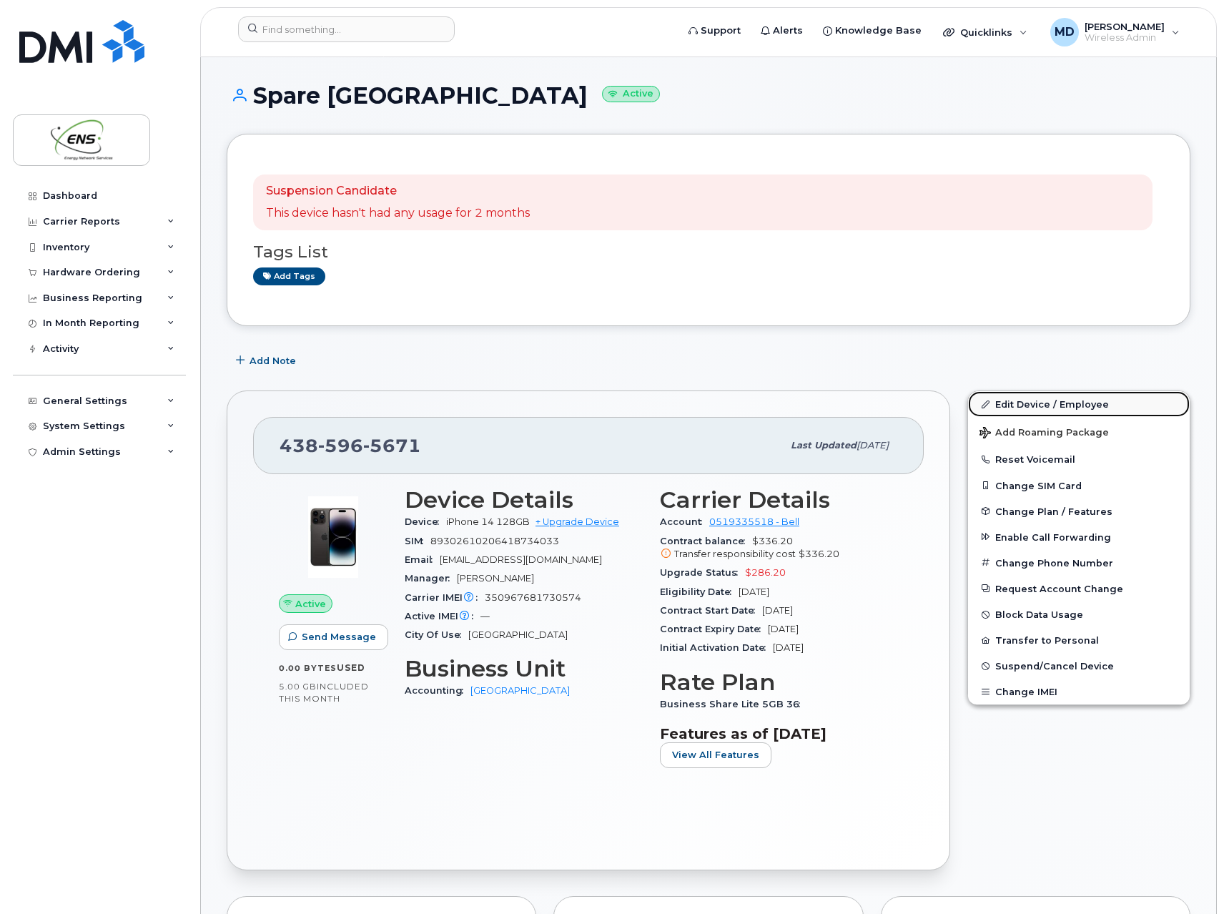
click at [1051, 402] on link "Edit Device / Employee" at bounding box center [1079, 404] width 222 height 26
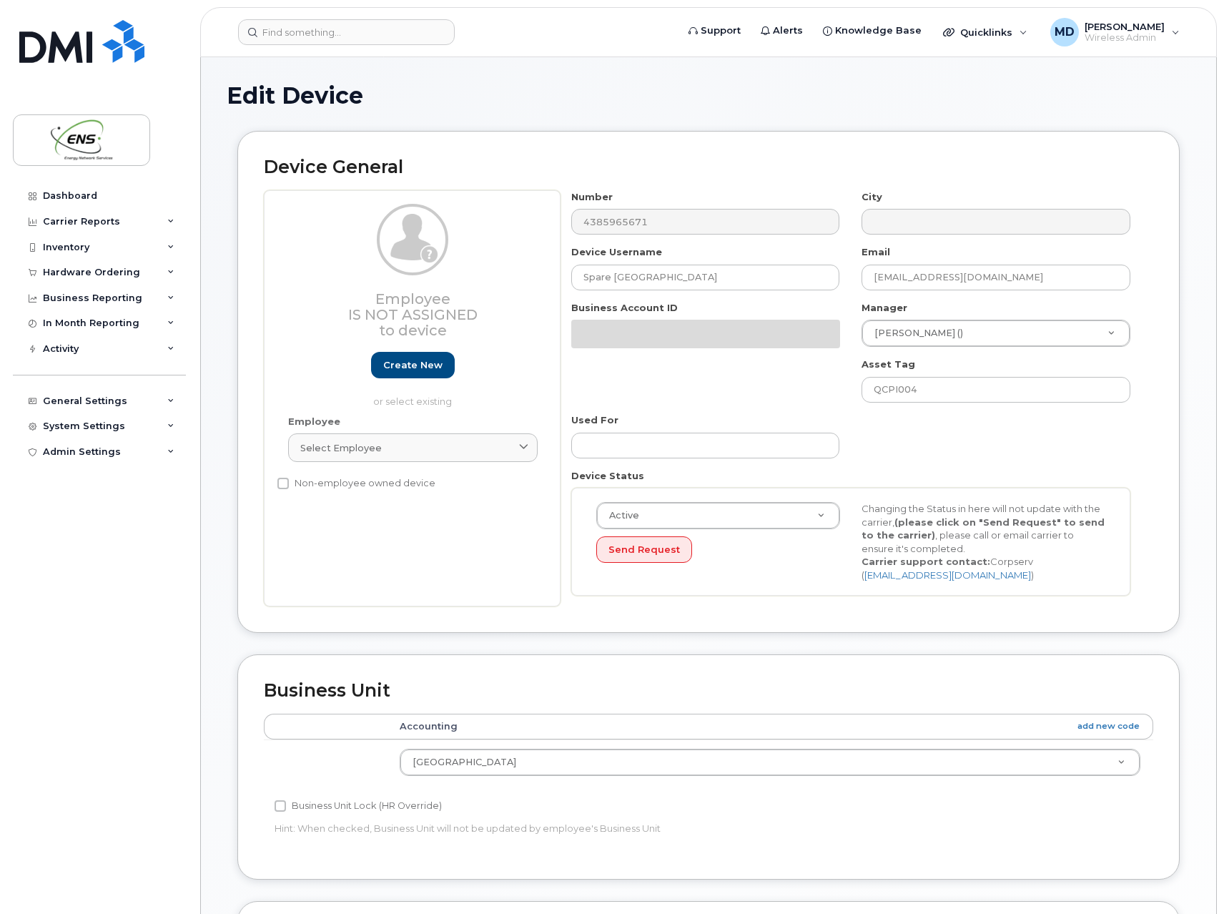
select select "82150"
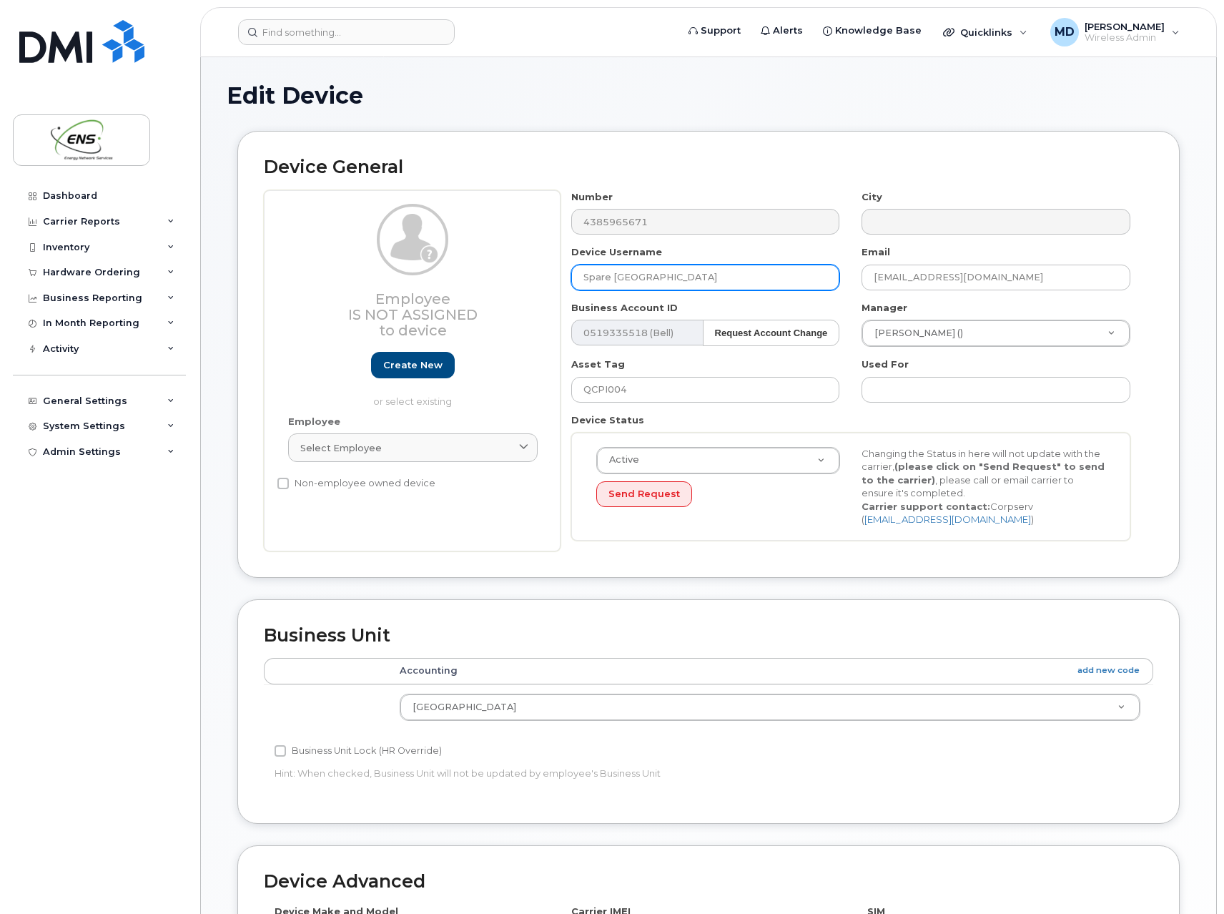
click at [613, 278] on input "Spare [GEOGRAPHIC_DATA]" at bounding box center [705, 278] width 269 height 26
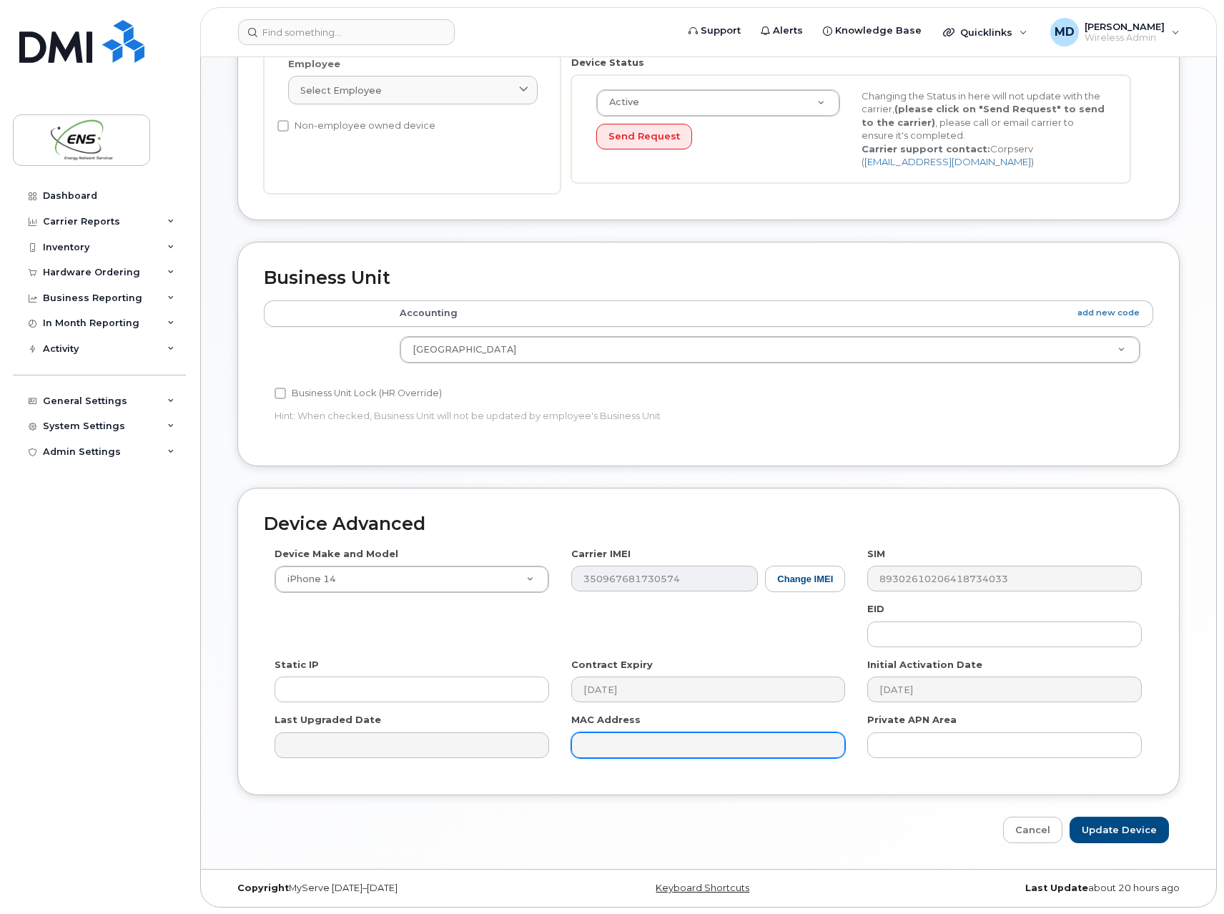
scroll to position [358, 0]
type input "Spare SIM Toronto"
click at [1119, 828] on input "Update Device" at bounding box center [1119, 829] width 99 height 26
type input "Saving..."
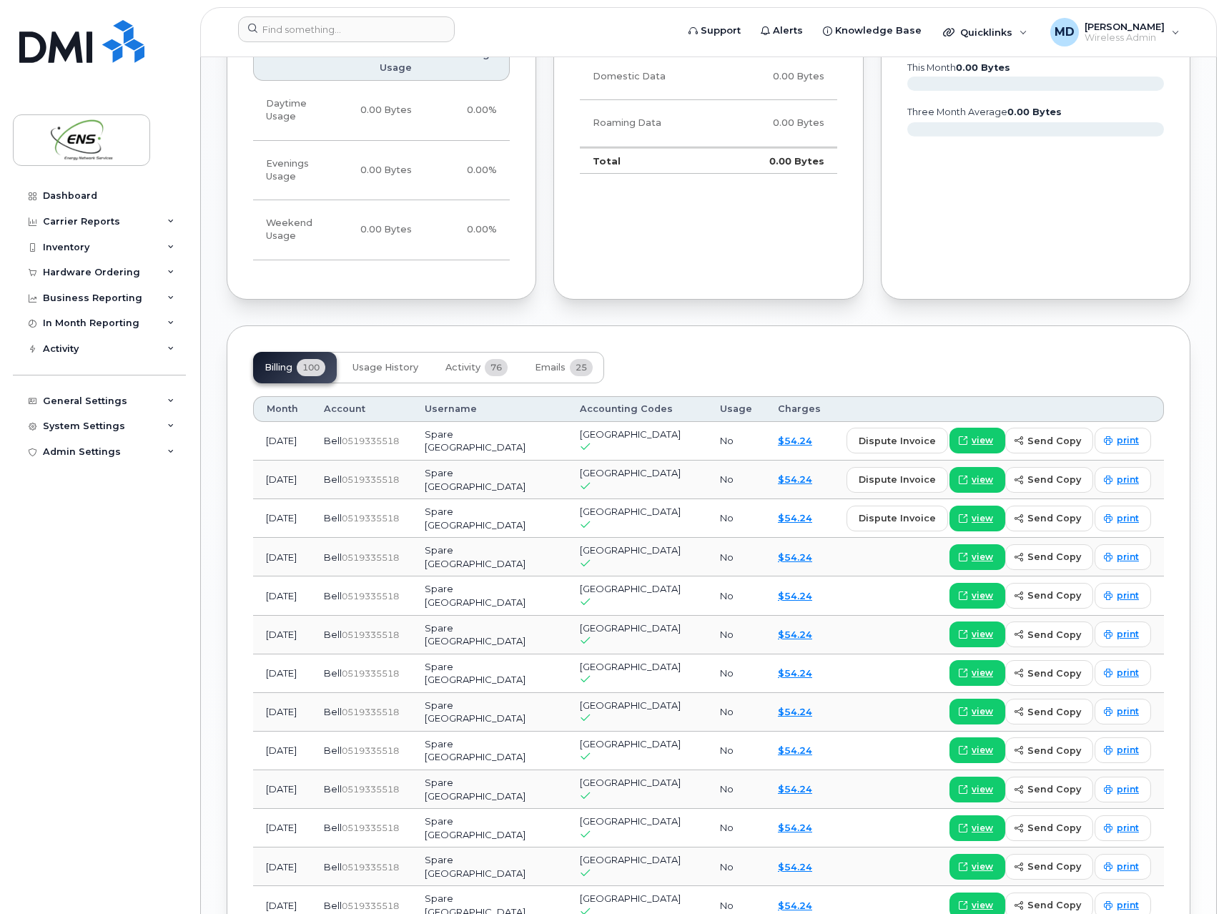
scroll to position [644, 0]
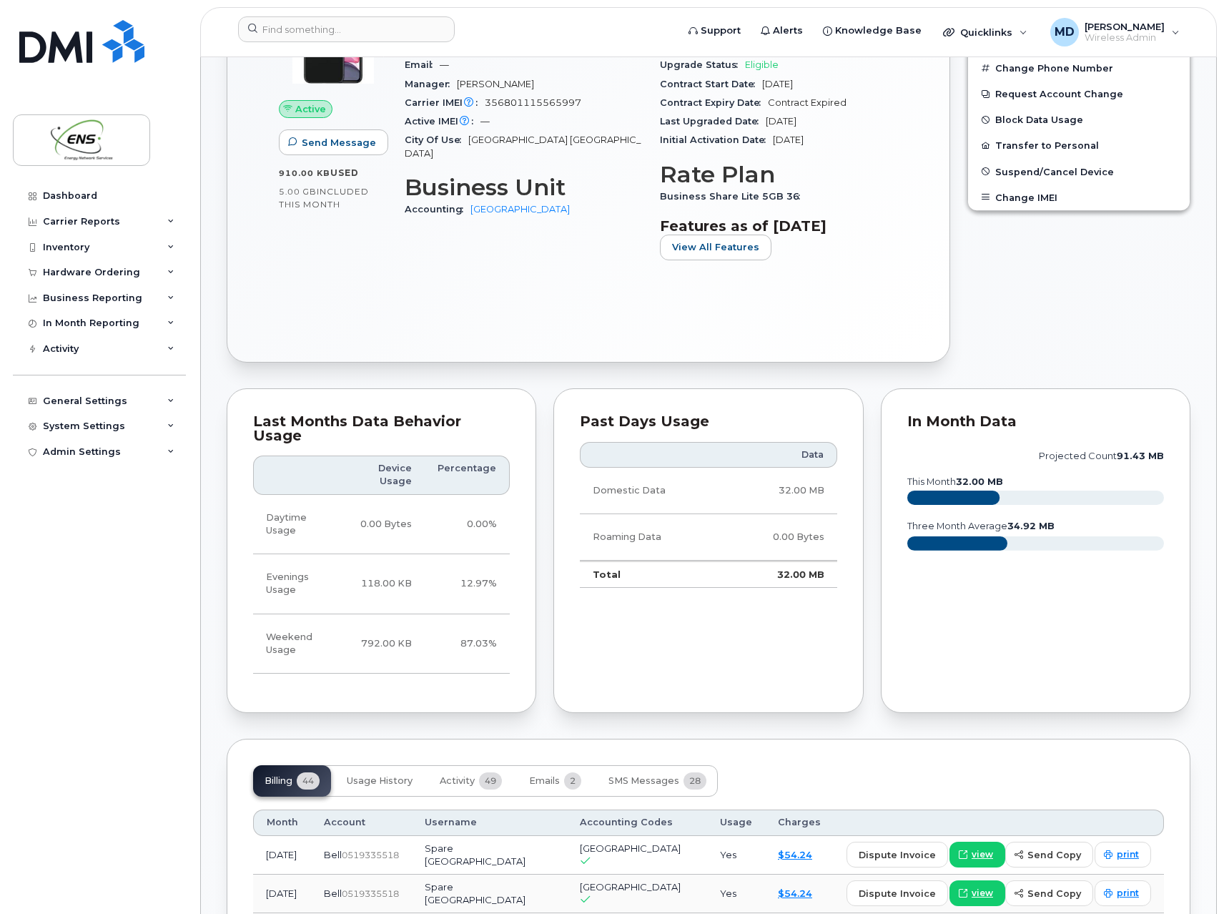
scroll to position [286, 0]
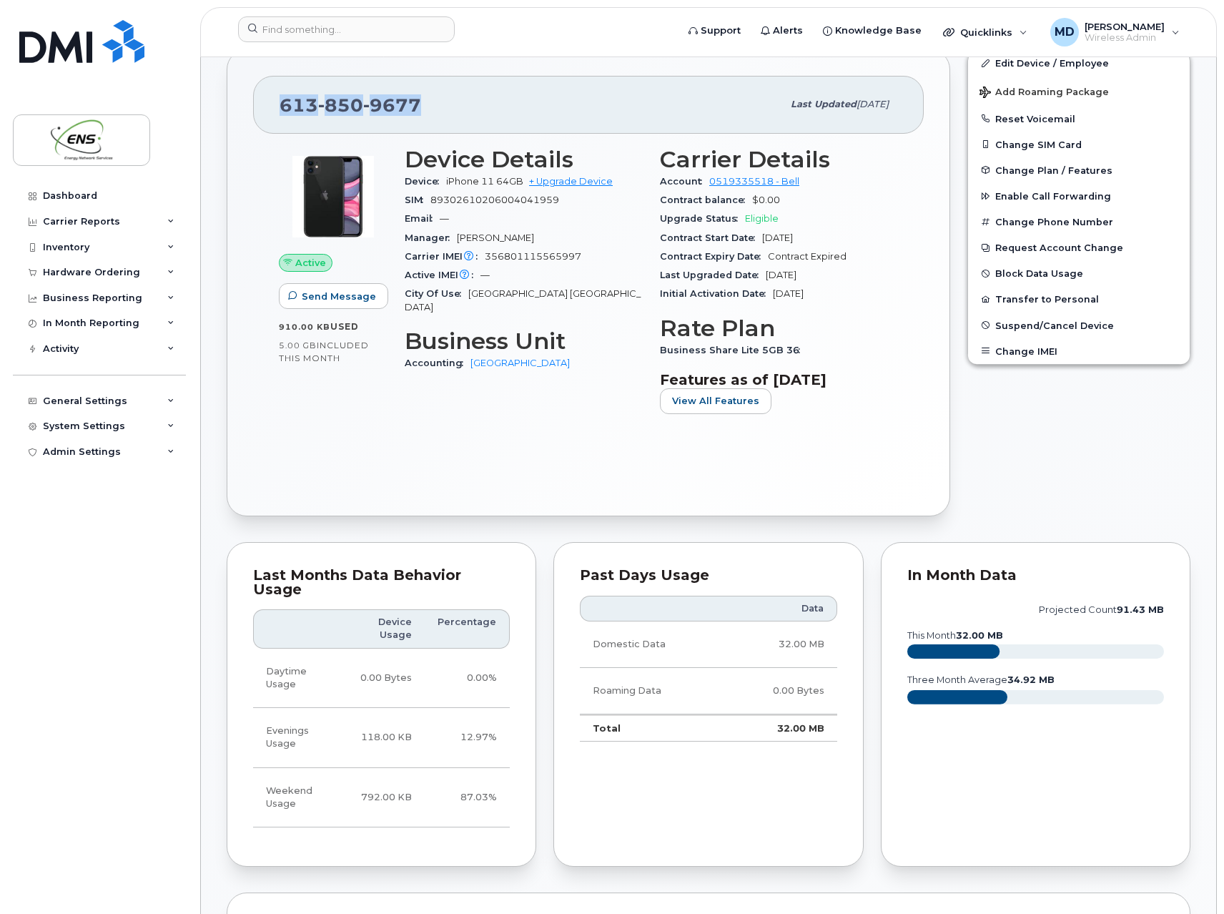
drag, startPoint x: 421, startPoint y: 104, endPoint x: 272, endPoint y: 111, distance: 149.7
click at [272, 111] on div "613 850 9677 Last updated Mar 28, 2024" at bounding box center [588, 104] width 671 height 57
copy span "613 850 9677"
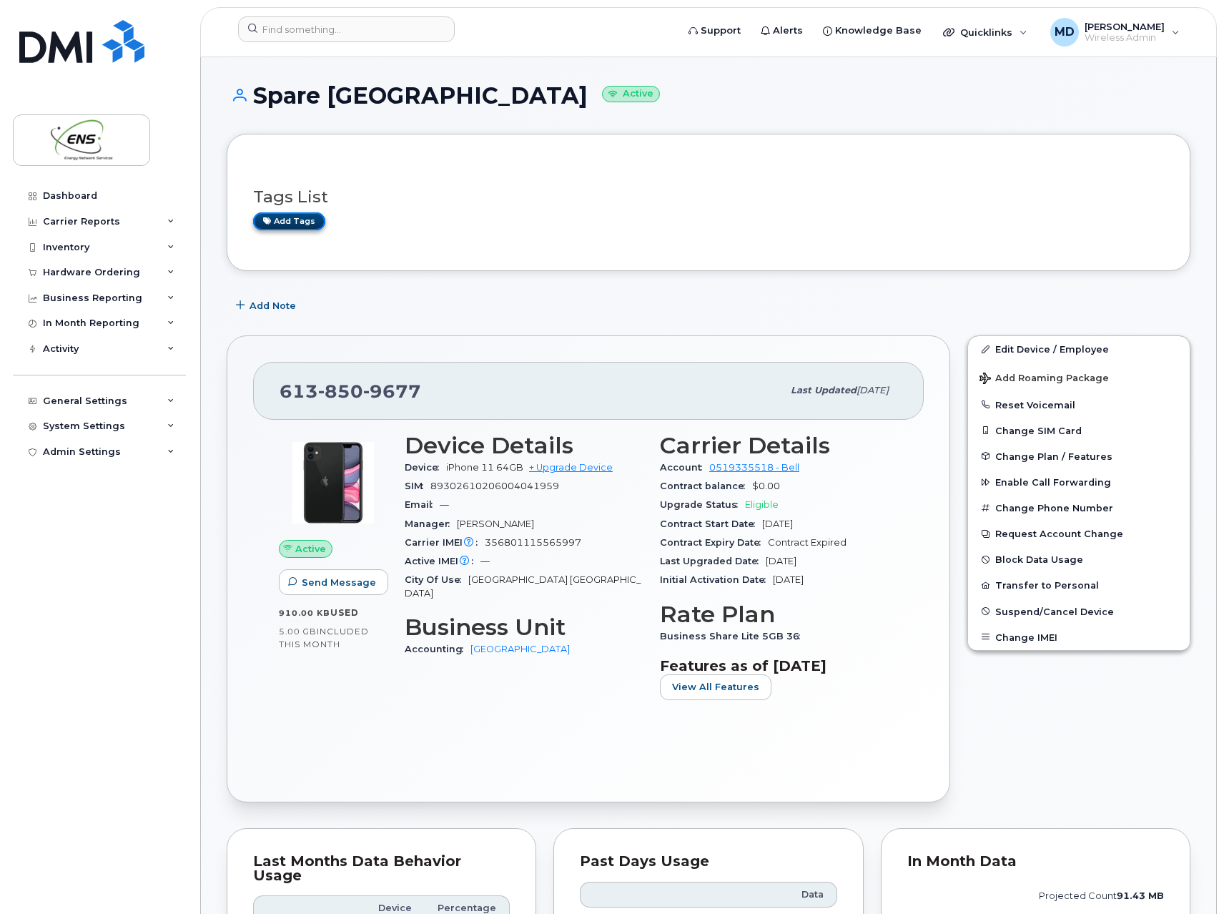
click at [303, 225] on link "Add tags" at bounding box center [289, 221] width 72 height 18
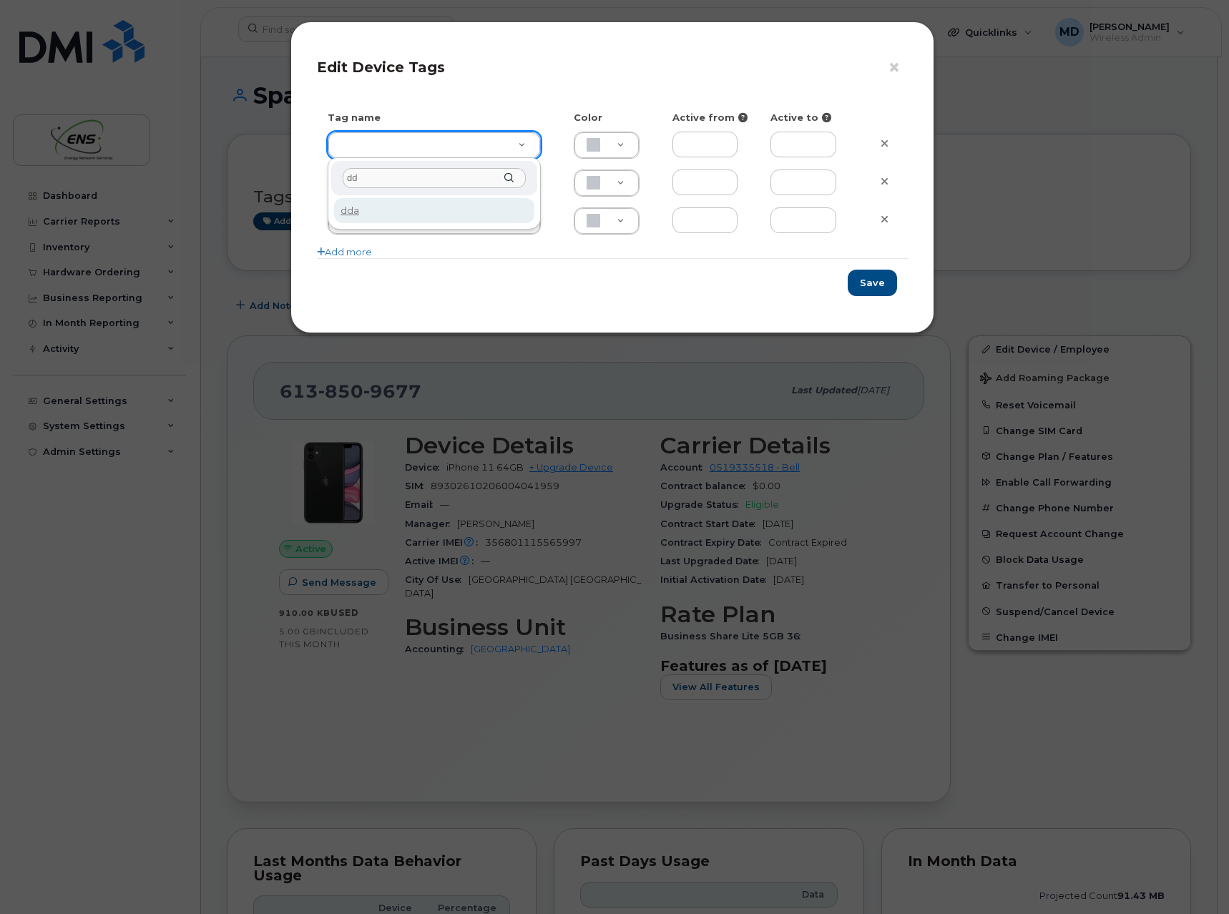
type input "d"
click at [898, 70] on button "×" at bounding box center [898, 67] width 20 height 21
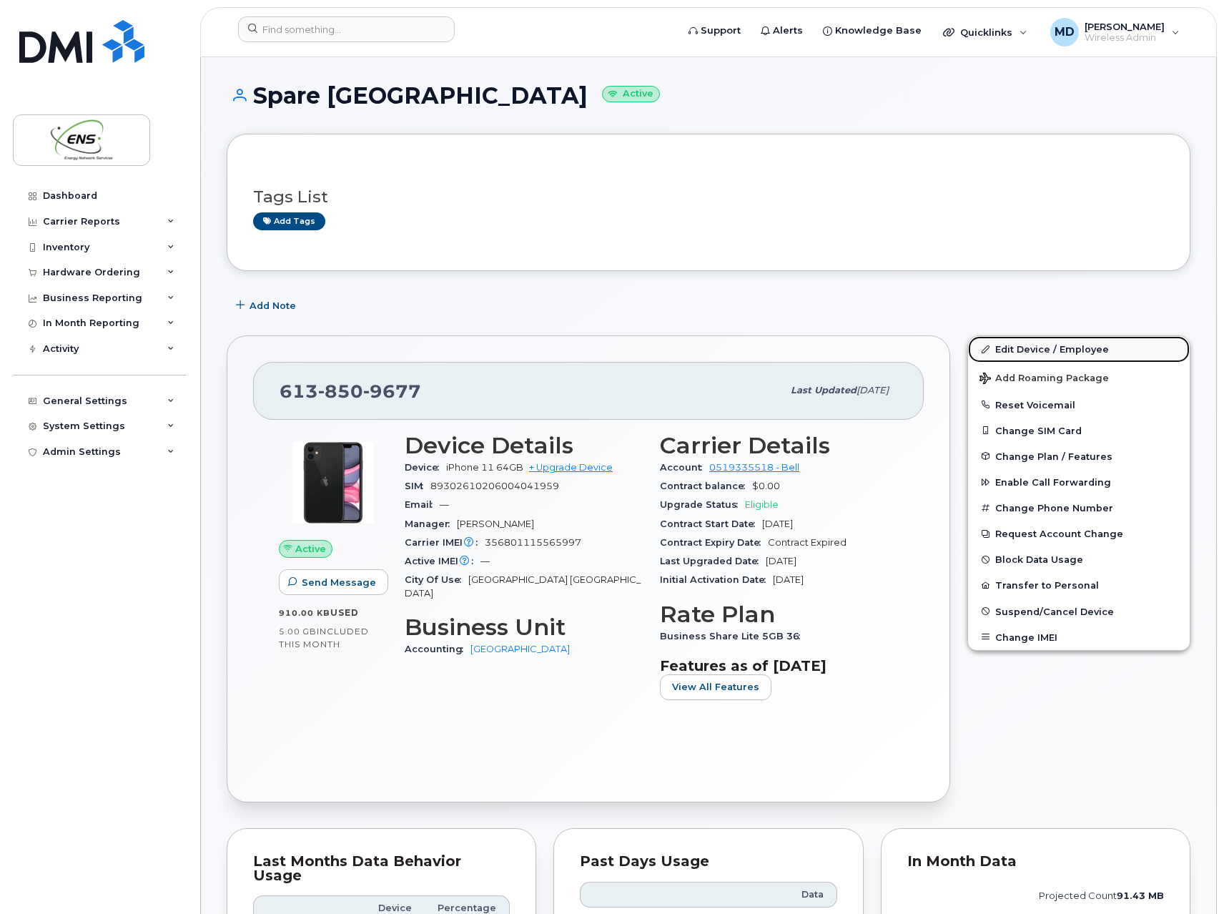
click at [1005, 347] on link "Edit Device / Employee" at bounding box center [1079, 349] width 222 height 26
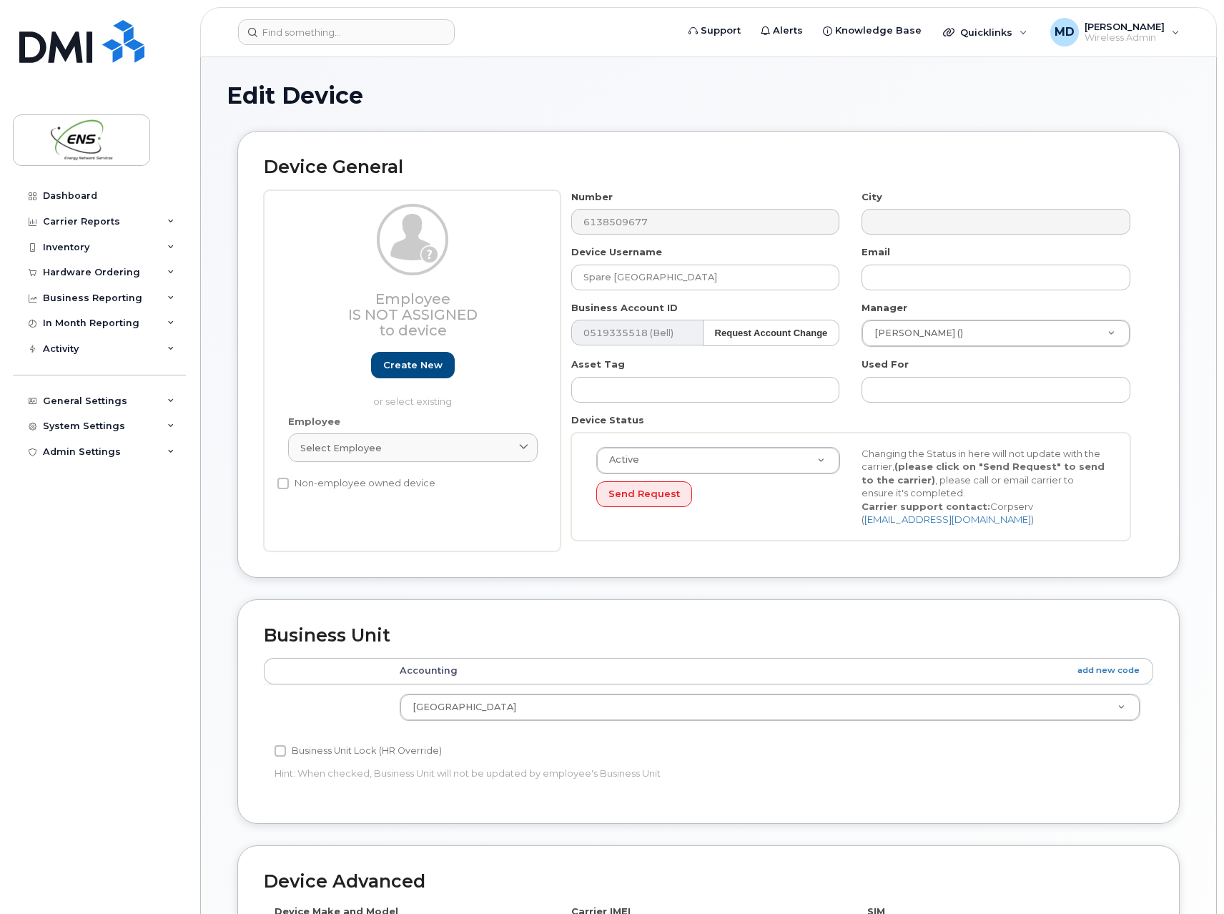
select select "82150"
click at [622, 276] on input "Spare [GEOGRAPHIC_DATA]" at bounding box center [705, 278] width 269 height 26
click at [632, 278] on input "Spare [GEOGRAPHIC_DATA]" at bounding box center [705, 278] width 269 height 26
click at [649, 276] on input "Spare [GEOGRAPHIC_DATA]" at bounding box center [705, 278] width 269 height 26
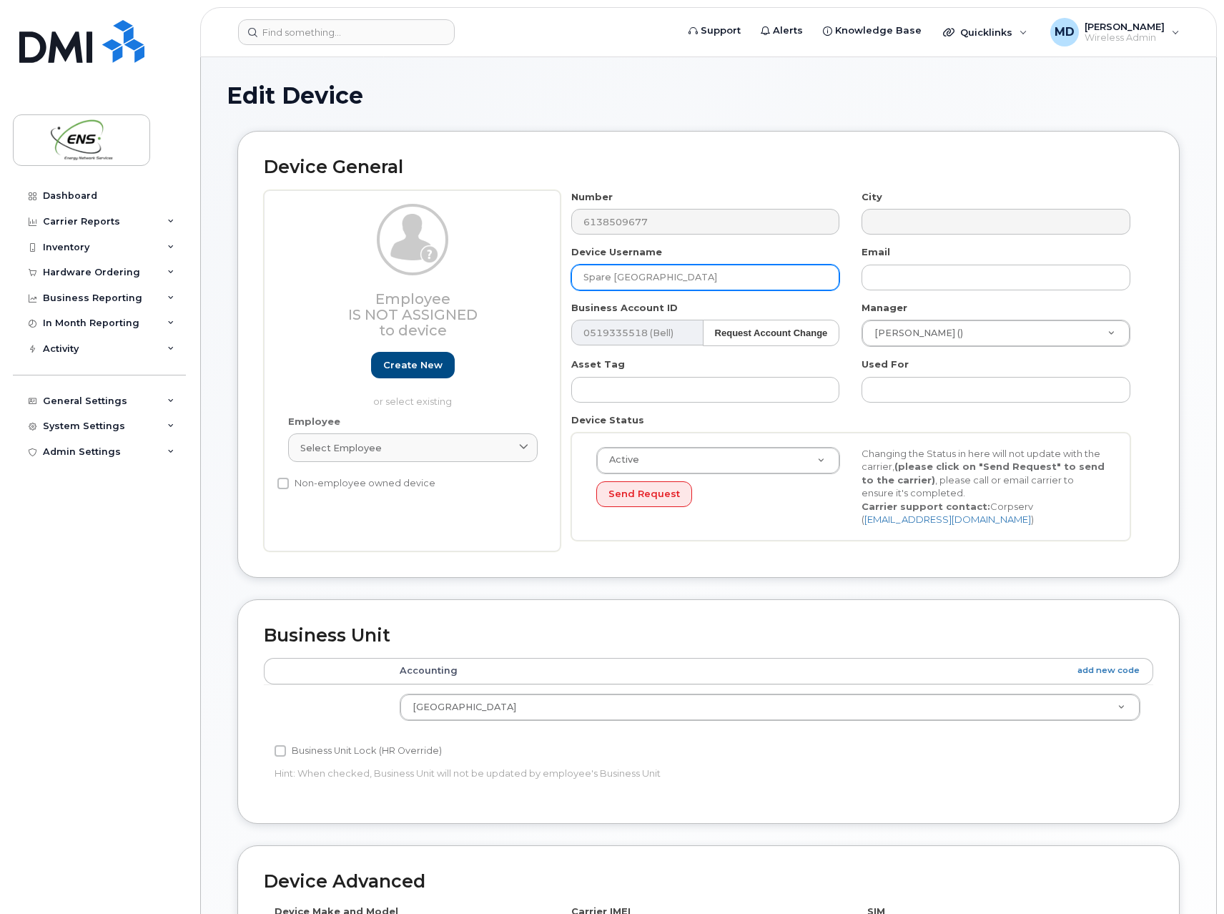
drag, startPoint x: 671, startPoint y: 276, endPoint x: 563, endPoint y: 278, distance: 108.0
click at [563, 278] on div "Device Username Spare Ottawa" at bounding box center [706, 267] width 291 height 45
type input "iPad ONTI001"
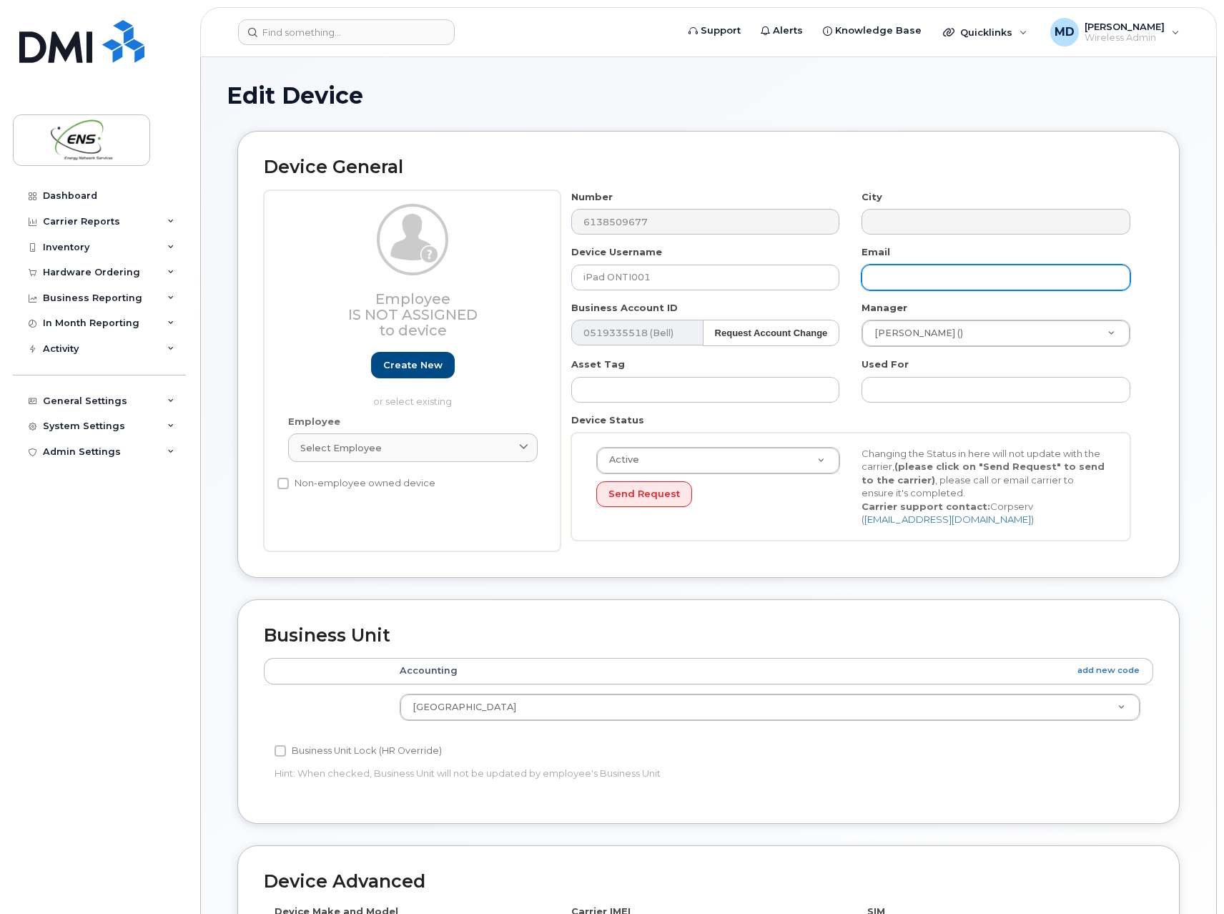
click at [925, 276] on input "text" at bounding box center [996, 278] width 269 height 26
type input "[EMAIL_ADDRESS][DOMAIN_NAME]"
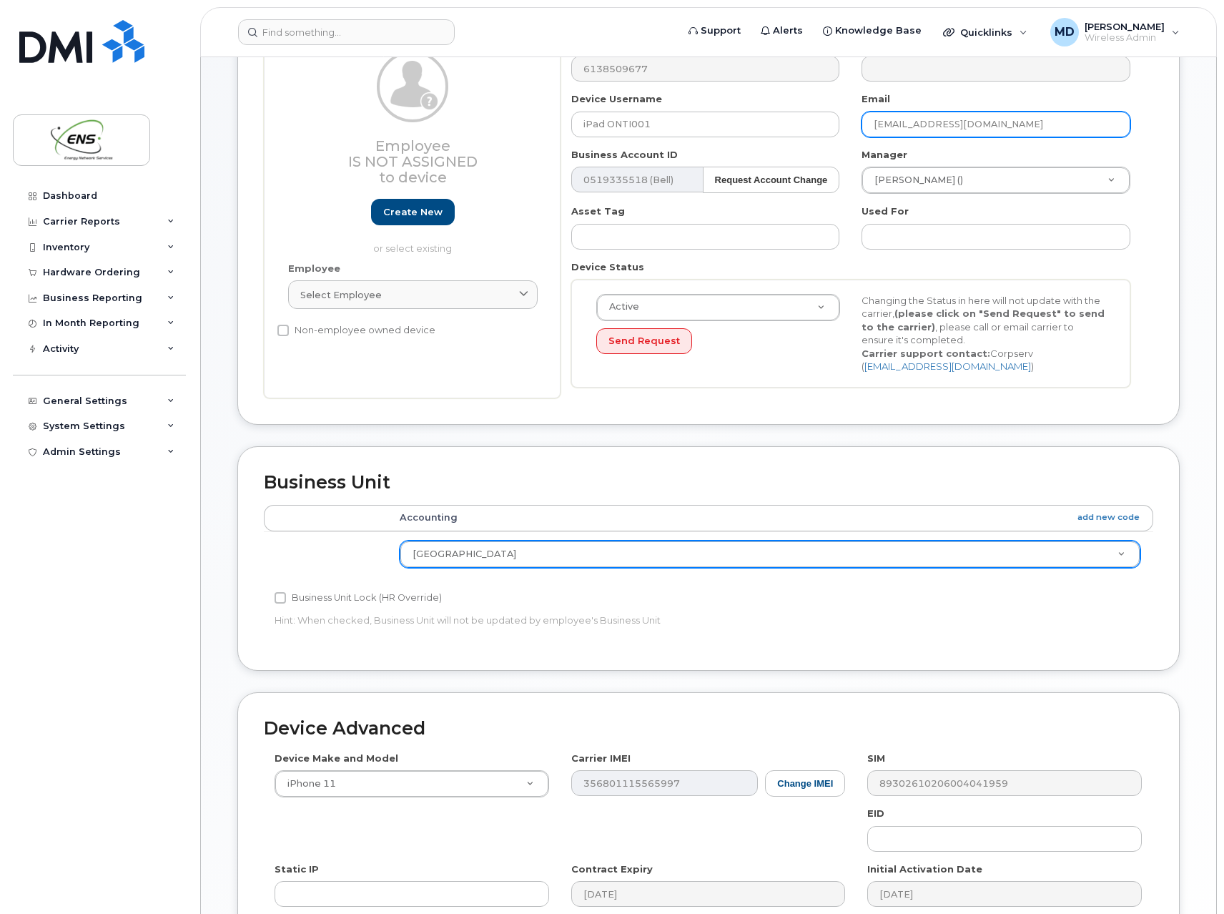
scroll to position [358, 0]
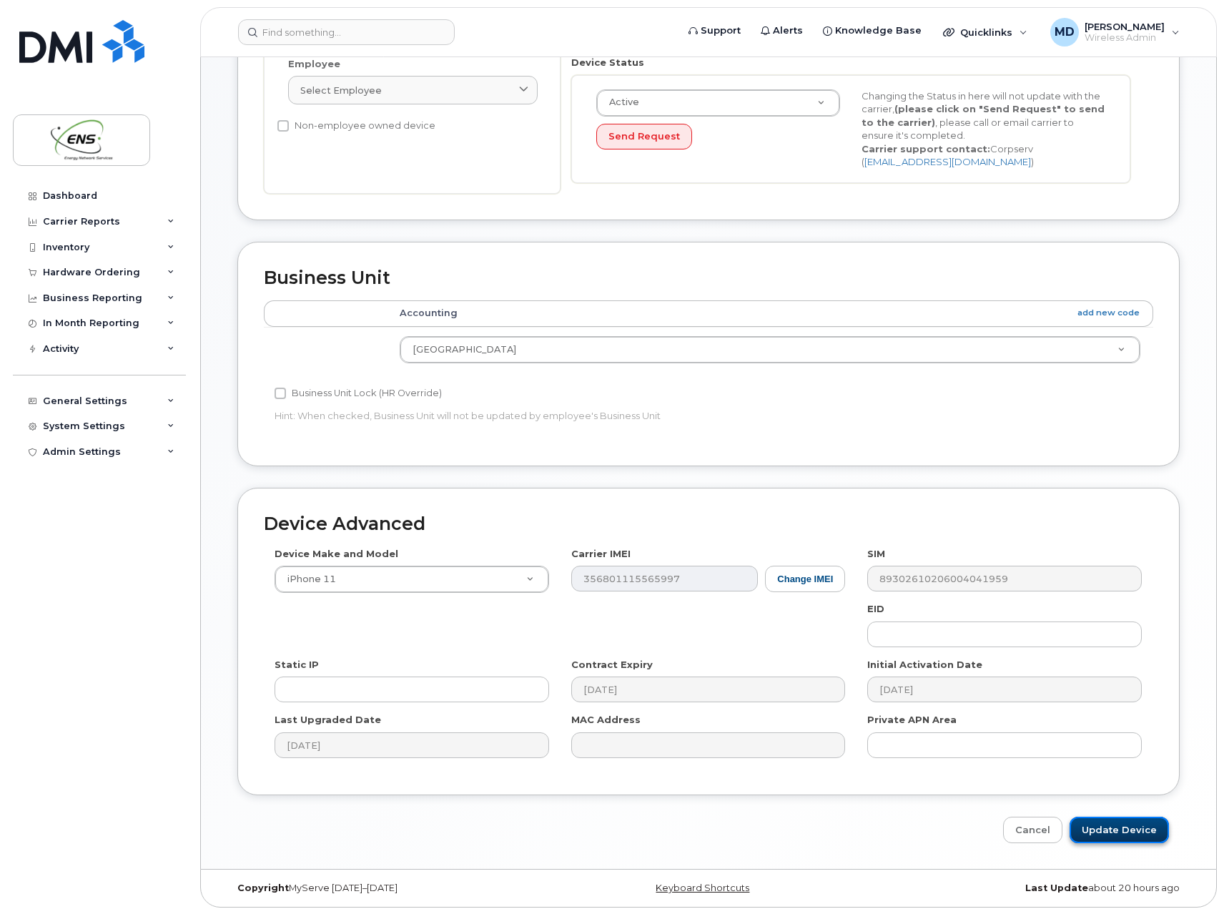
click at [1122, 825] on input "Update Device" at bounding box center [1119, 830] width 99 height 26
type input "Saving..."
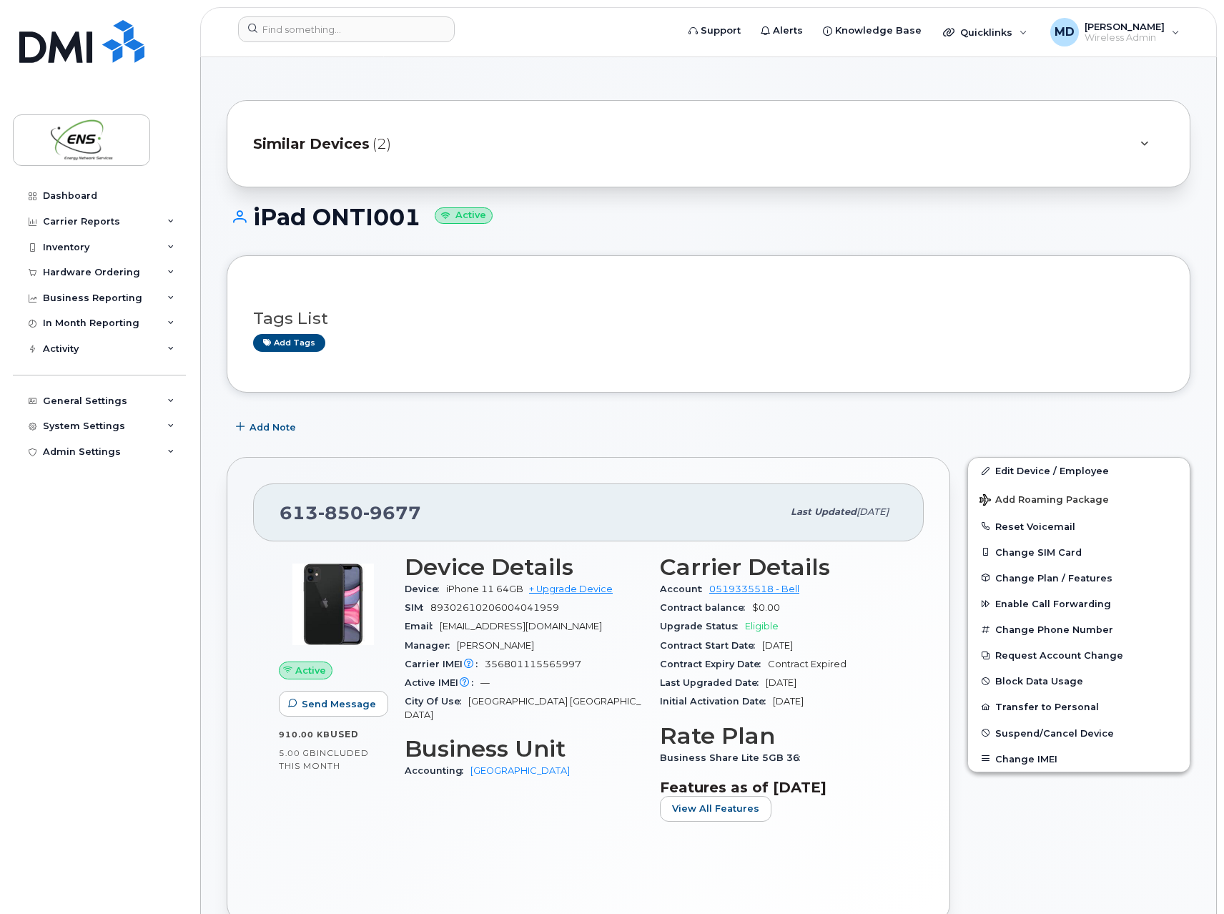
click at [349, 139] on span "Similar Devices" at bounding box center [311, 144] width 117 height 21
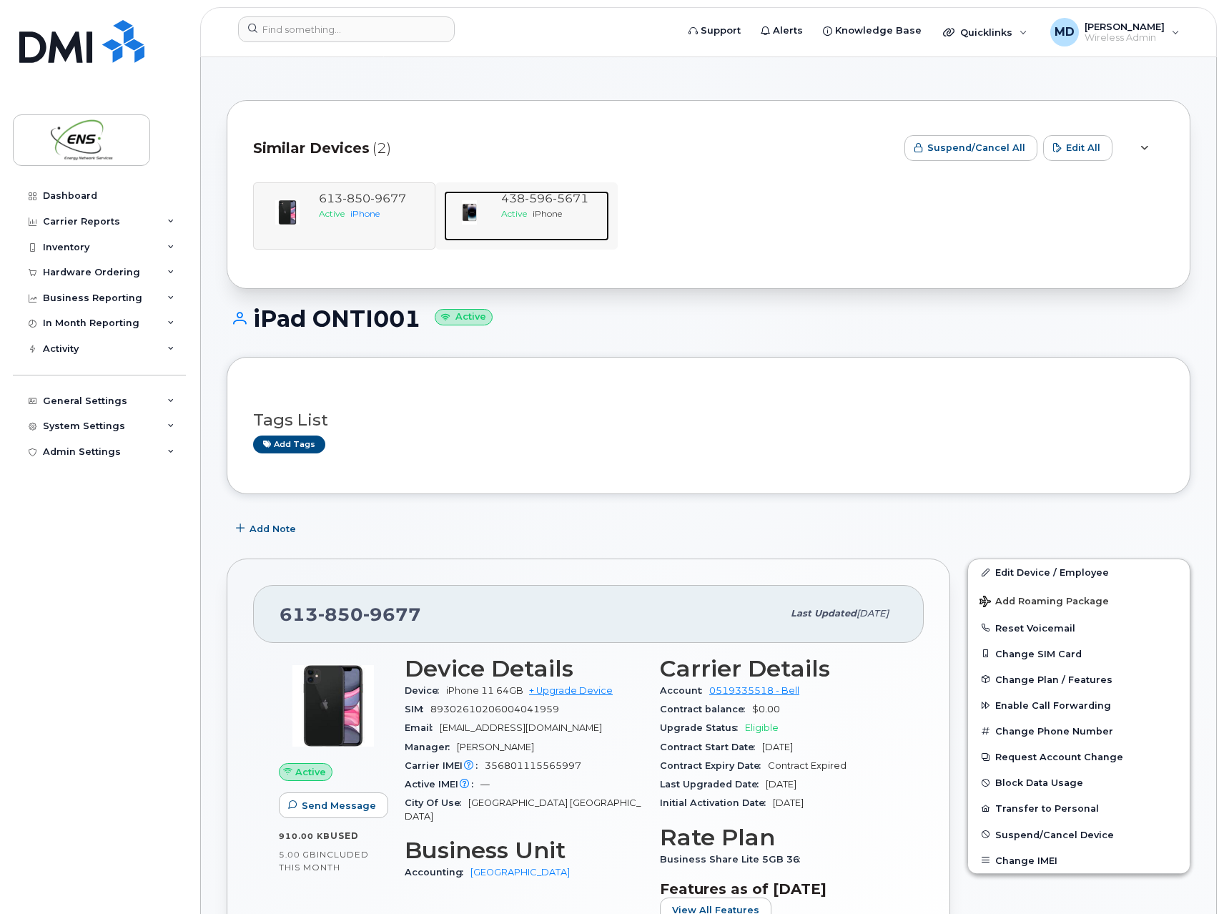
click at [519, 197] on span "[PHONE_NUMBER]" at bounding box center [544, 199] width 87 height 14
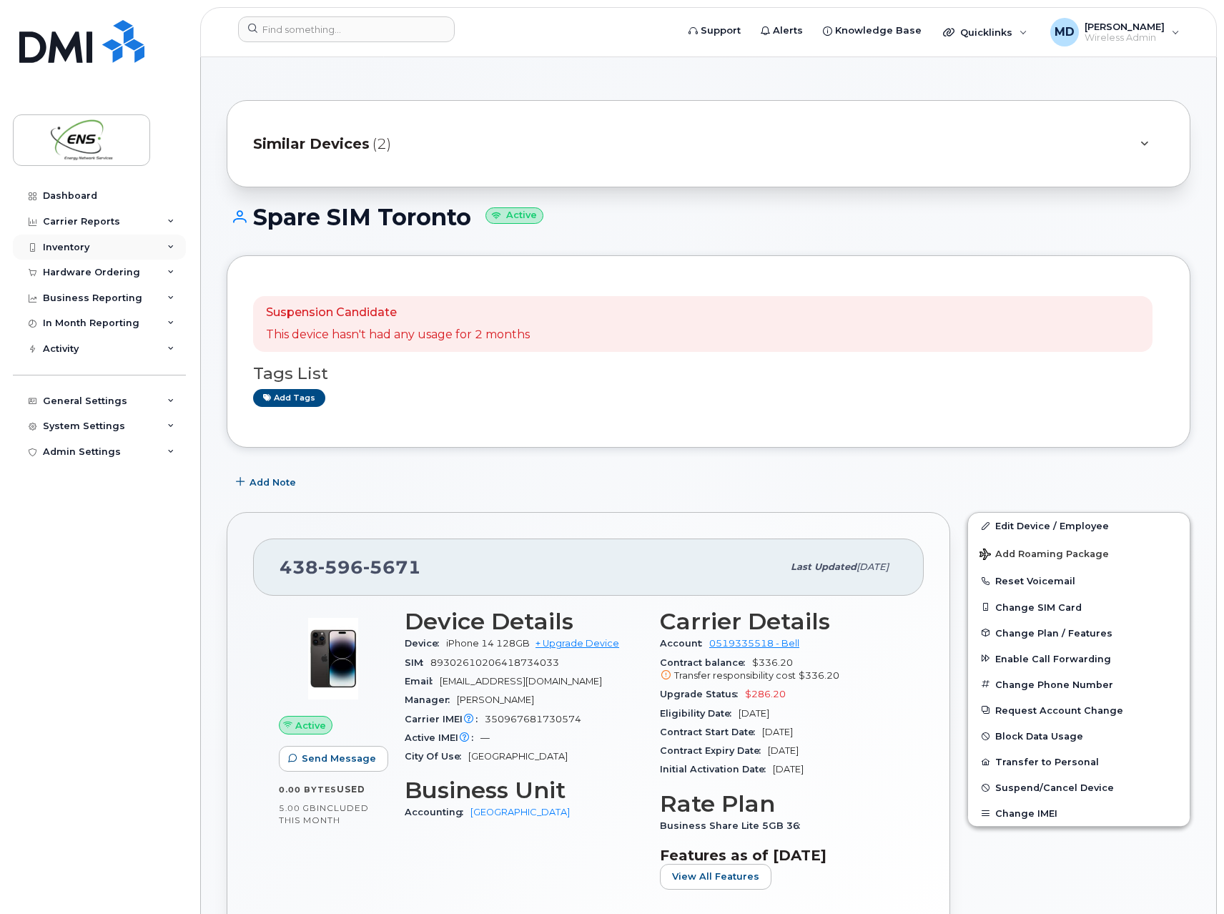
click at [97, 251] on div "Inventory" at bounding box center [99, 248] width 173 height 26
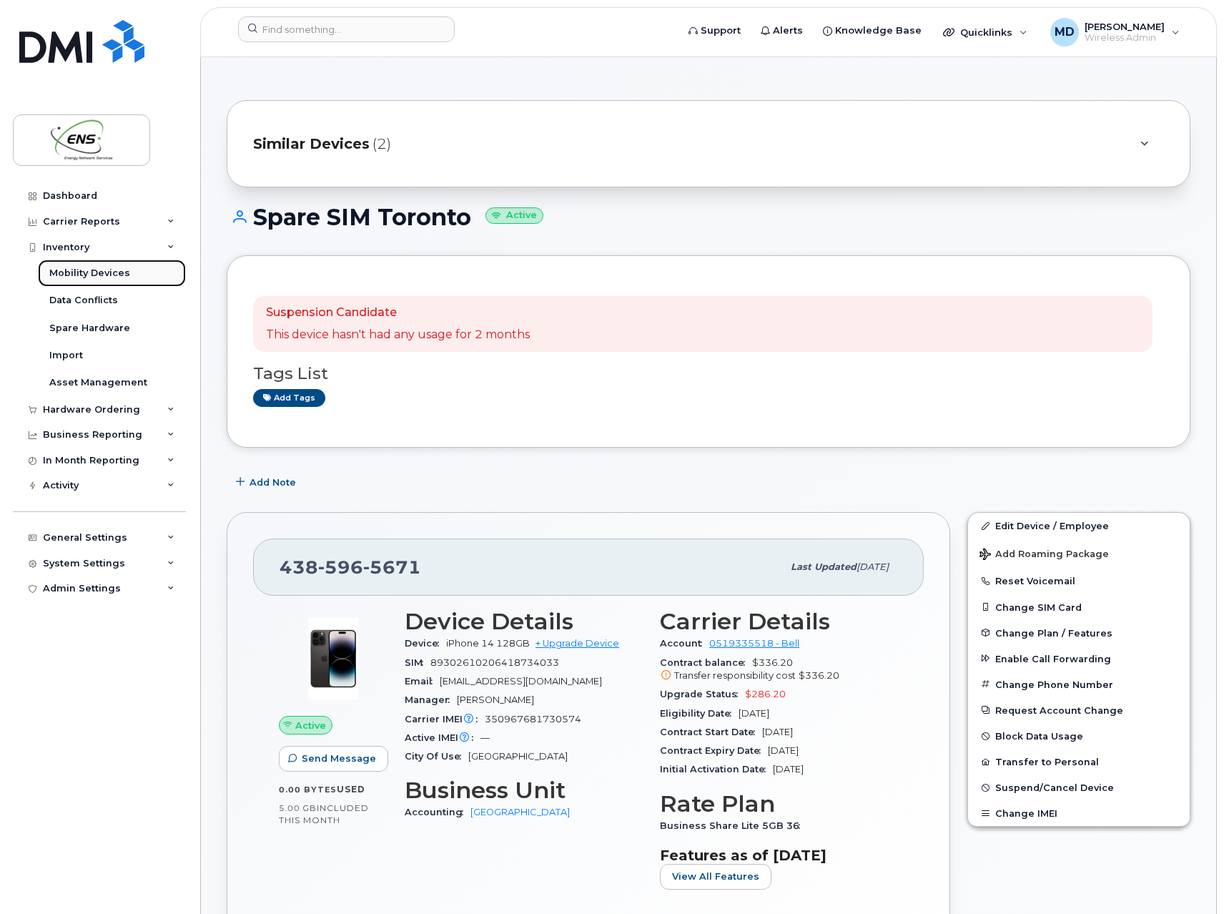
click at [89, 273] on div "Mobility Devices" at bounding box center [89, 273] width 81 height 13
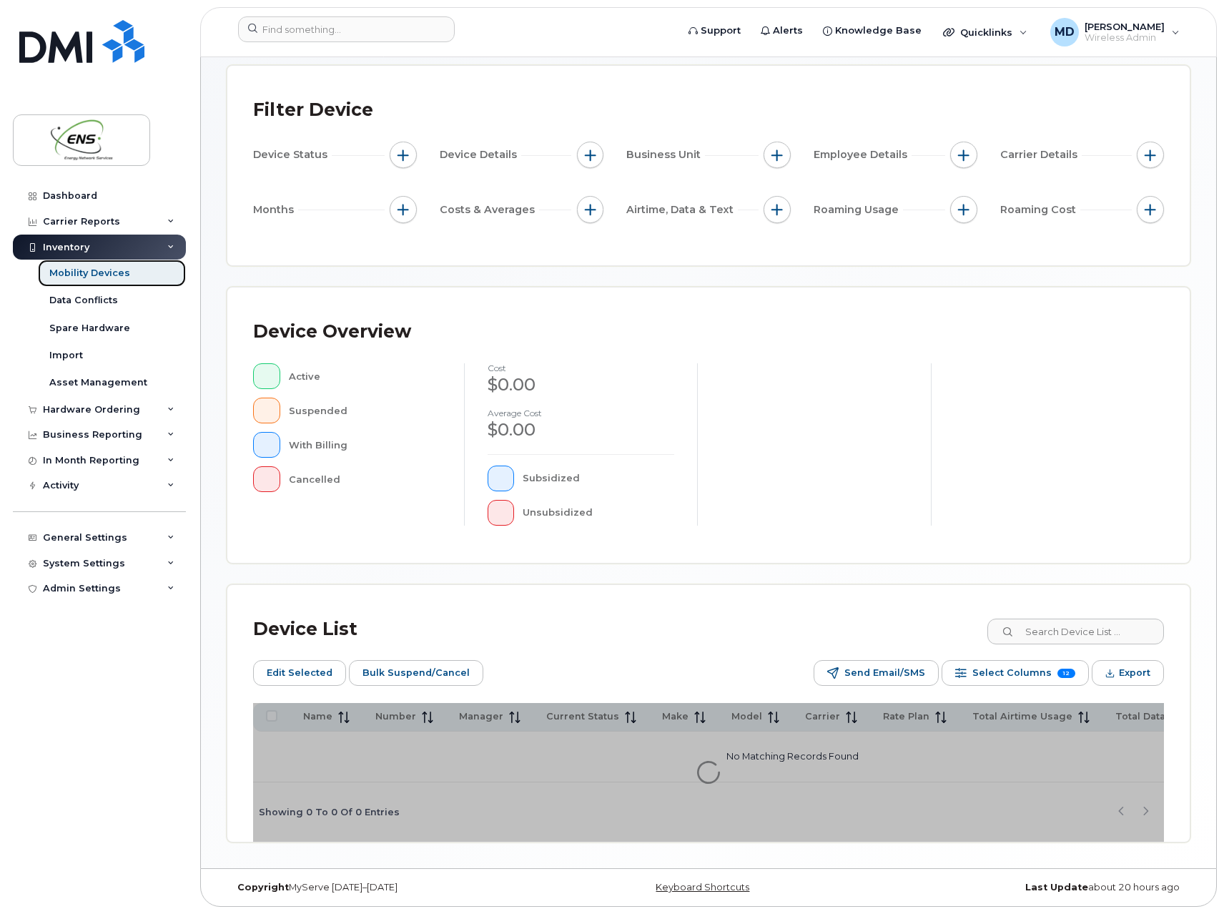
scroll to position [99, 0]
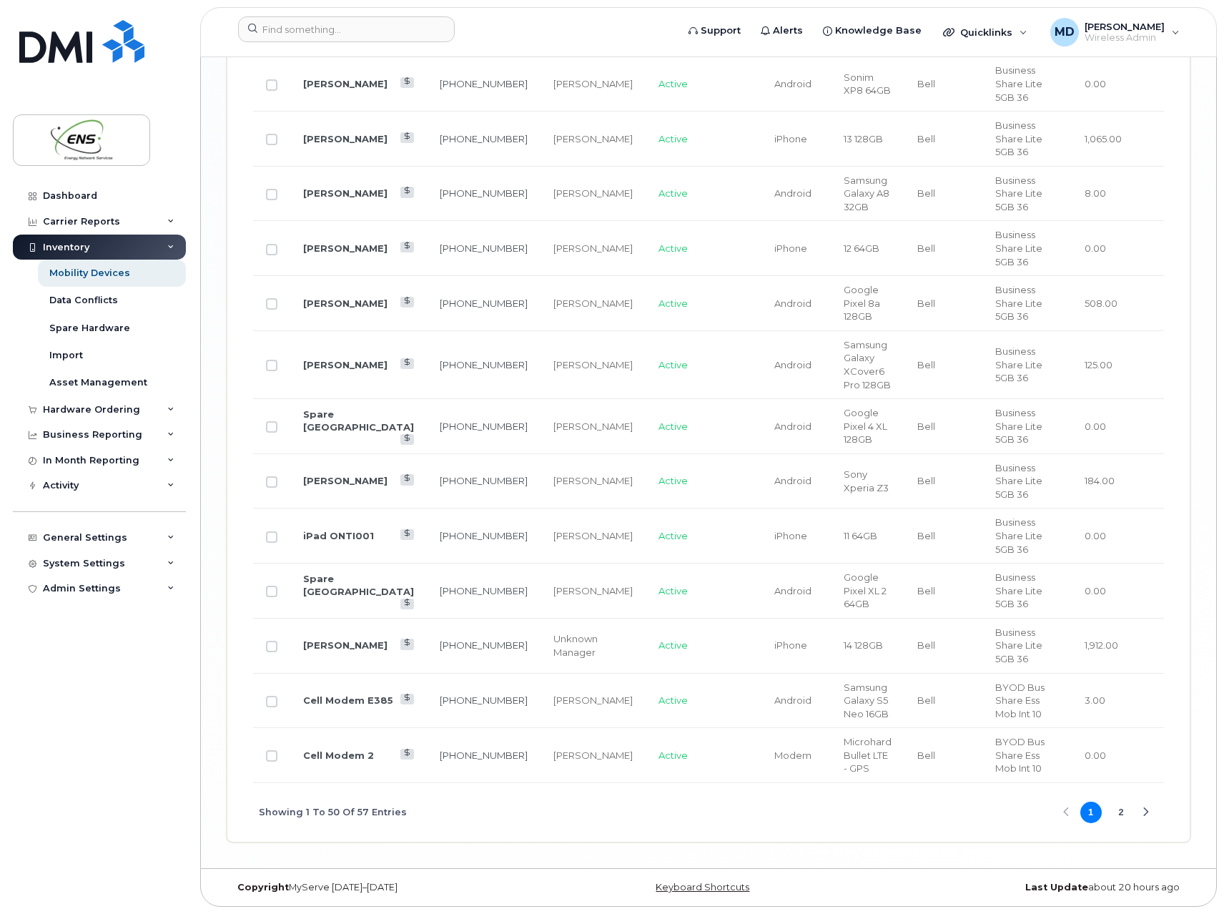
click at [1119, 814] on button "2" at bounding box center [1121, 812] width 21 height 21
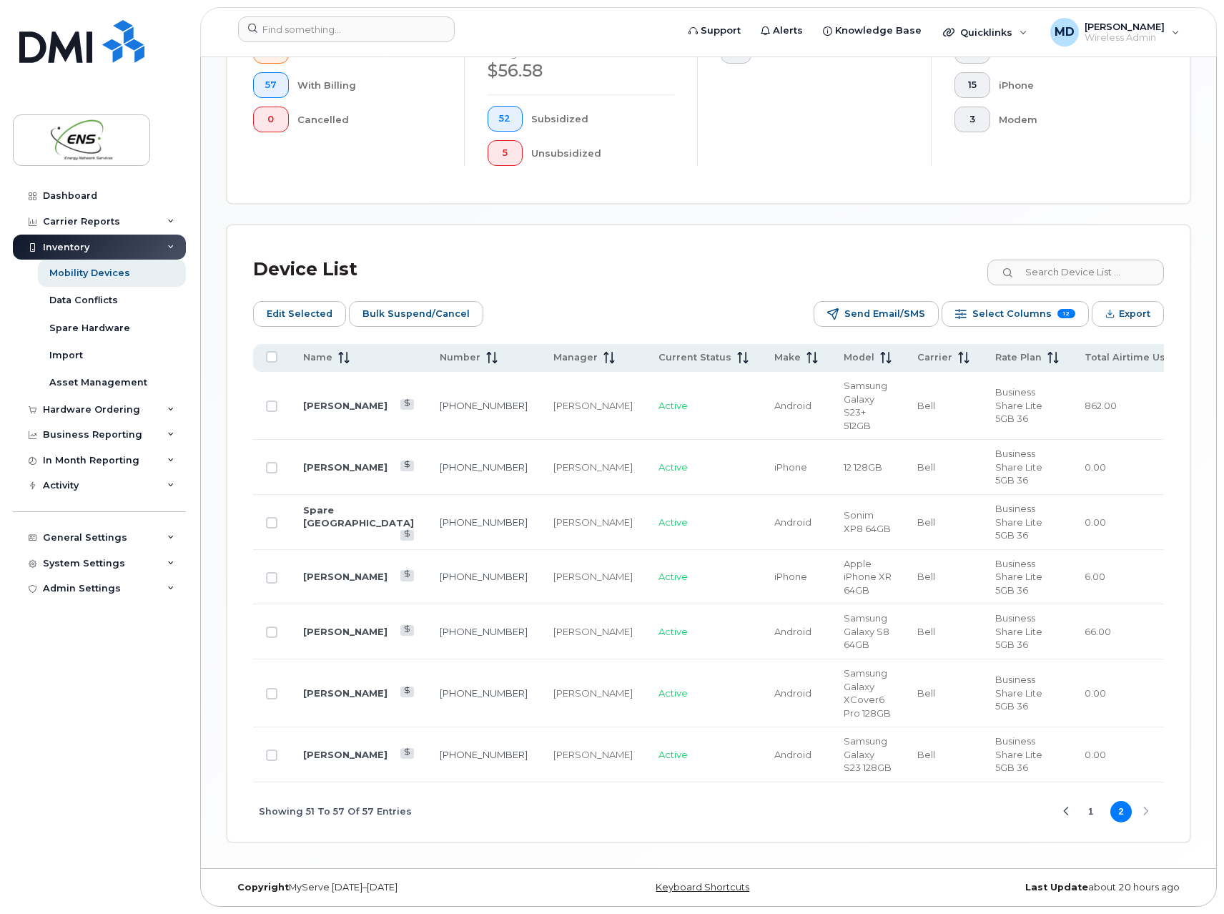
scroll to position [523, 0]
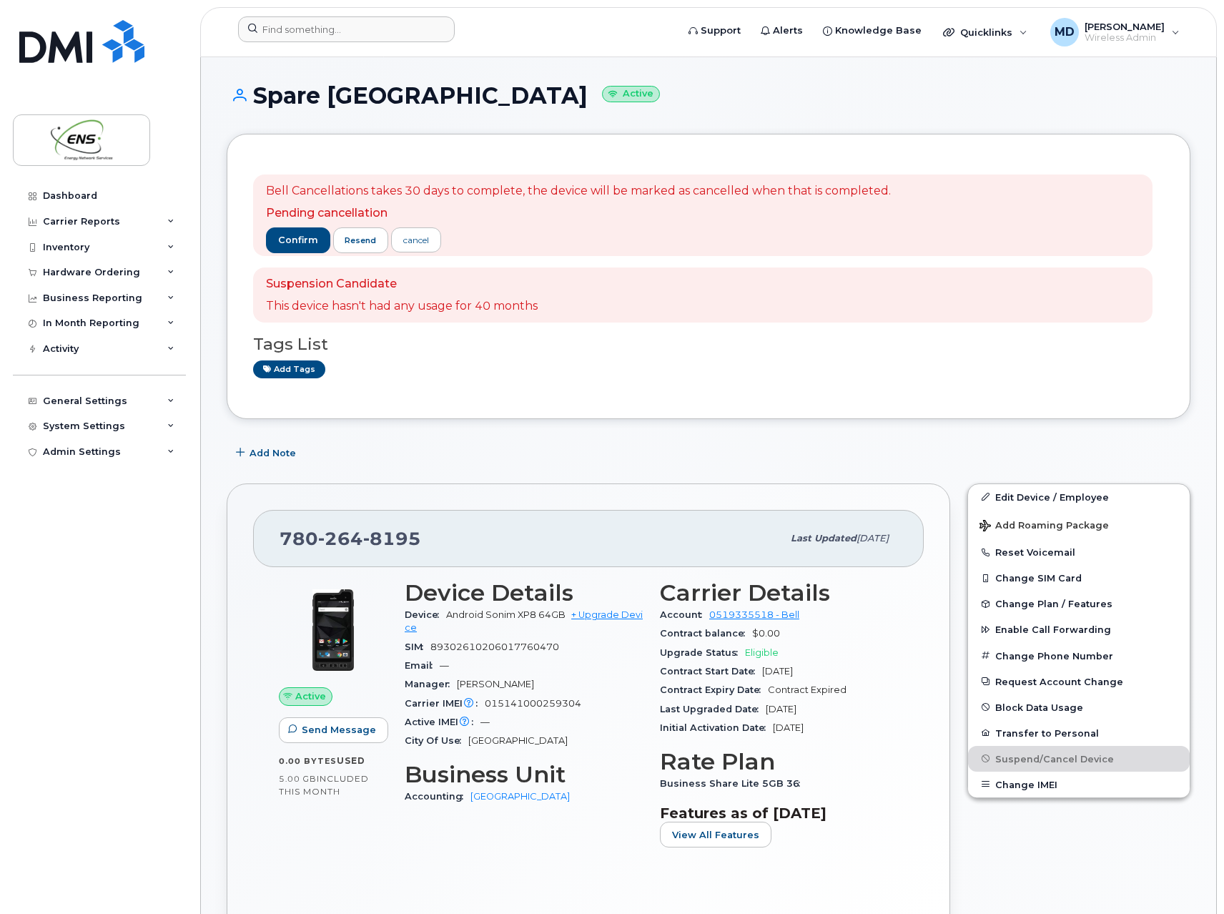
click at [585, 29] on form at bounding box center [452, 29] width 429 height 26
